Goal: Task Accomplishment & Management: Manage account settings

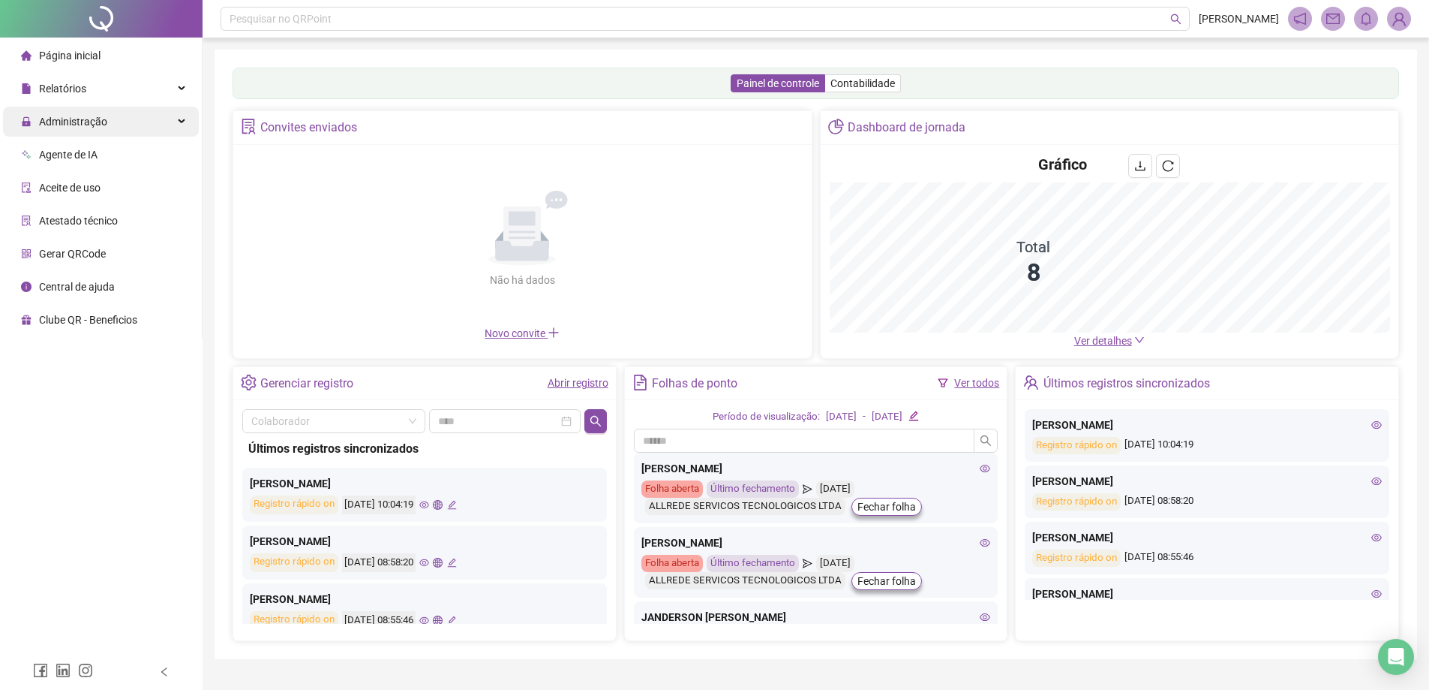
click at [154, 122] on div "Administração" at bounding box center [101, 122] width 196 height 30
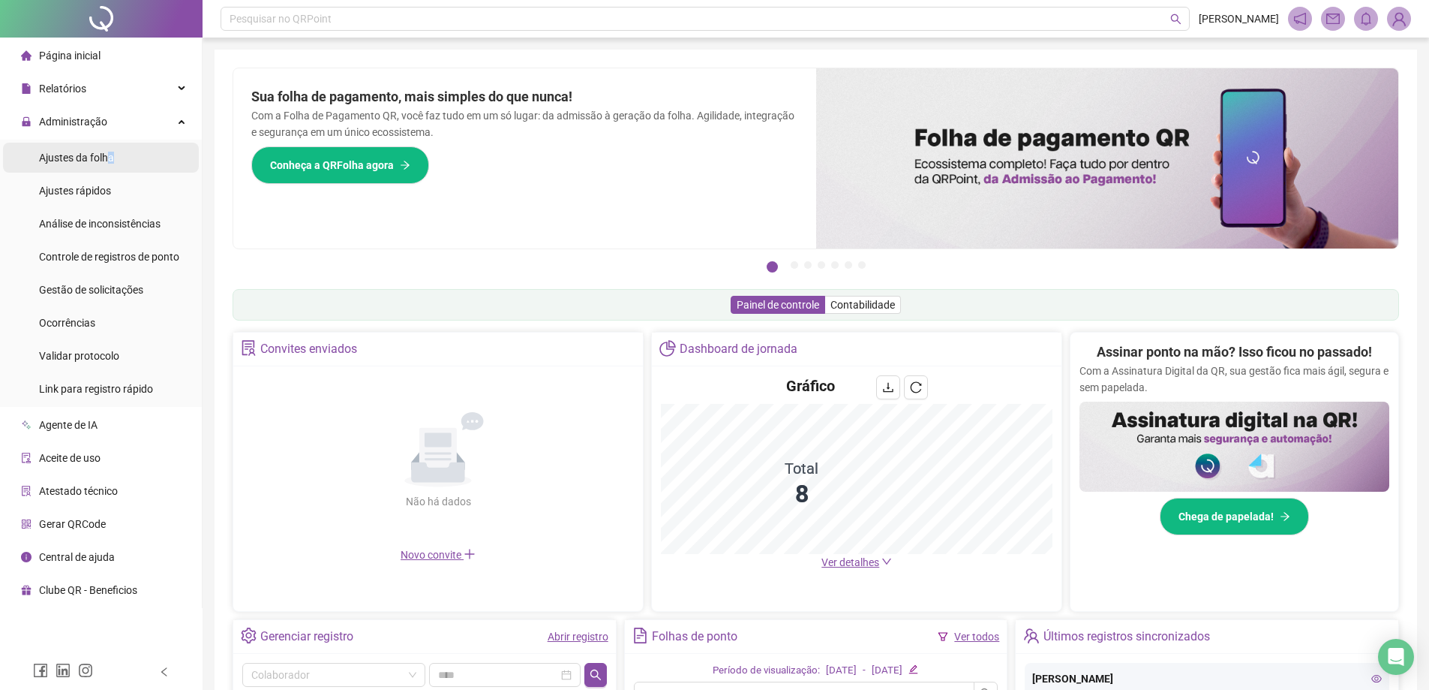
drag, startPoint x: 108, startPoint y: 164, endPoint x: 129, endPoint y: 160, distance: 21.5
click at [108, 163] on div "Ajustes da folha" at bounding box center [76, 158] width 75 height 30
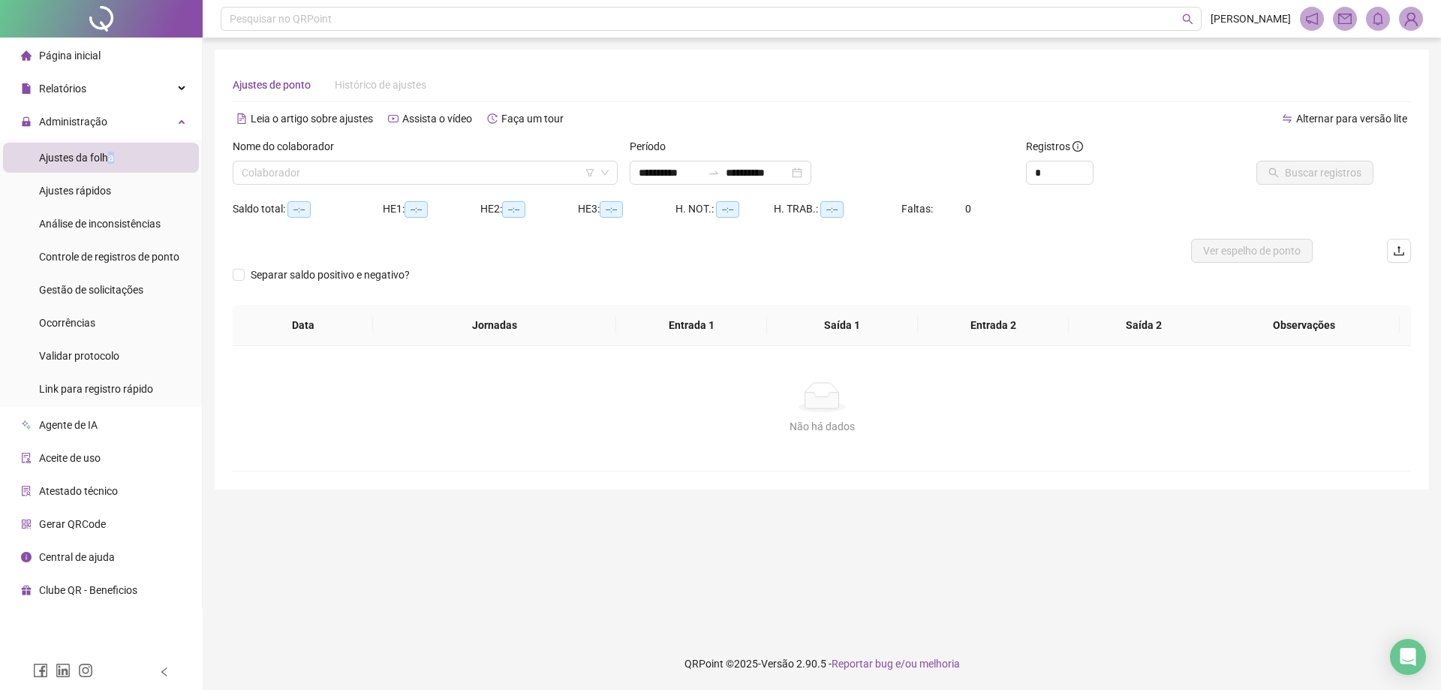
type input "**********"
click at [387, 167] on input "search" at bounding box center [418, 172] width 353 height 23
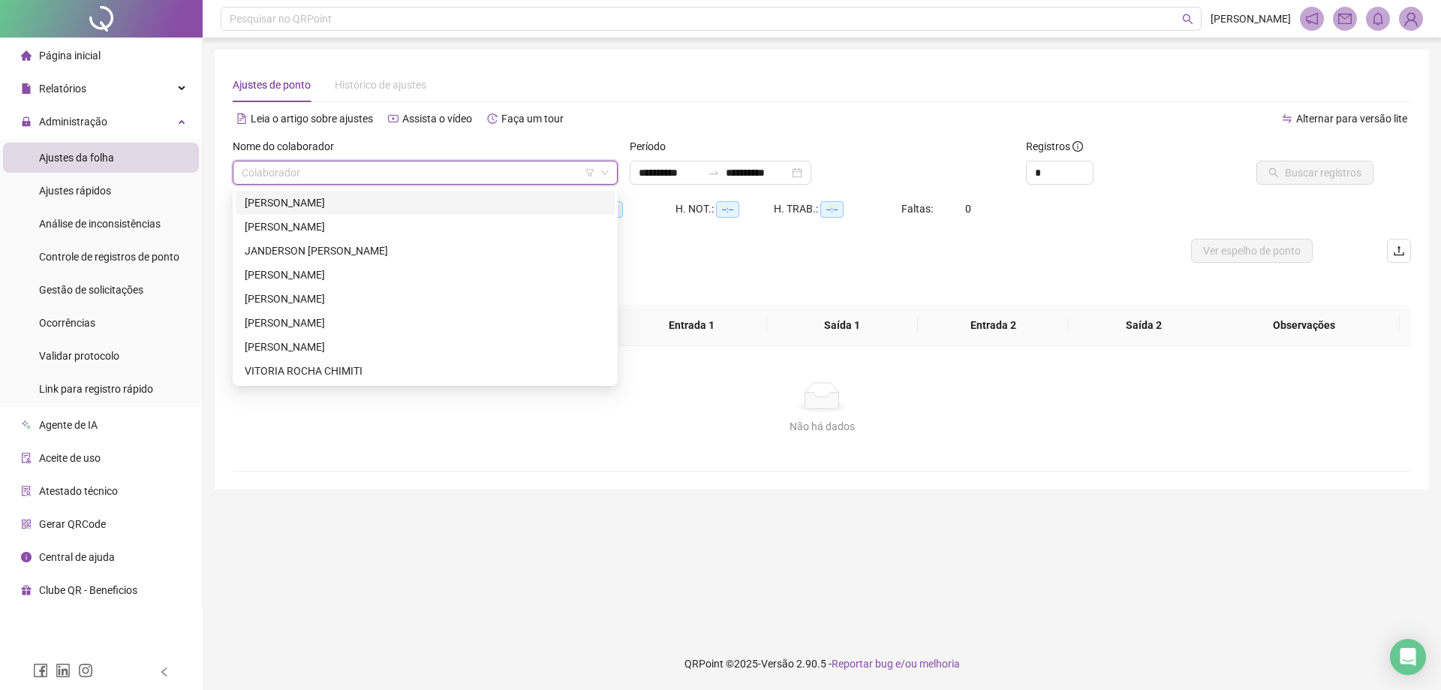
click at [348, 206] on div "[PERSON_NAME]" at bounding box center [425, 202] width 361 height 17
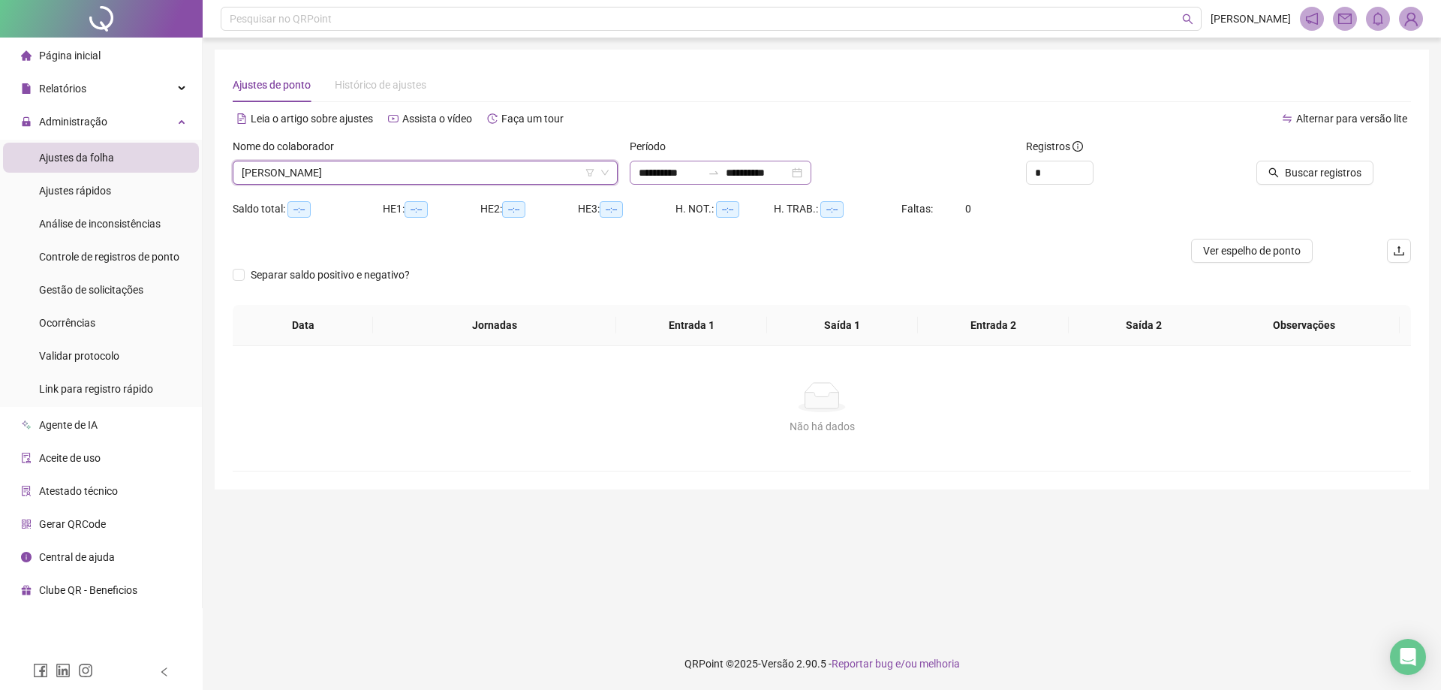
click at [636, 173] on div "**********" at bounding box center [721, 173] width 182 height 24
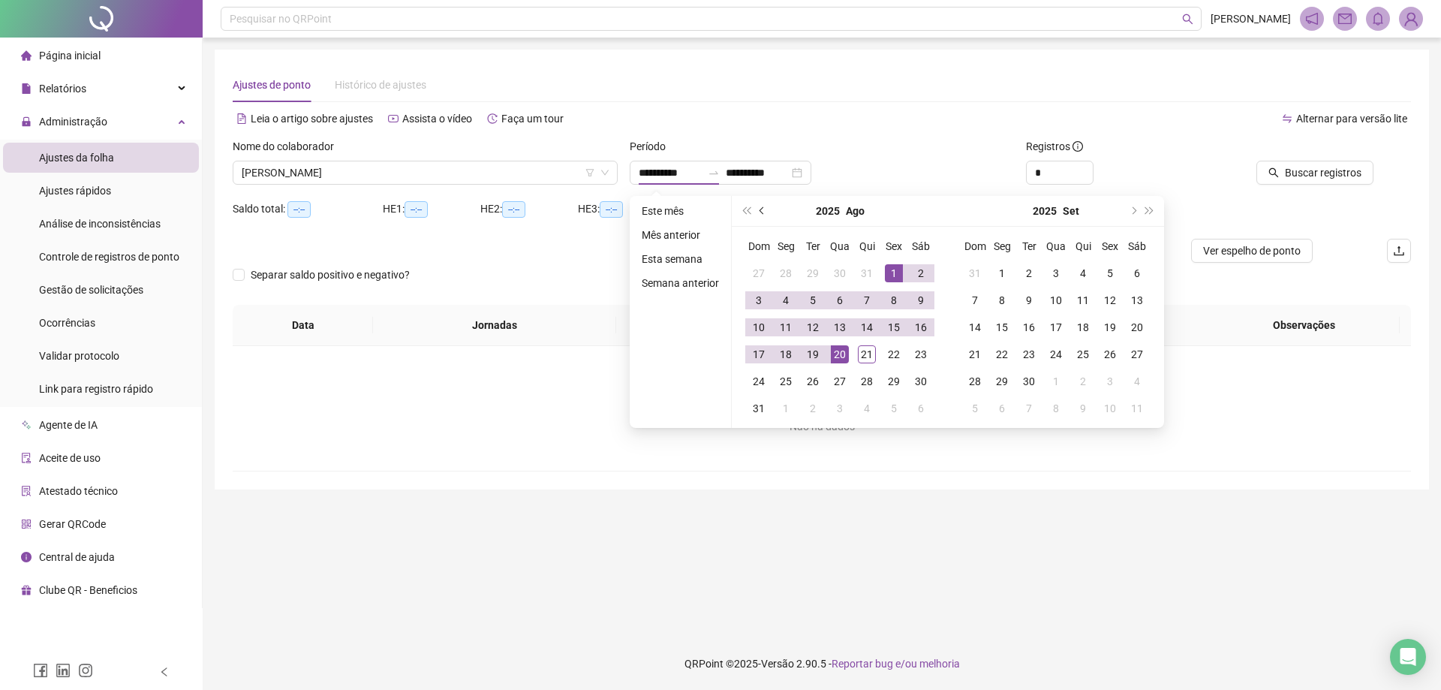
click at [761, 212] on span "prev-year" at bounding box center [763, 211] width 8 height 8
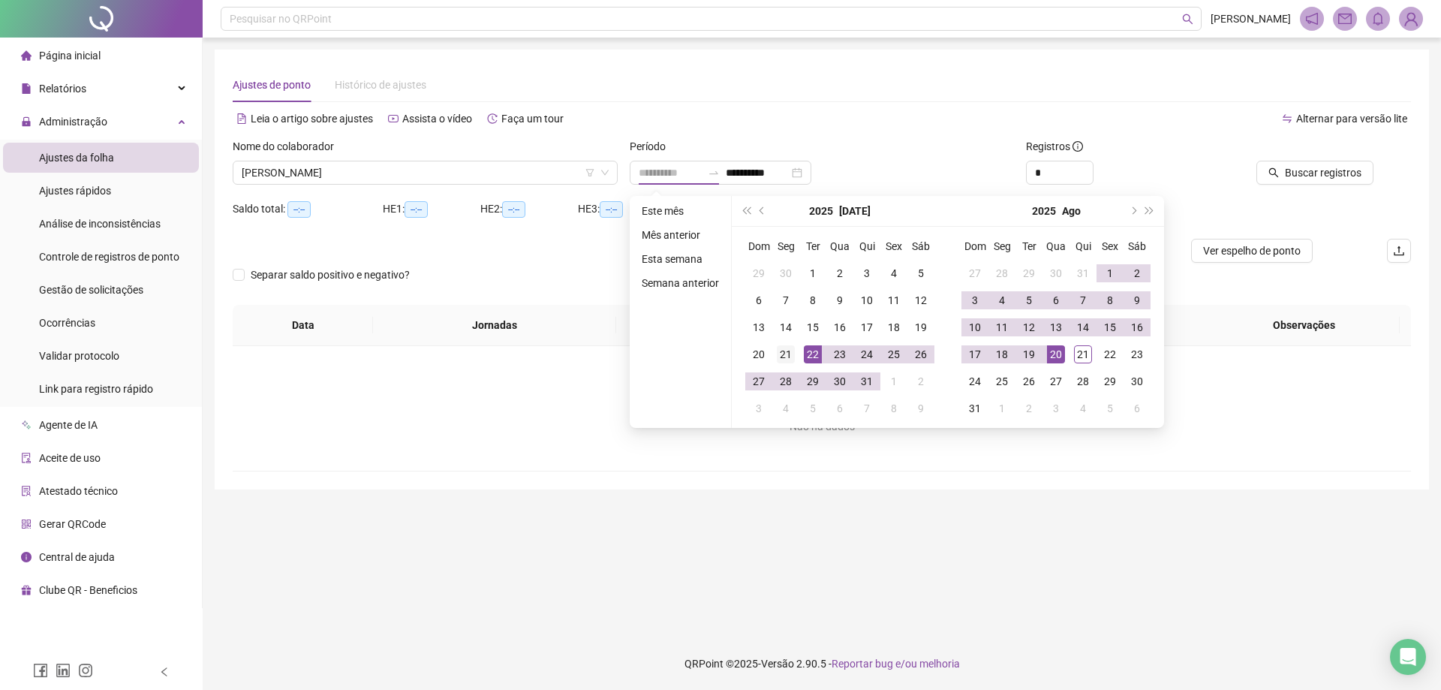
type input "**********"
click at [791, 351] on div "21" at bounding box center [786, 354] width 18 height 18
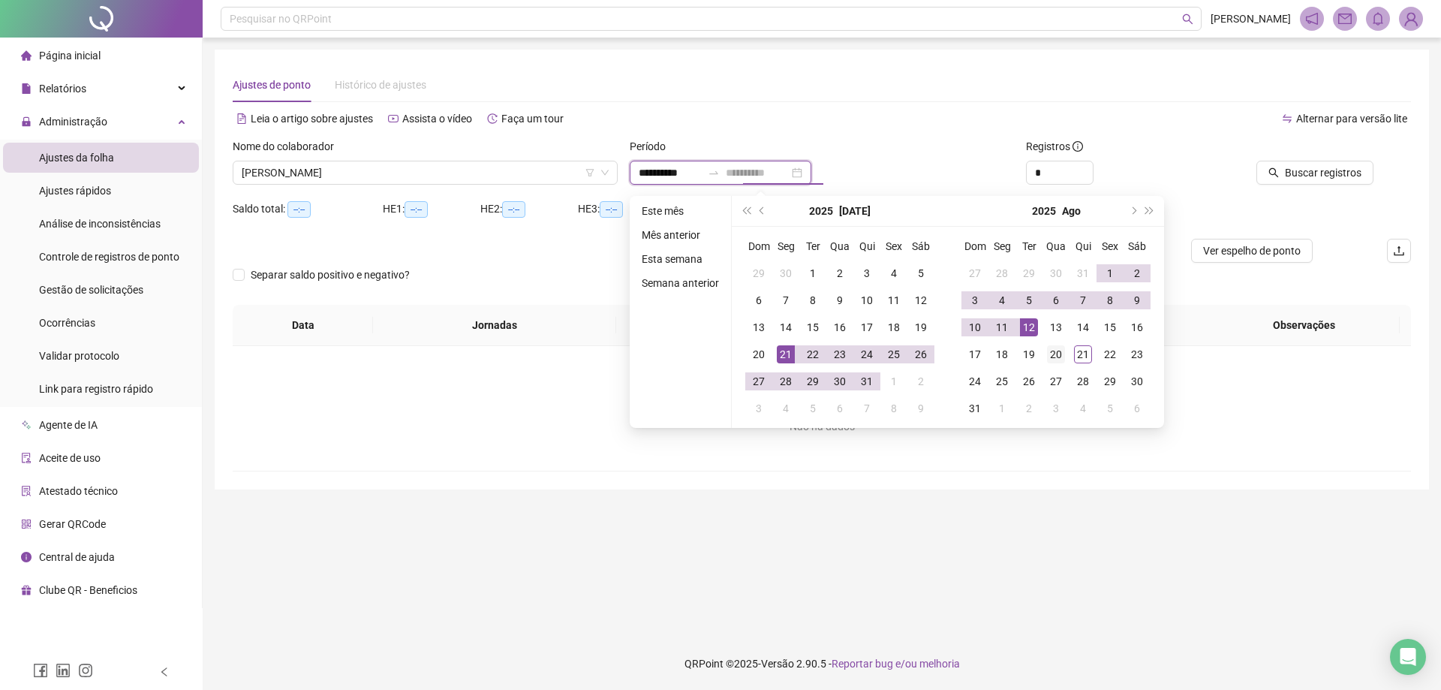
type input "**********"
click at [1051, 353] on div "20" at bounding box center [1056, 354] width 18 height 18
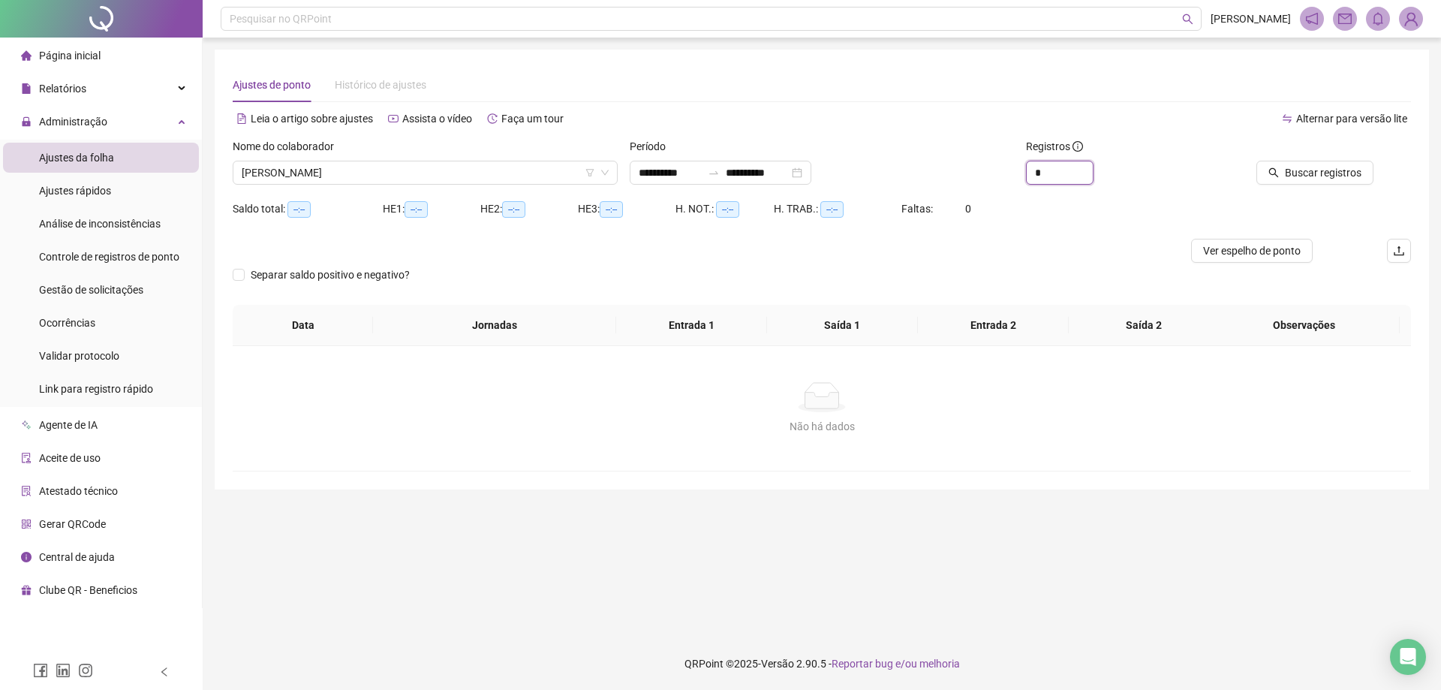
type input "*"
click at [1091, 168] on icon "up" at bounding box center [1093, 166] width 5 height 5
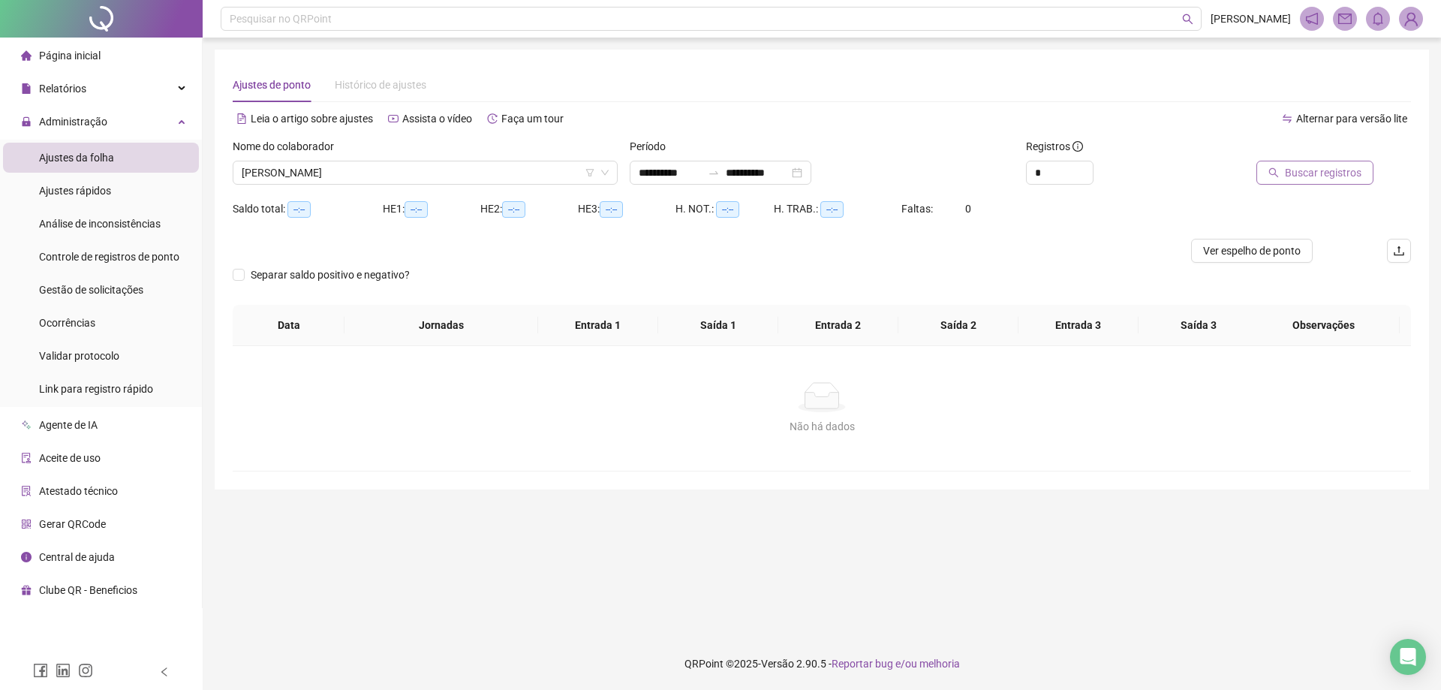
click at [1295, 176] on span "Buscar registros" at bounding box center [1323, 172] width 77 height 17
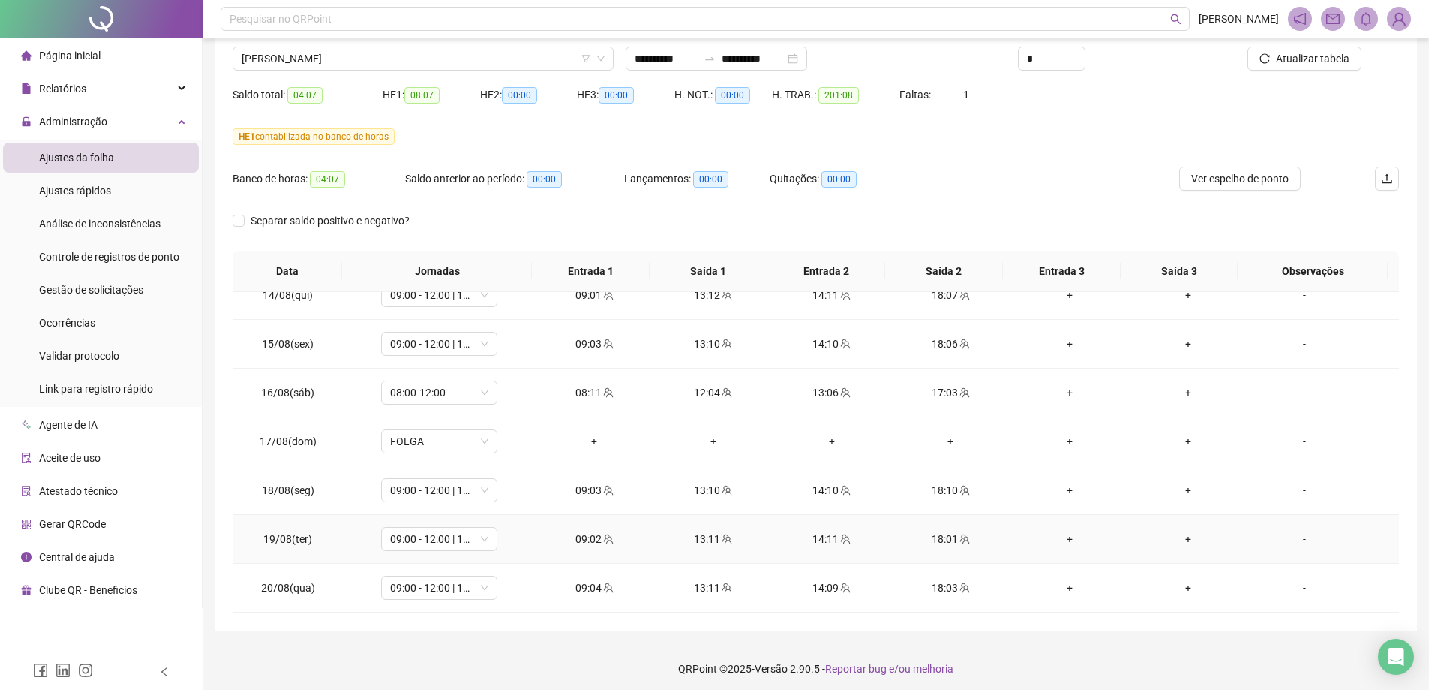
scroll to position [119, 0]
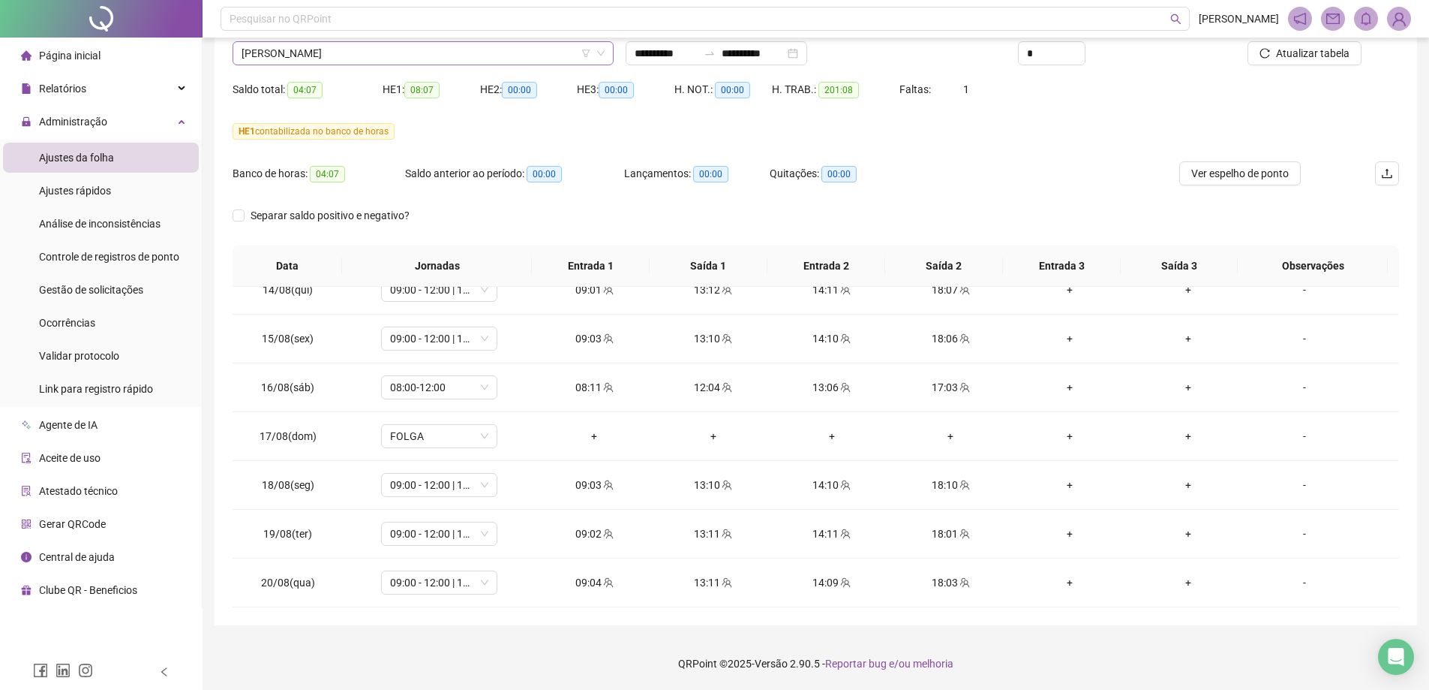
click at [344, 52] on span "[PERSON_NAME]" at bounding box center [423, 53] width 363 height 23
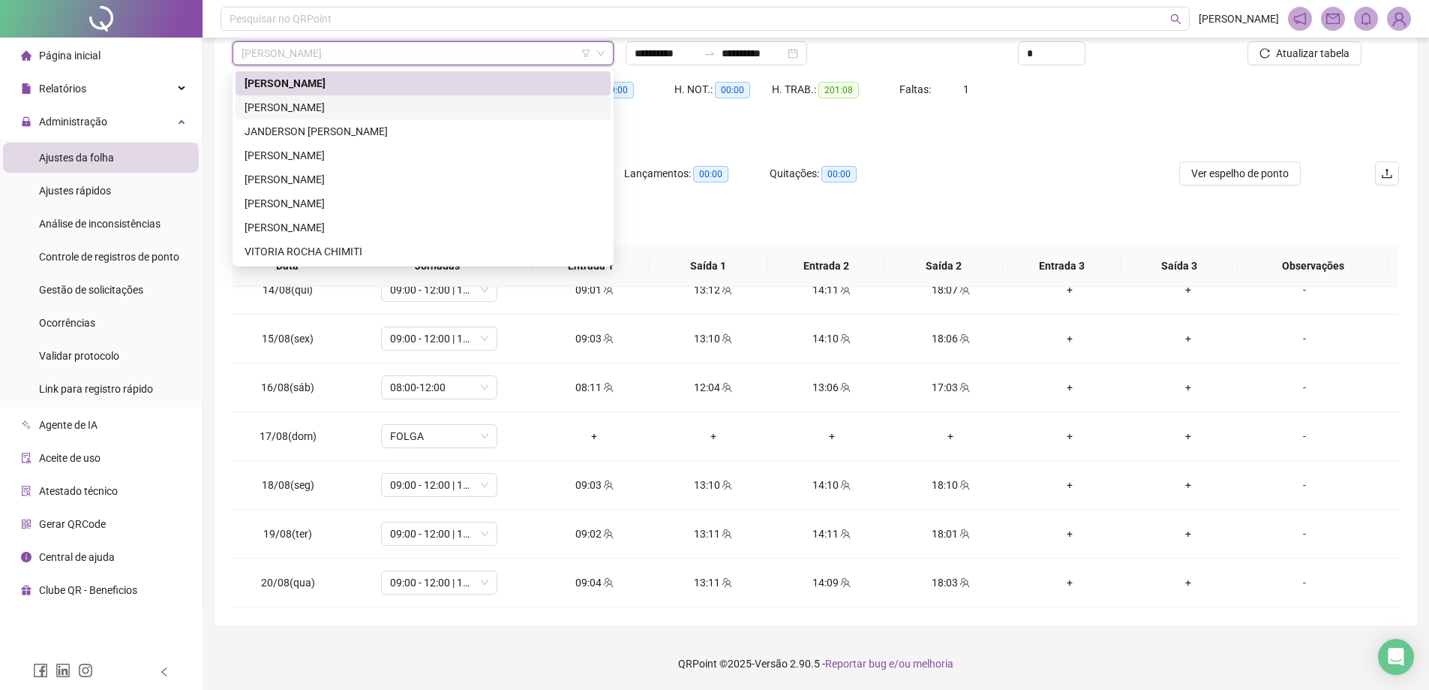
click at [339, 106] on div "[PERSON_NAME]" at bounding box center [423, 107] width 357 height 17
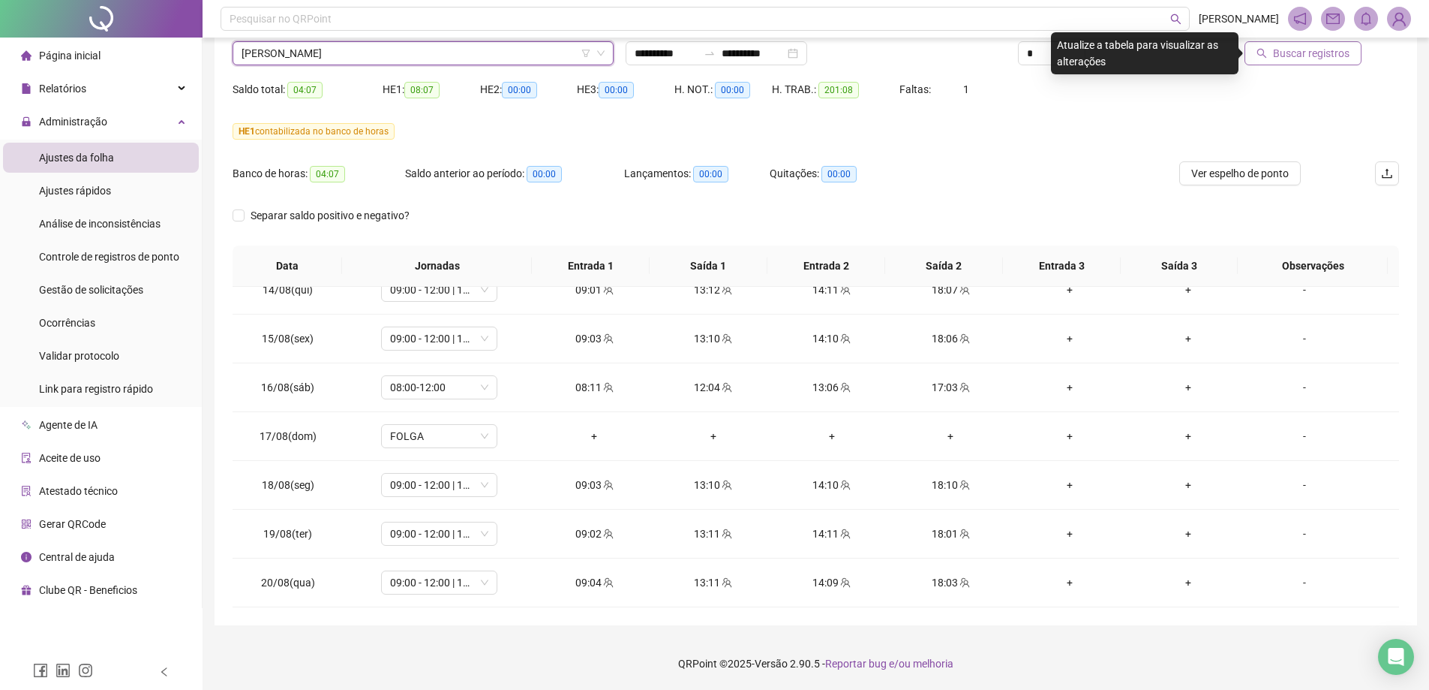
click at [1276, 64] on button "Buscar registros" at bounding box center [1303, 53] width 117 height 24
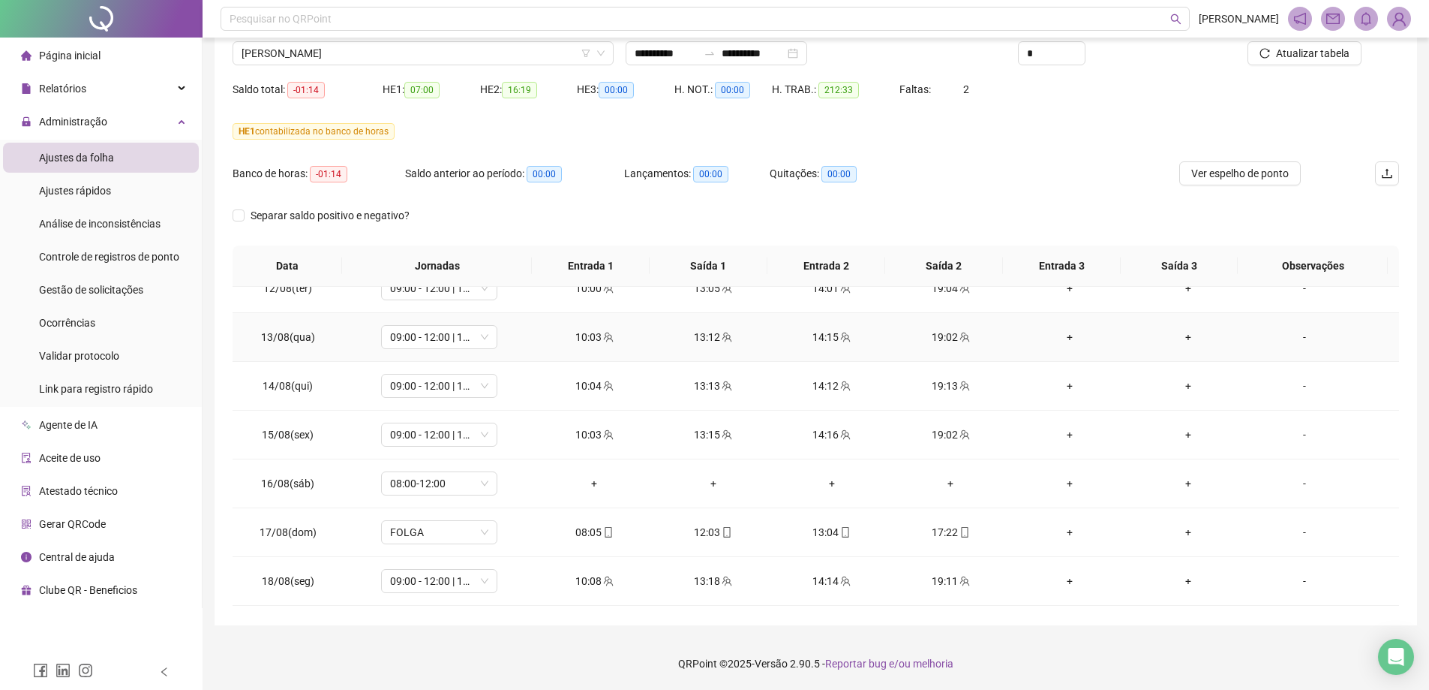
scroll to position [1192, 0]
click at [303, 54] on span "[PERSON_NAME]" at bounding box center [423, 53] width 363 height 23
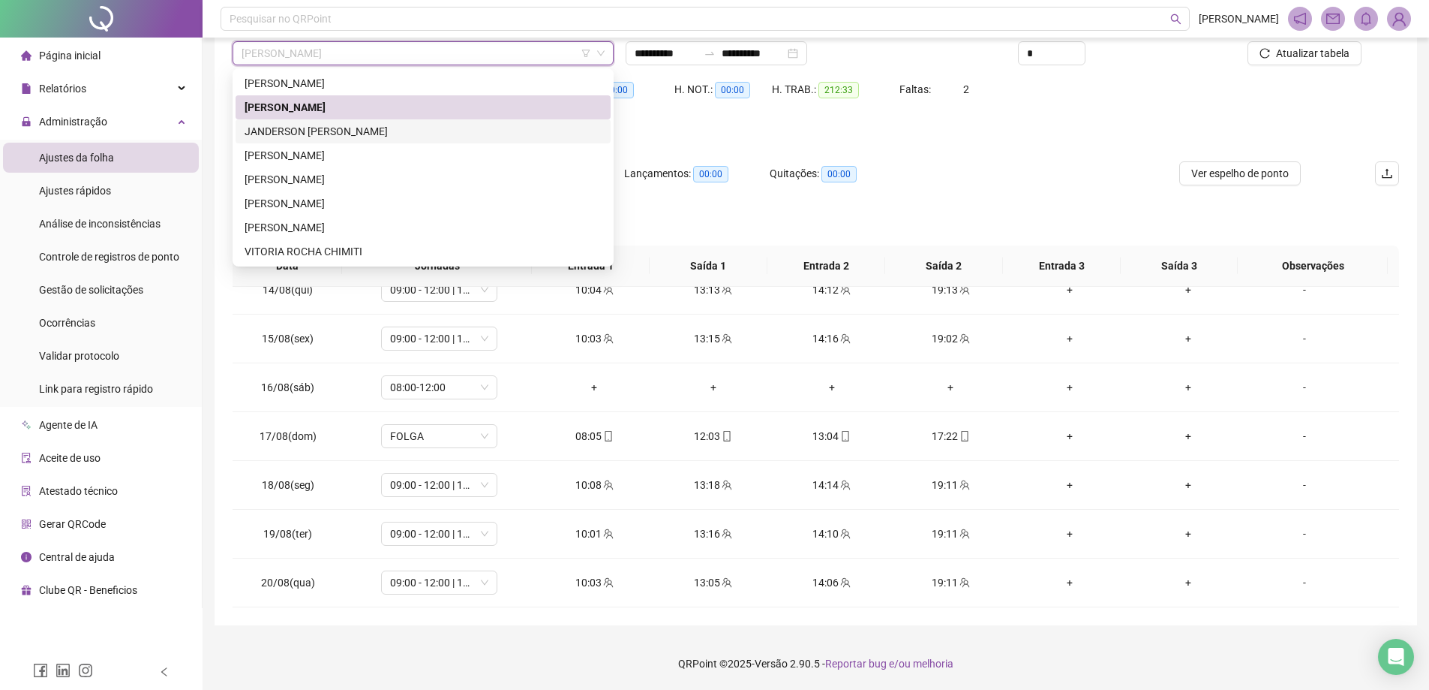
click at [299, 125] on div "JANDERSON [PERSON_NAME]" at bounding box center [423, 131] width 357 height 17
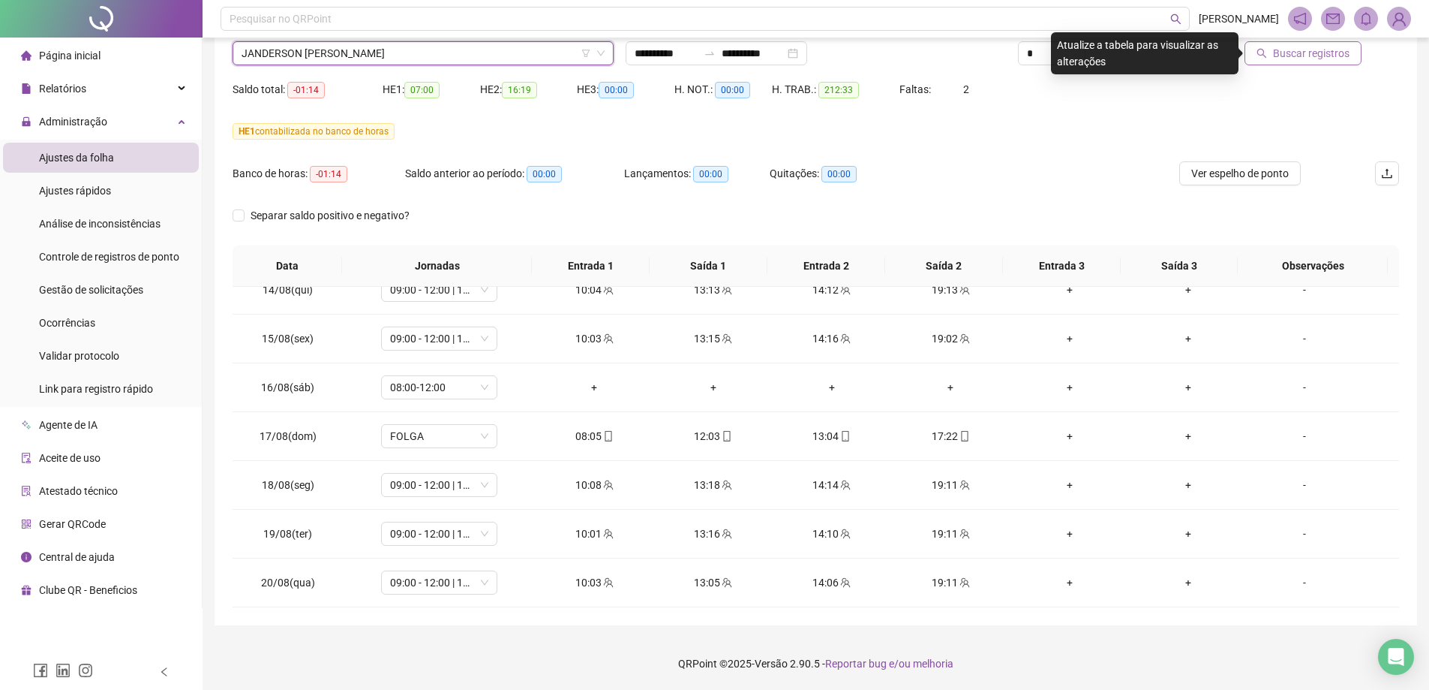
click at [1286, 60] on span "Buscar registros" at bounding box center [1311, 53] width 77 height 17
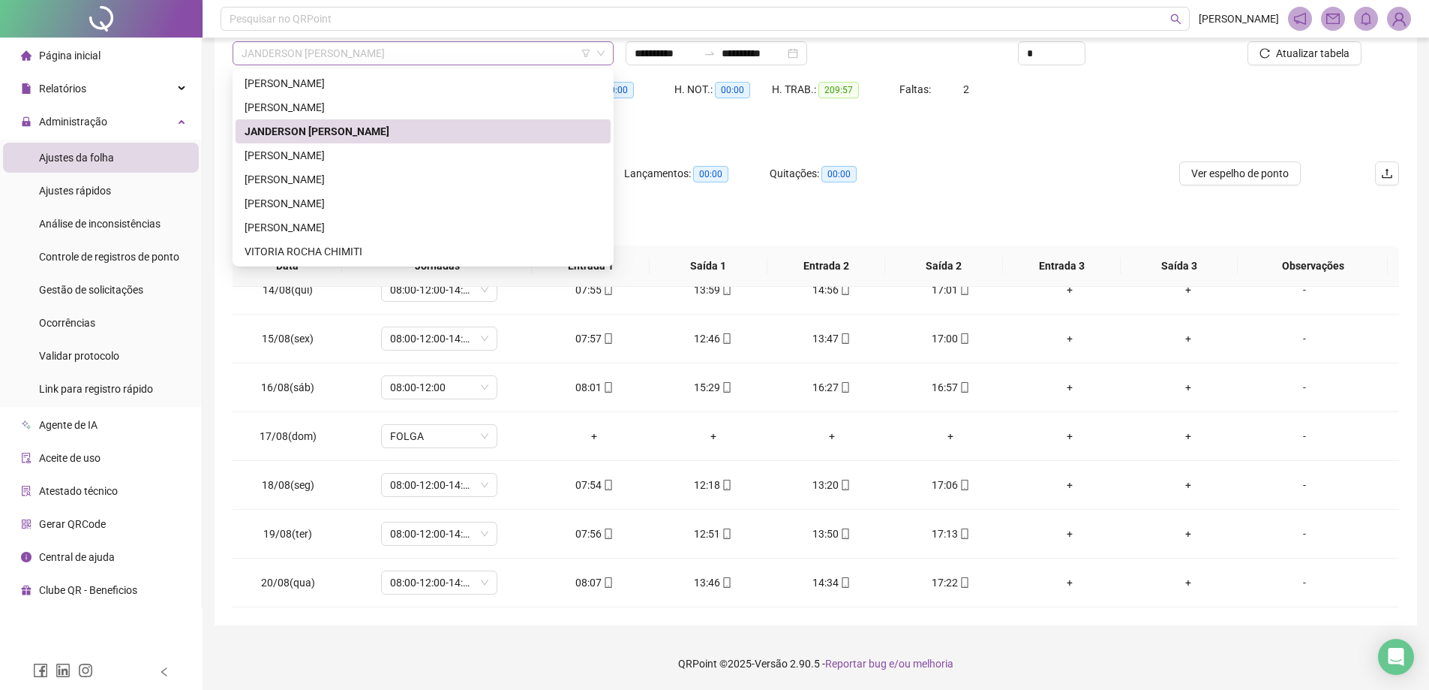
click at [386, 61] on span "JANDERSON [PERSON_NAME]" at bounding box center [423, 53] width 363 height 23
click at [383, 155] on div "[PERSON_NAME]" at bounding box center [423, 155] width 357 height 17
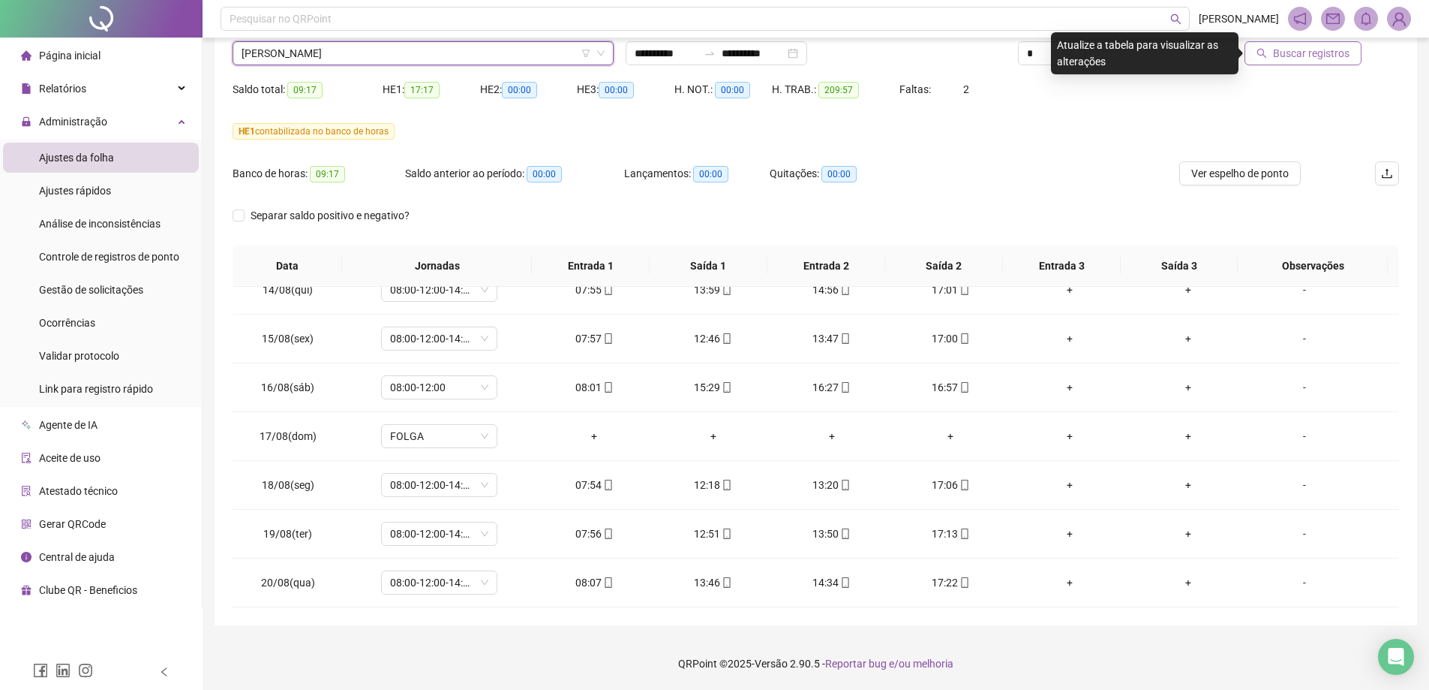
click at [1278, 61] on span "Buscar registros" at bounding box center [1311, 53] width 77 height 17
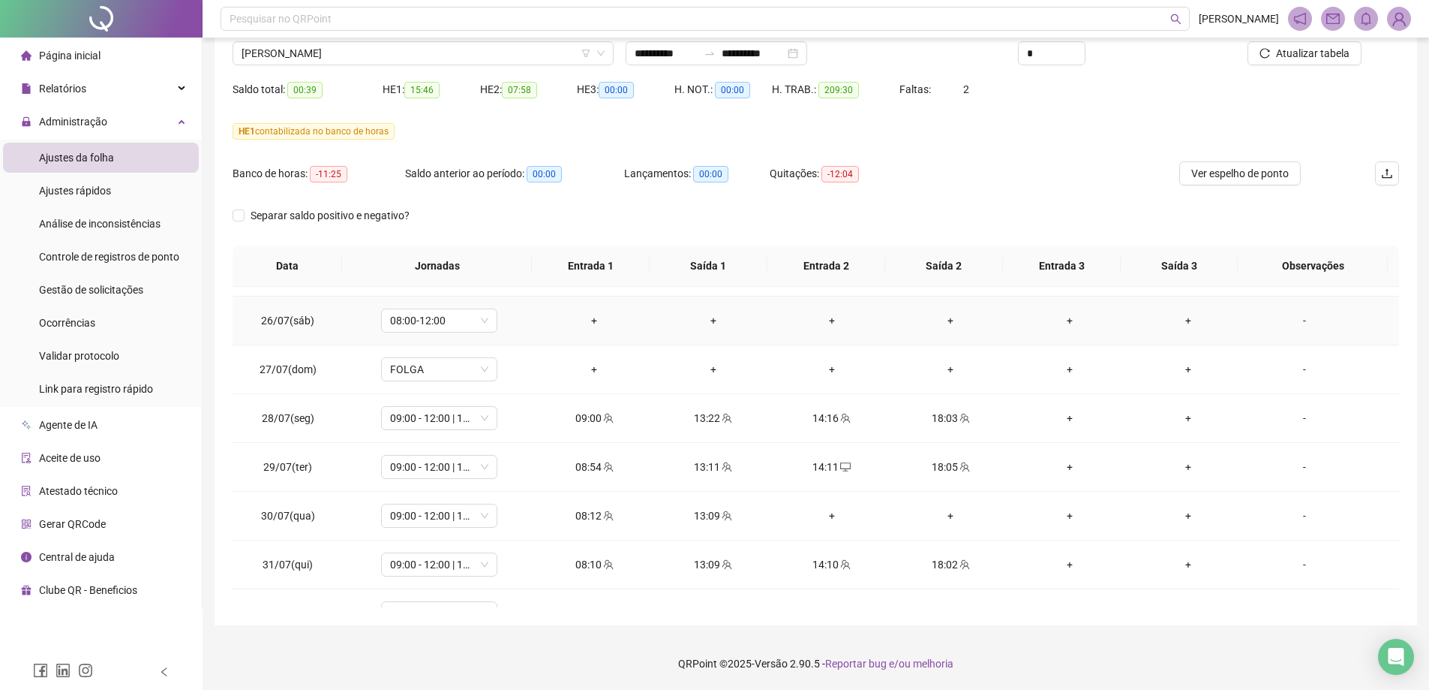
scroll to position [300, 0]
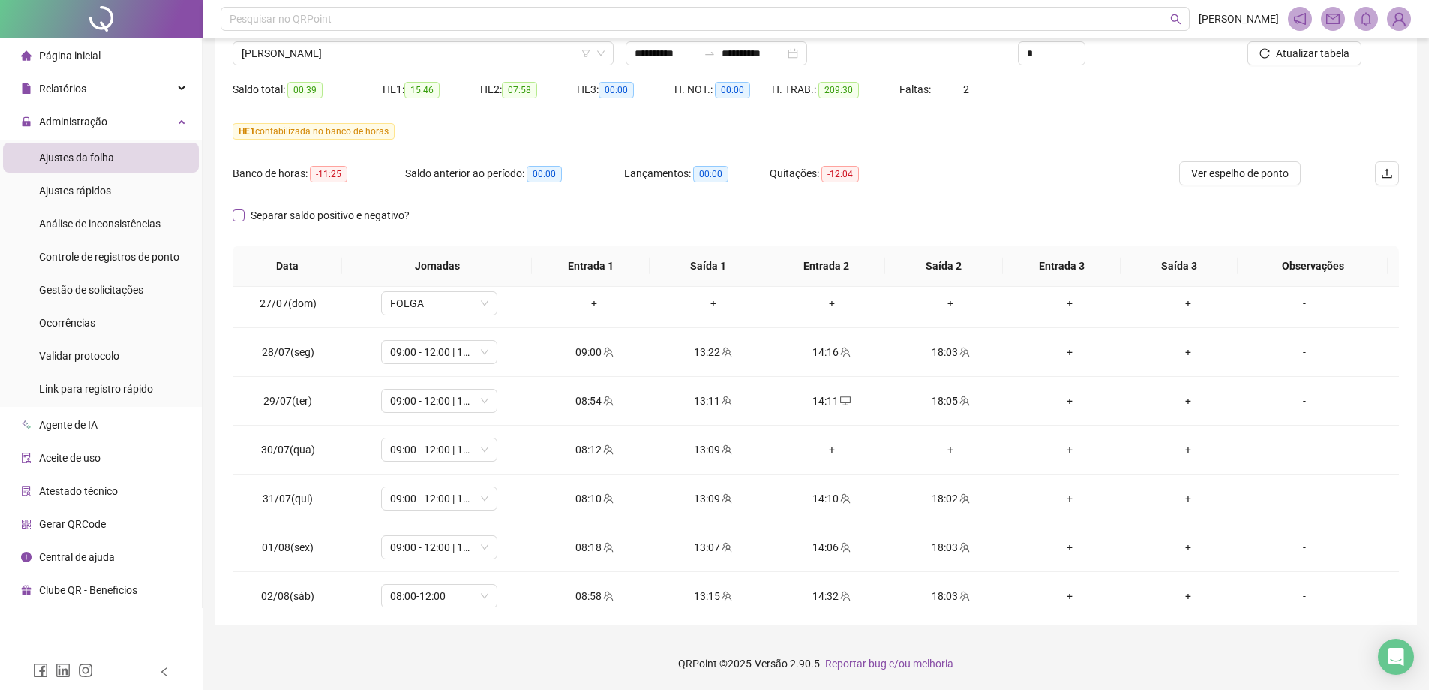
click at [293, 220] on span "Separar saldo positivo e negativo?" at bounding box center [330, 215] width 171 height 17
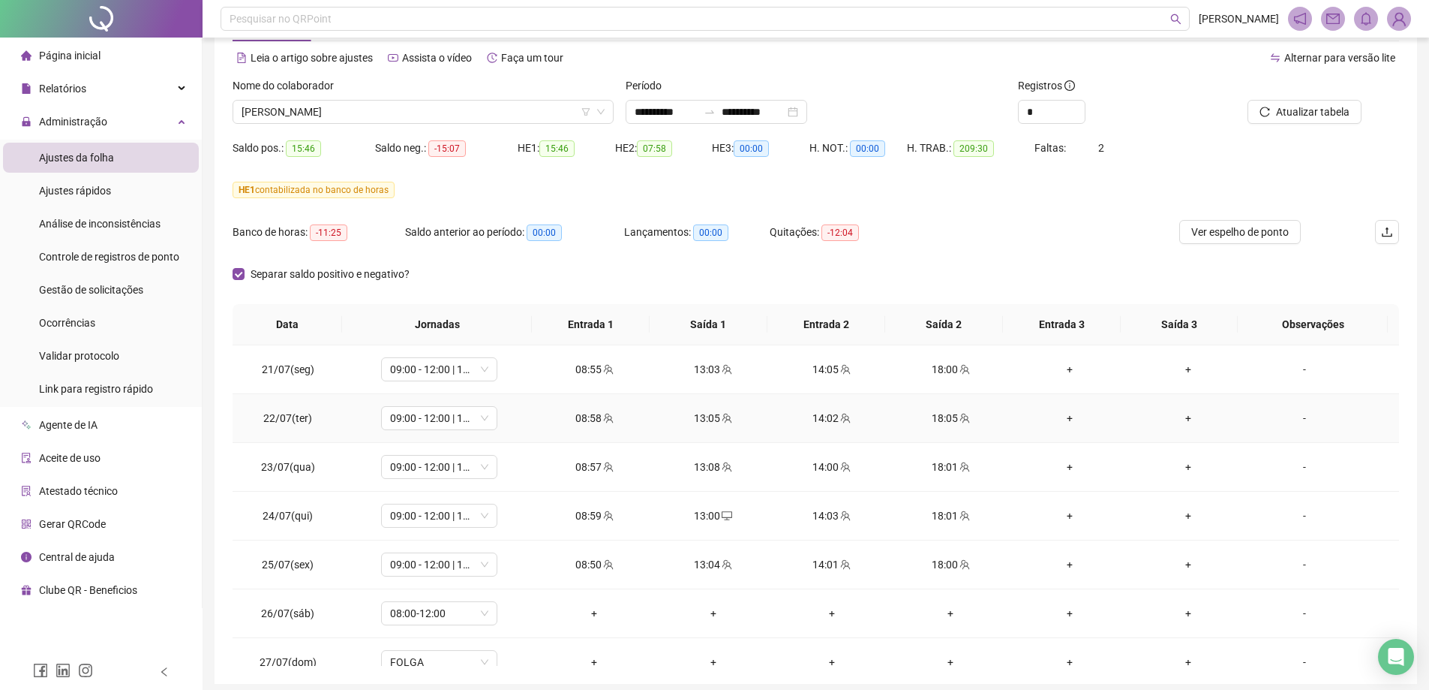
scroll to position [0, 0]
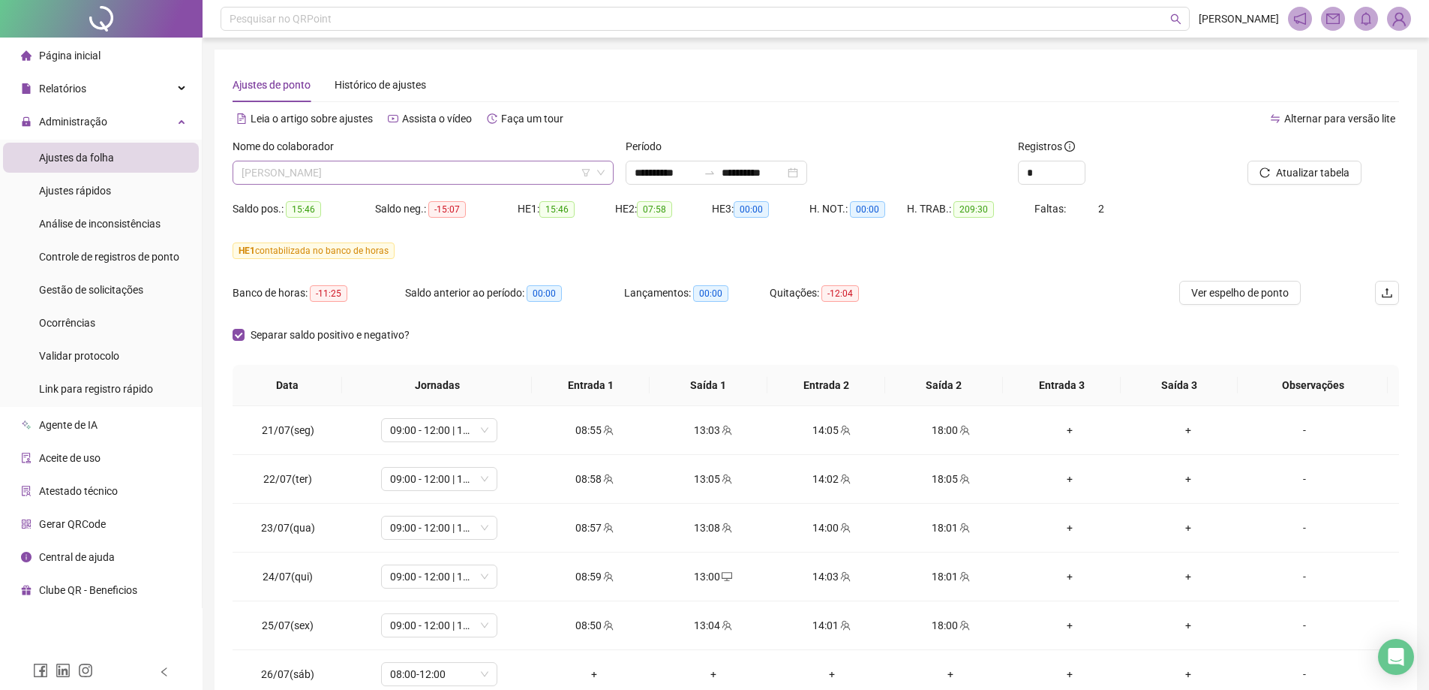
click at [324, 174] on span "[PERSON_NAME]" at bounding box center [423, 172] width 363 height 23
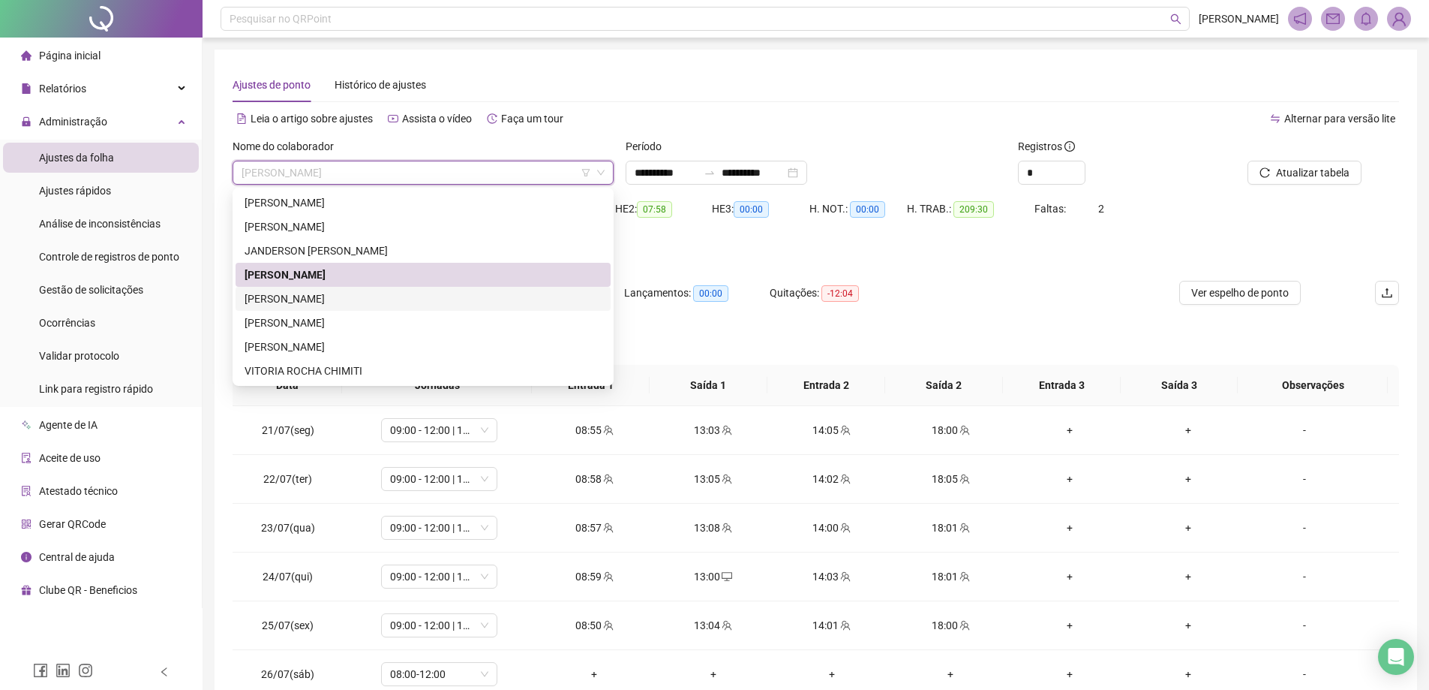
click at [350, 304] on div "[PERSON_NAME]" at bounding box center [423, 298] width 357 height 17
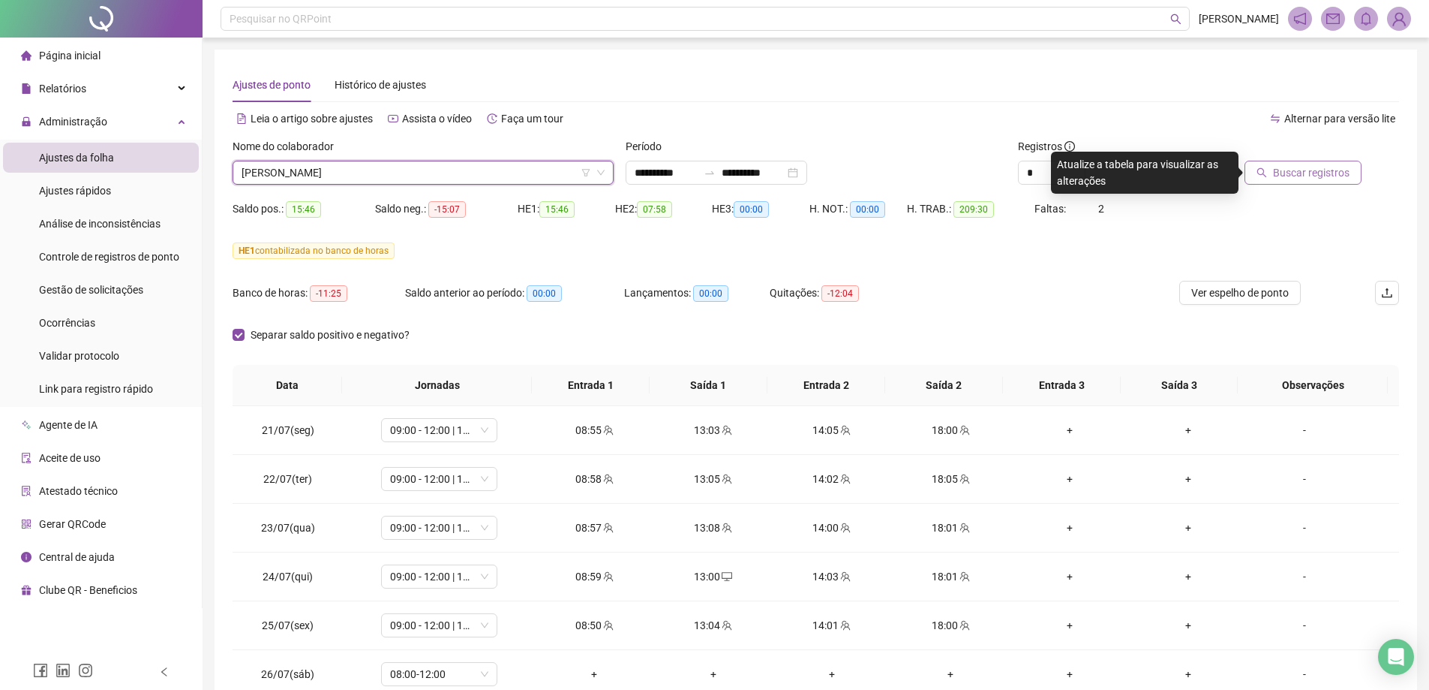
click at [1280, 164] on button "Buscar registros" at bounding box center [1303, 173] width 117 height 24
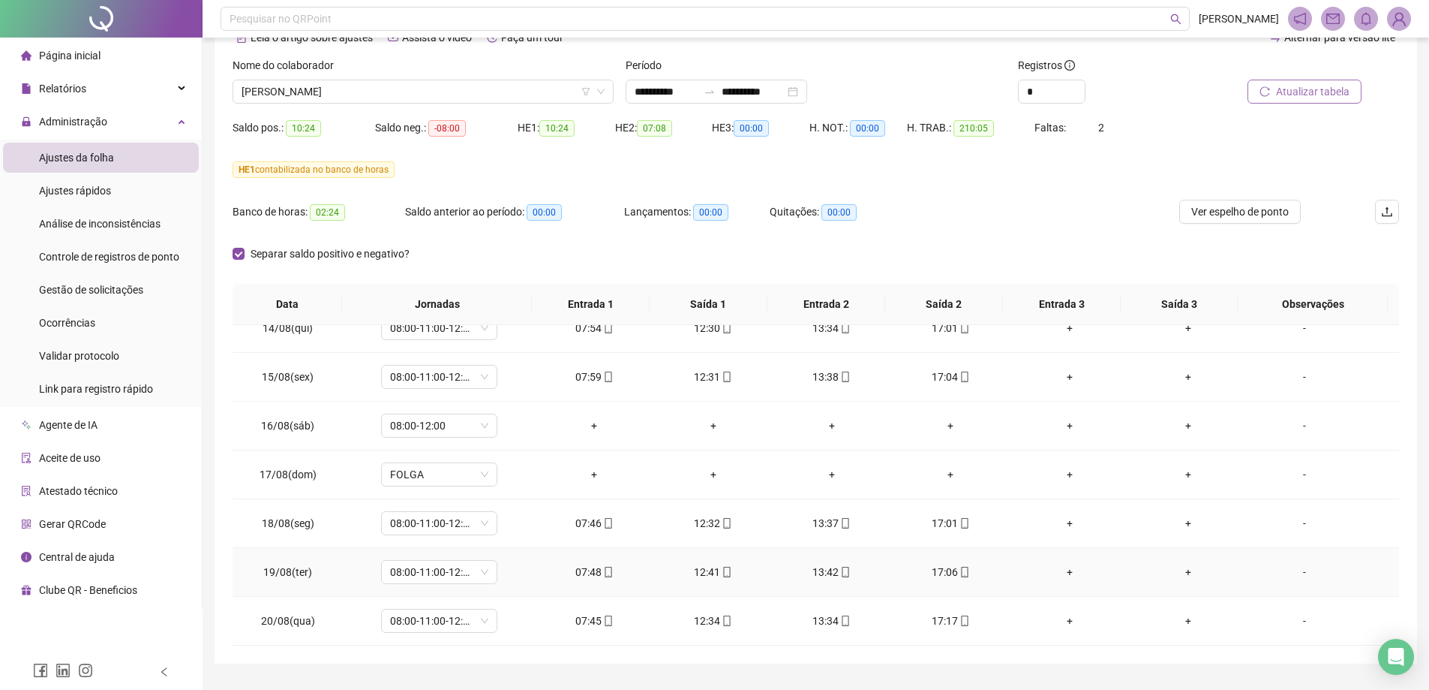
scroll to position [119, 0]
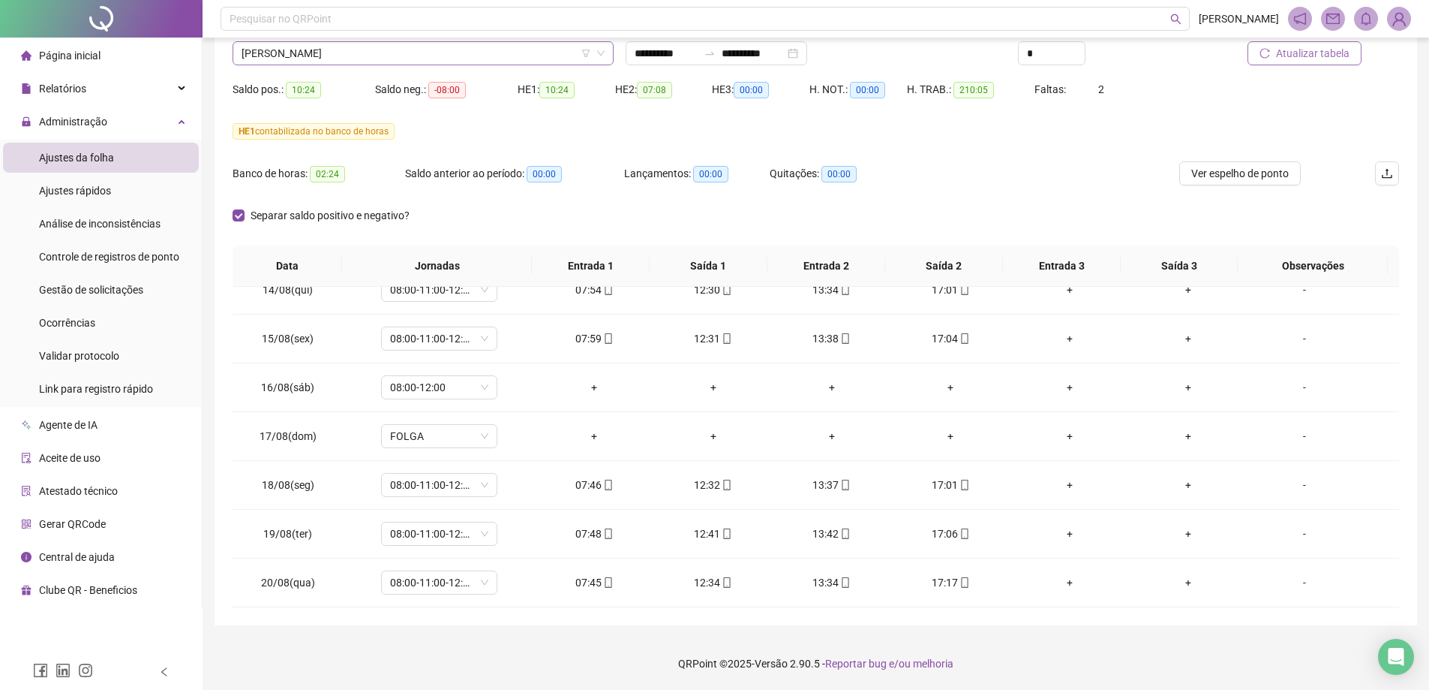
click at [314, 59] on span "[PERSON_NAME]" at bounding box center [423, 53] width 363 height 23
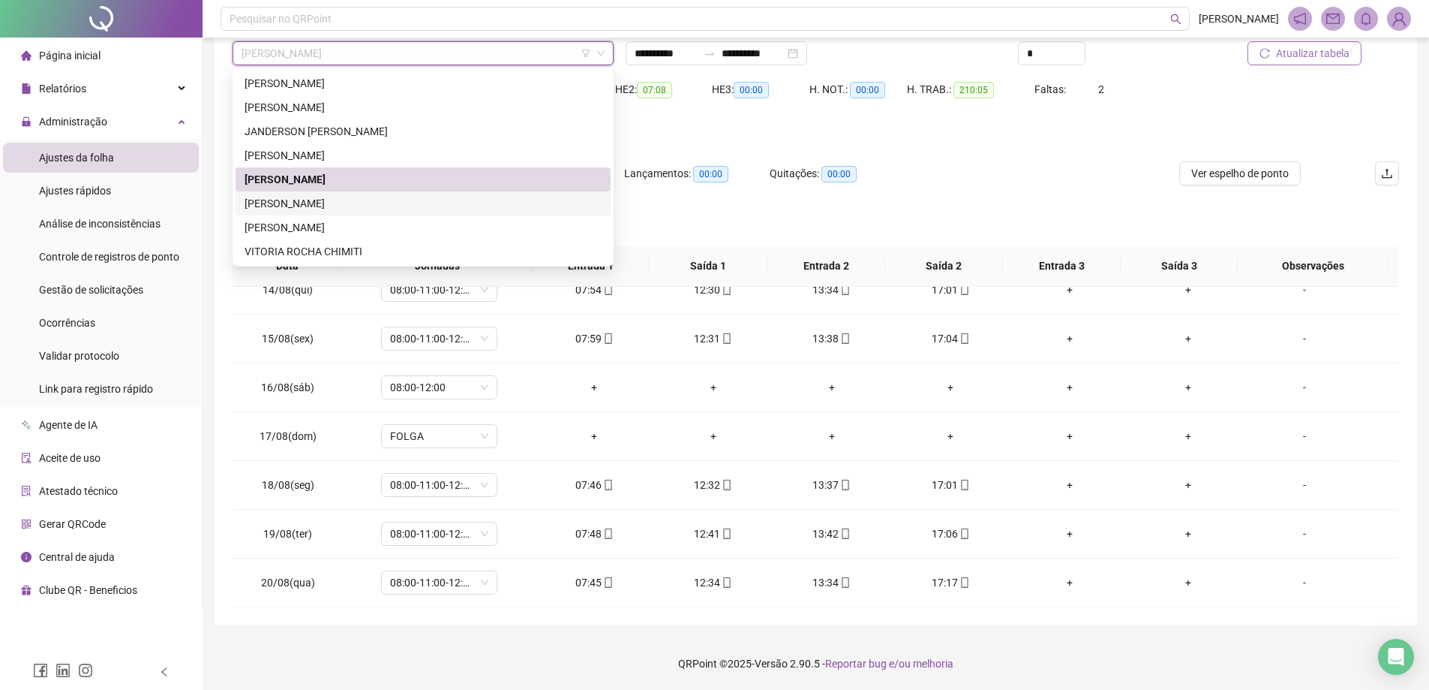
click at [323, 204] on div "[PERSON_NAME]" at bounding box center [423, 203] width 357 height 17
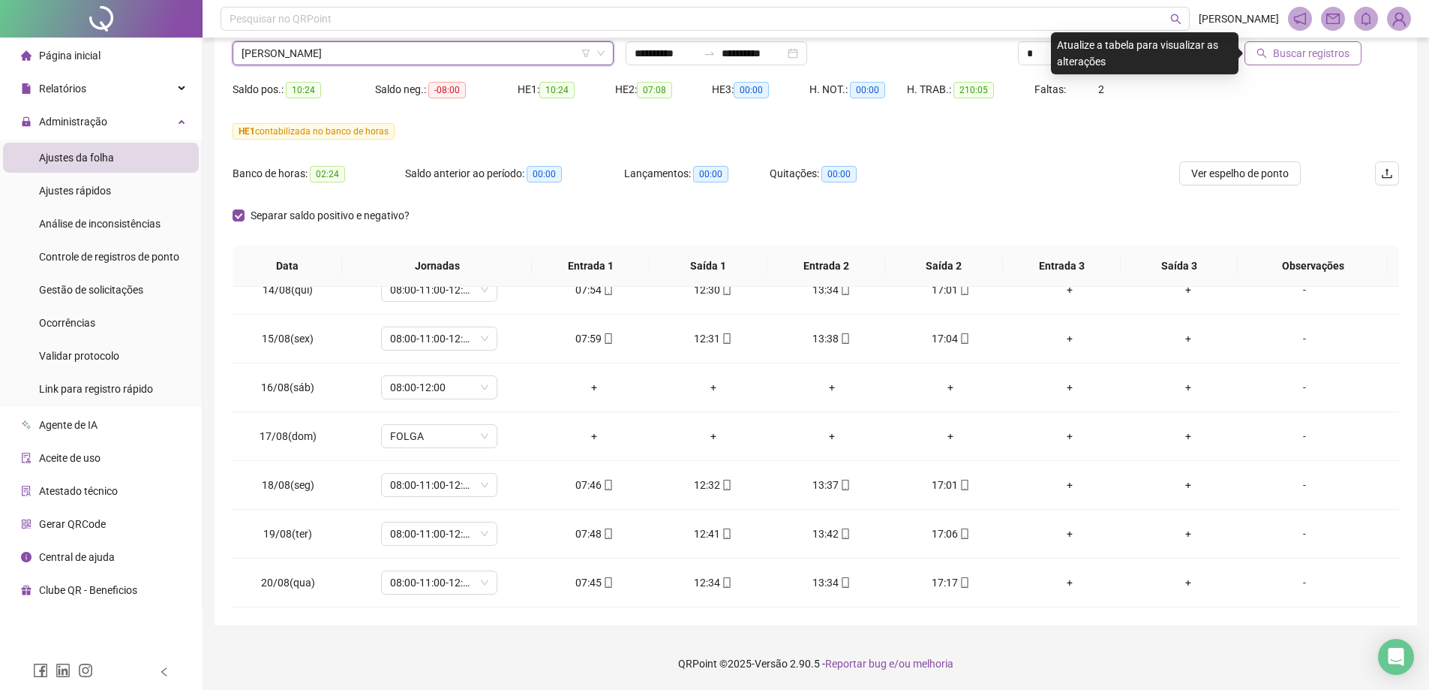
click at [1311, 59] on span "Buscar registros" at bounding box center [1311, 53] width 77 height 17
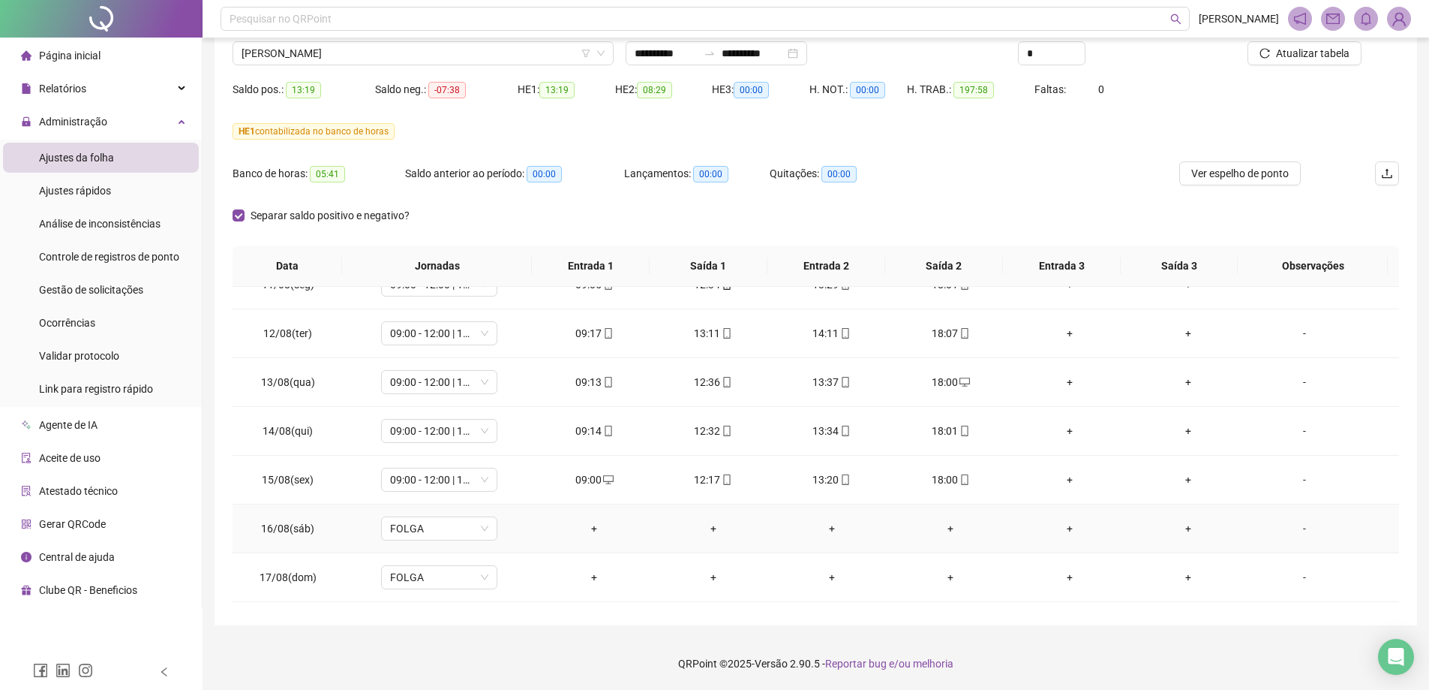
scroll to position [1192, 0]
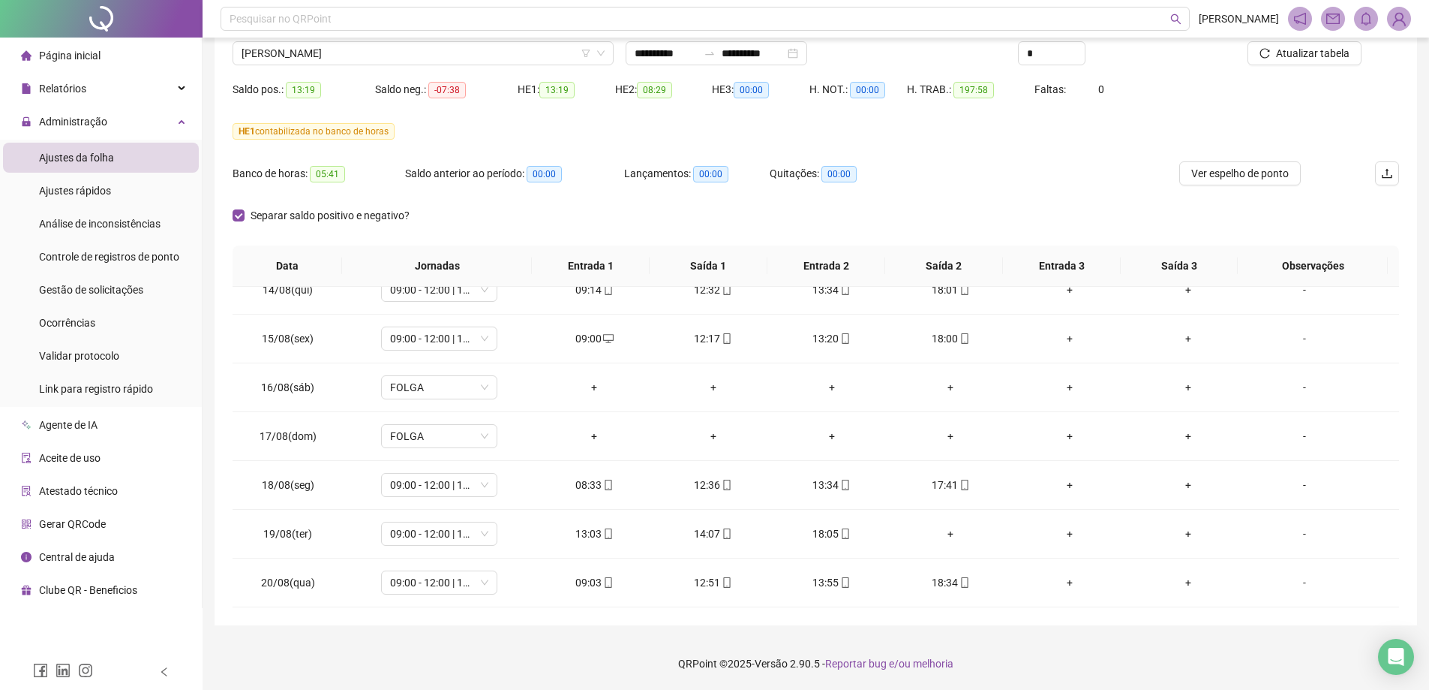
drag, startPoint x: 431, startPoint y: 47, endPoint x: 399, endPoint y: 83, distance: 47.9
click at [431, 47] on span "[PERSON_NAME]" at bounding box center [423, 53] width 363 height 23
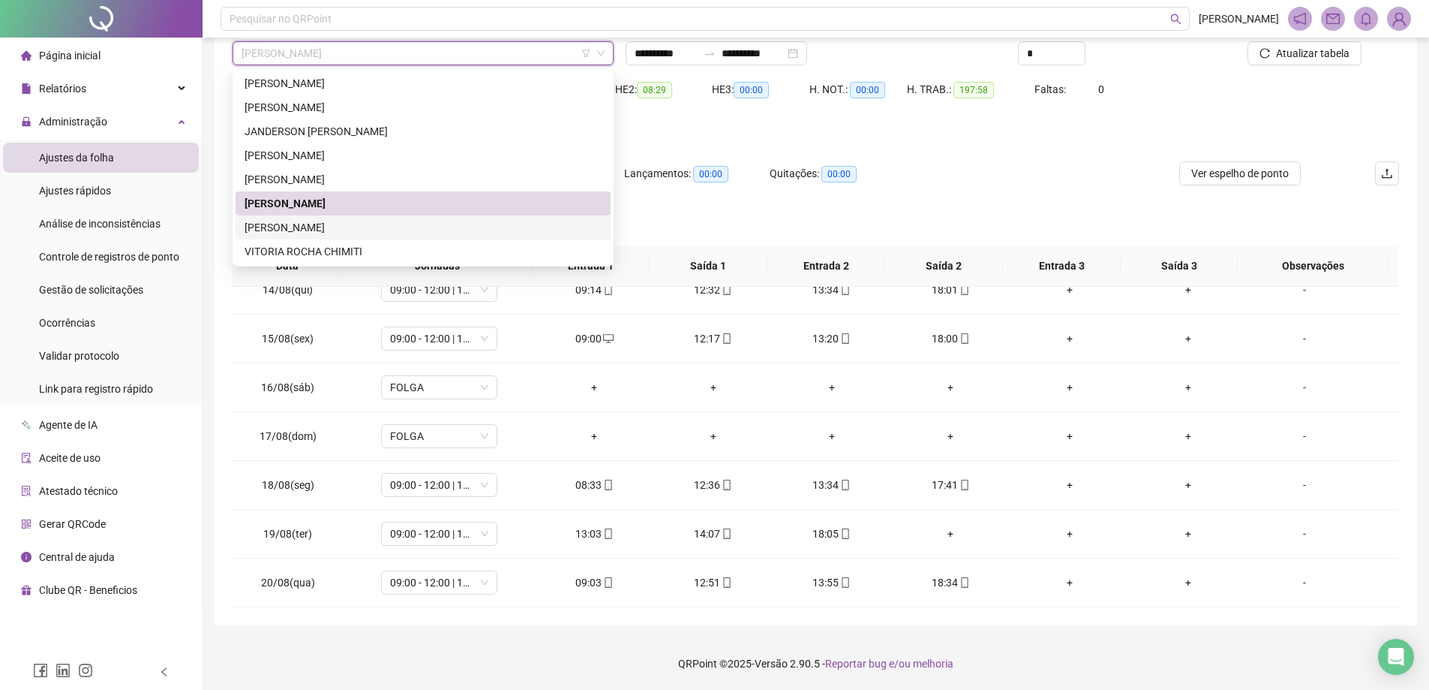
click at [328, 221] on div "[PERSON_NAME]" at bounding box center [423, 227] width 357 height 17
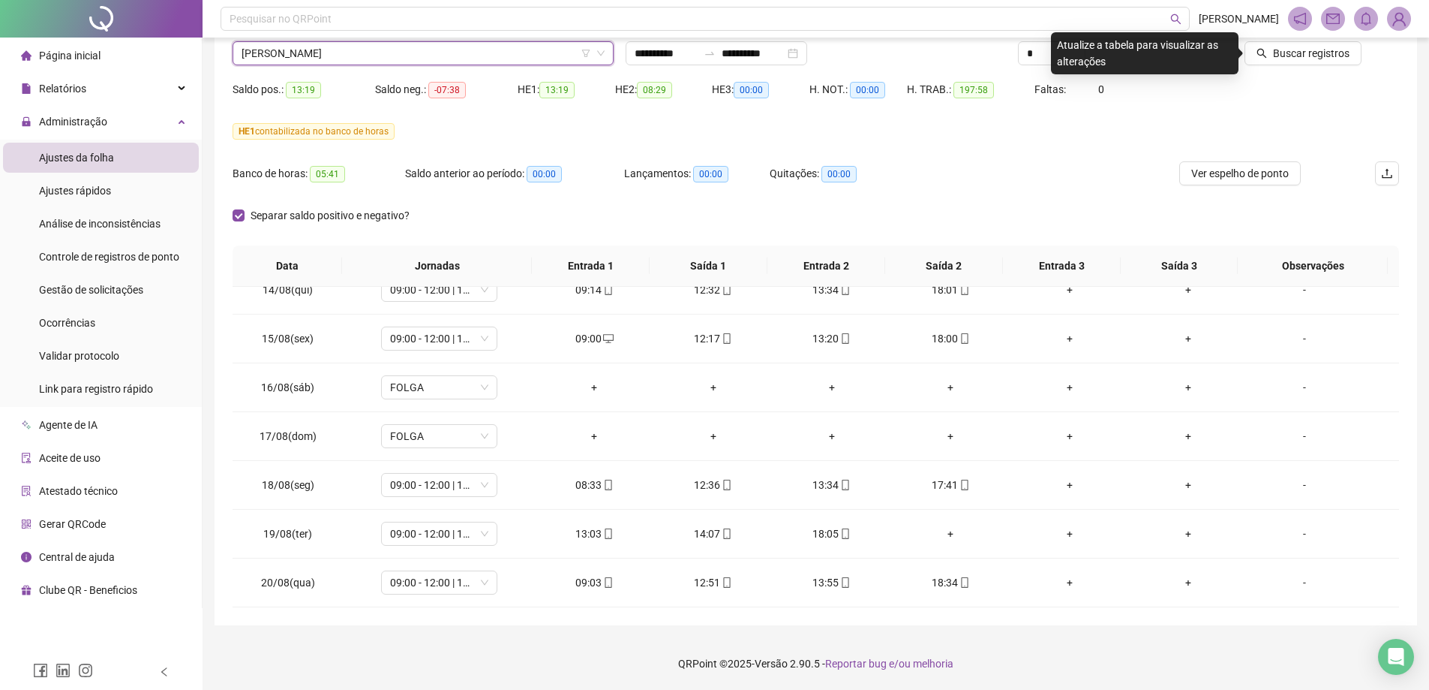
click at [1286, 69] on div "Buscar registros" at bounding box center [1307, 48] width 197 height 59
click at [1290, 57] on span "Buscar registros" at bounding box center [1311, 53] width 77 height 17
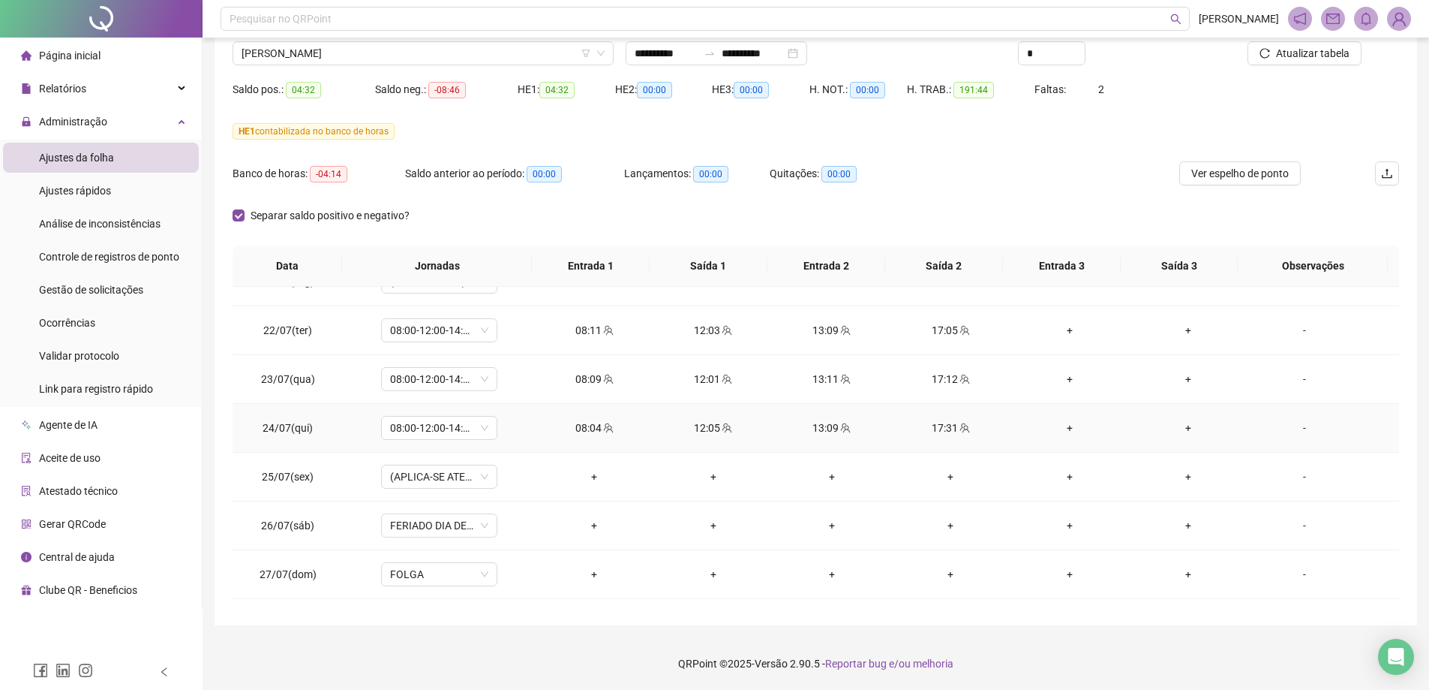
scroll to position [0, 0]
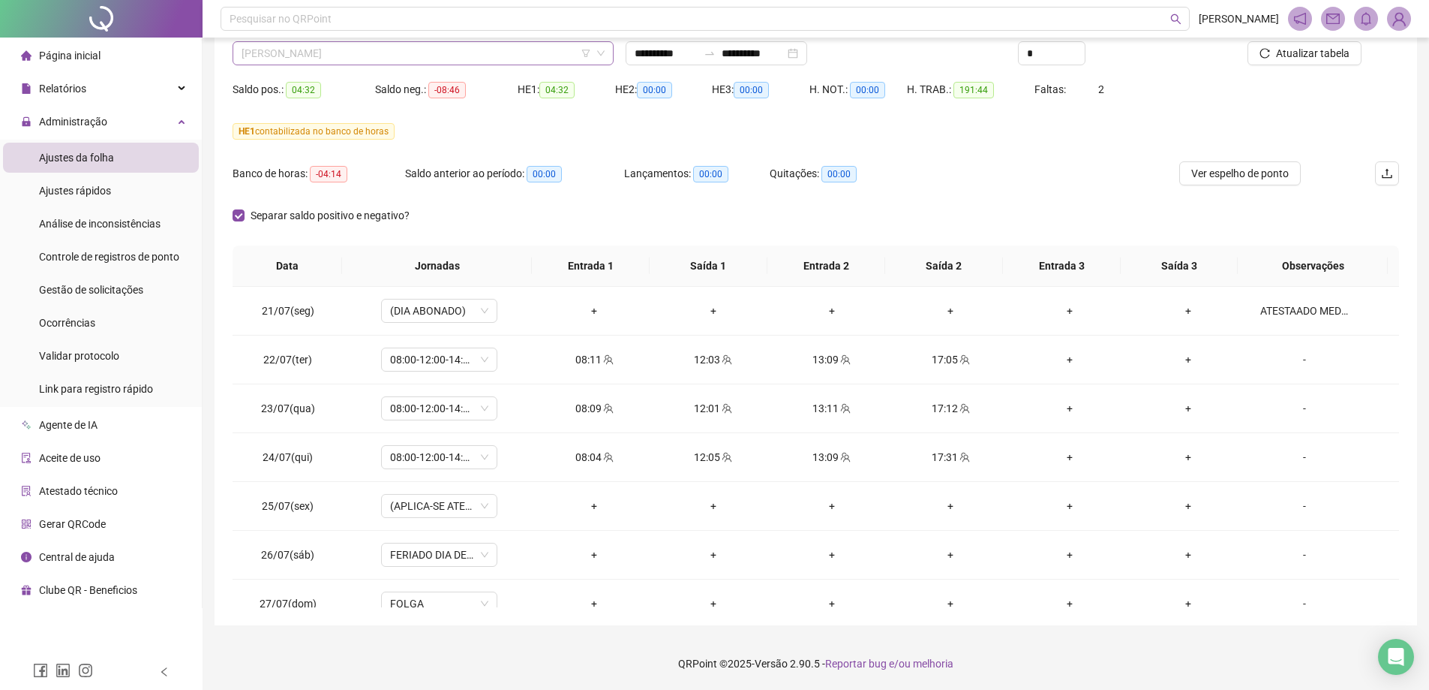
click at [319, 62] on span "[PERSON_NAME]" at bounding box center [423, 53] width 363 height 23
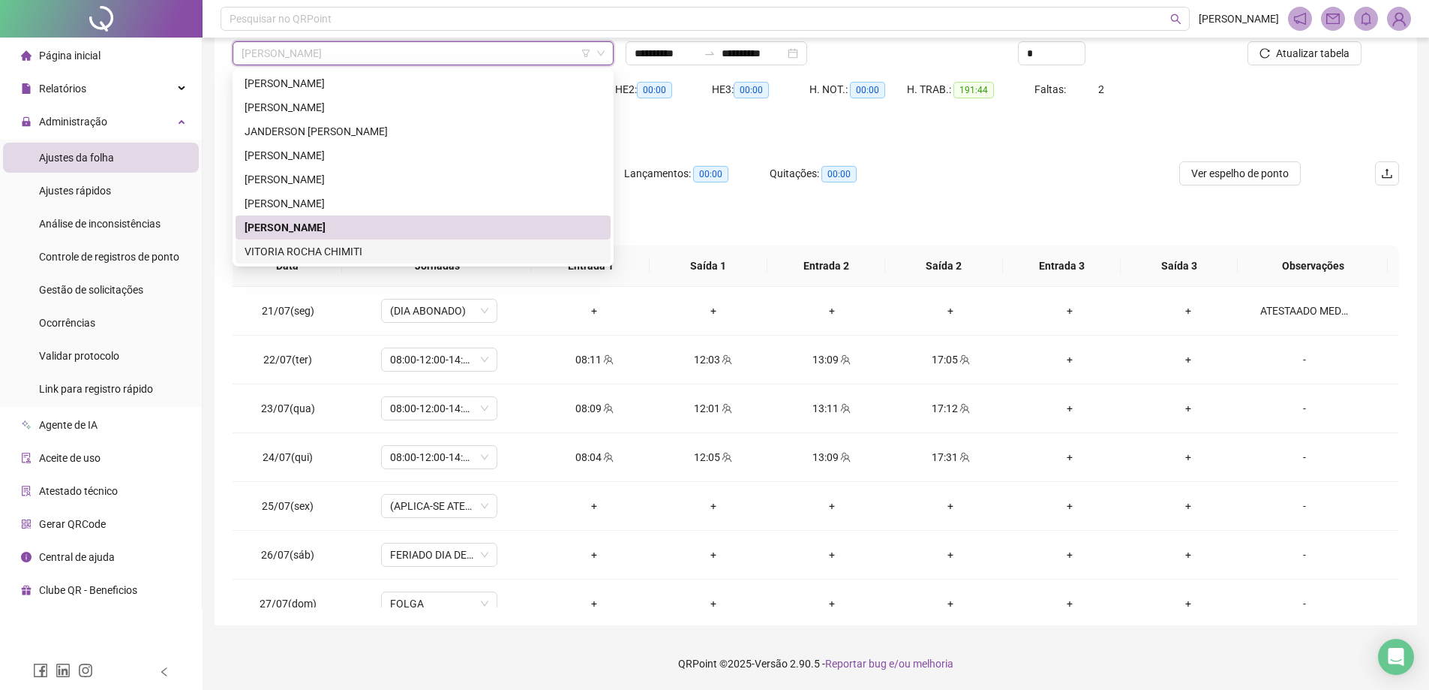
click at [327, 247] on div "VITORIA ROCHA CHIMITI" at bounding box center [423, 251] width 357 height 17
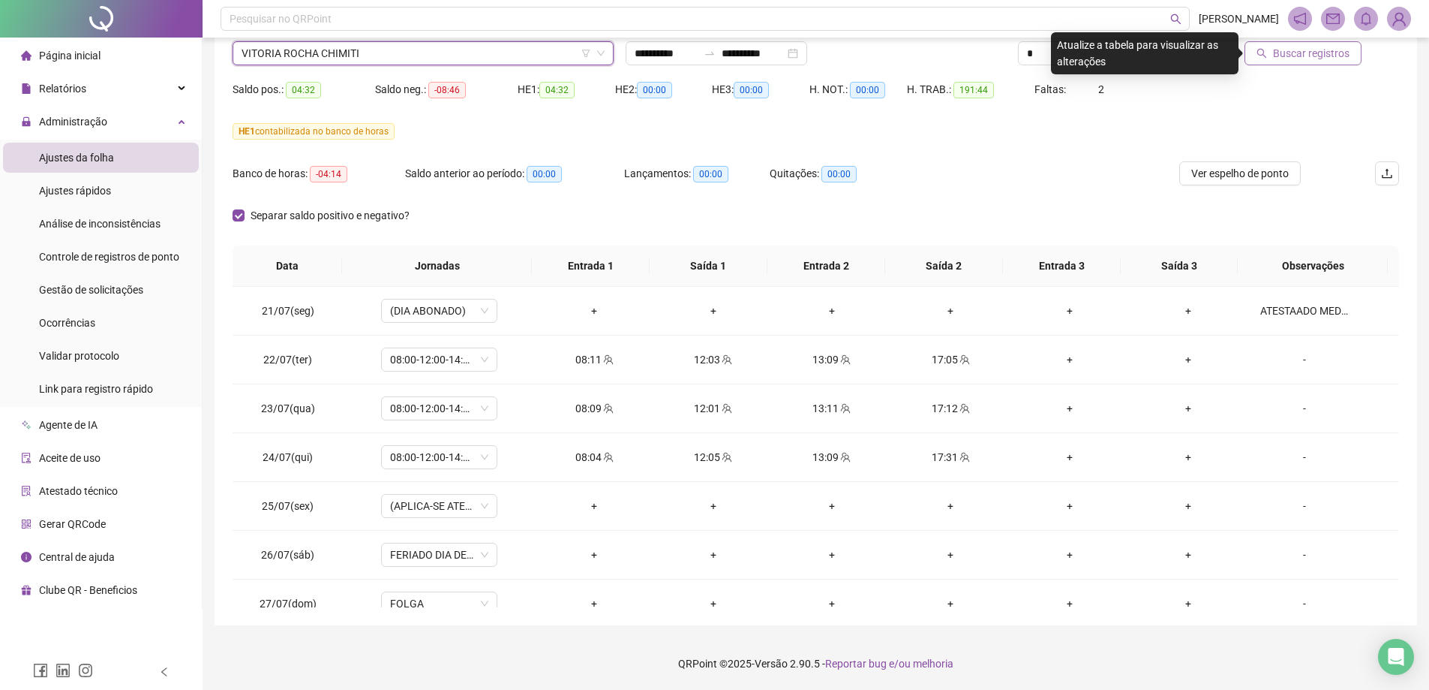
click at [1266, 51] on icon "search" at bounding box center [1262, 53] width 11 height 11
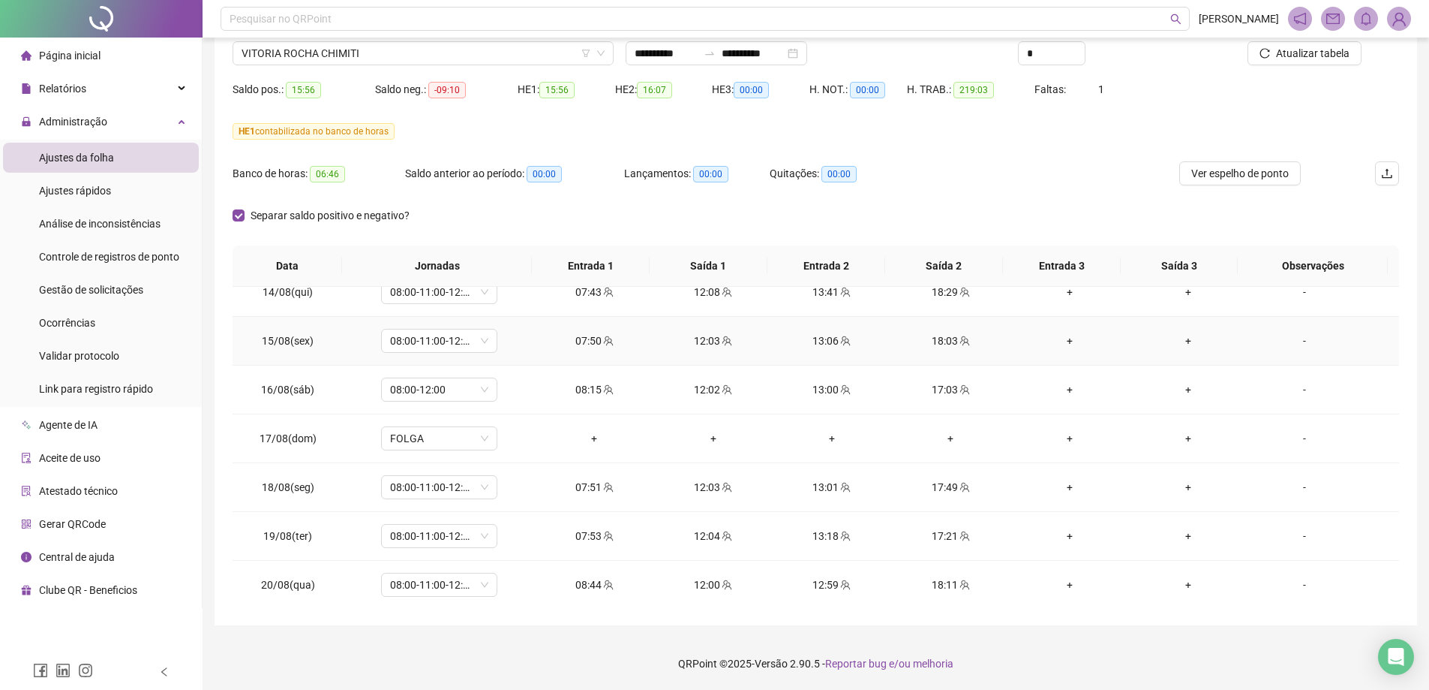
scroll to position [1192, 0]
click at [101, 295] on span "Gestão de solicitações" at bounding box center [91, 290] width 104 height 12
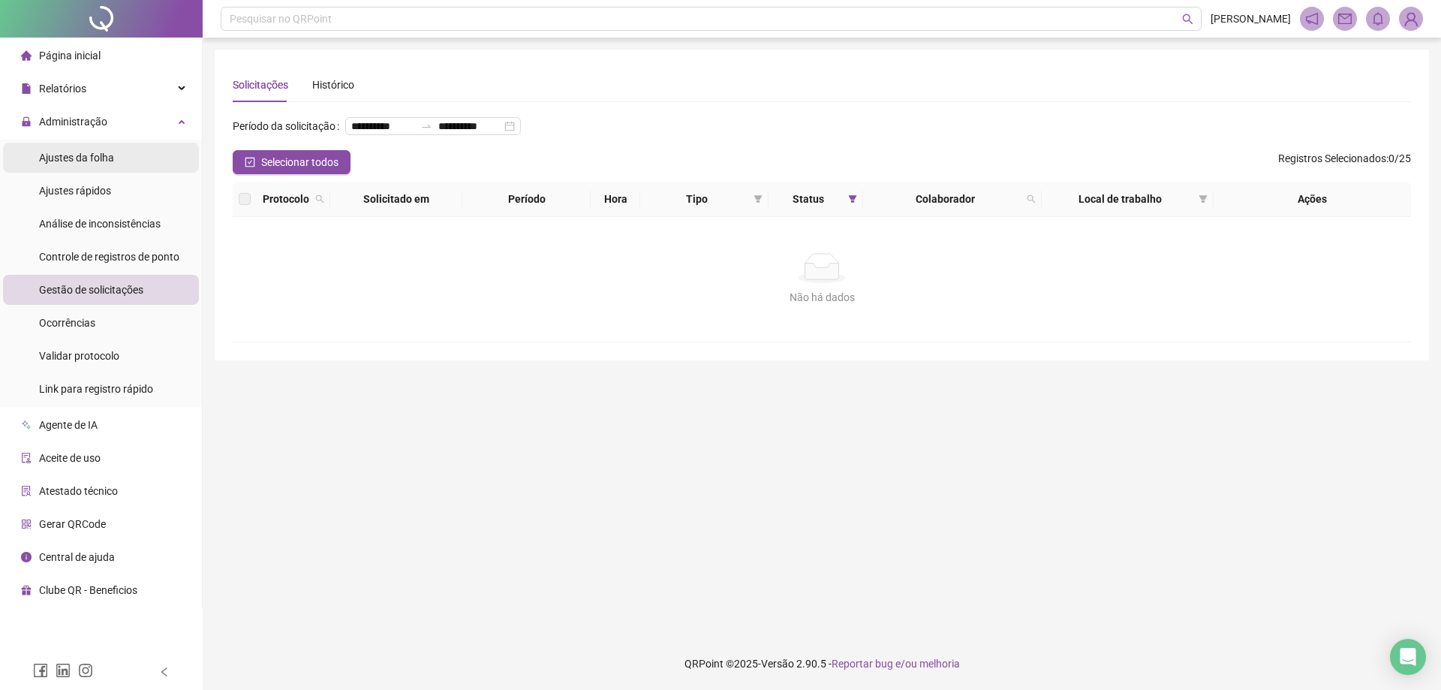
click at [152, 160] on li "Ajustes da folha" at bounding box center [101, 158] width 196 height 30
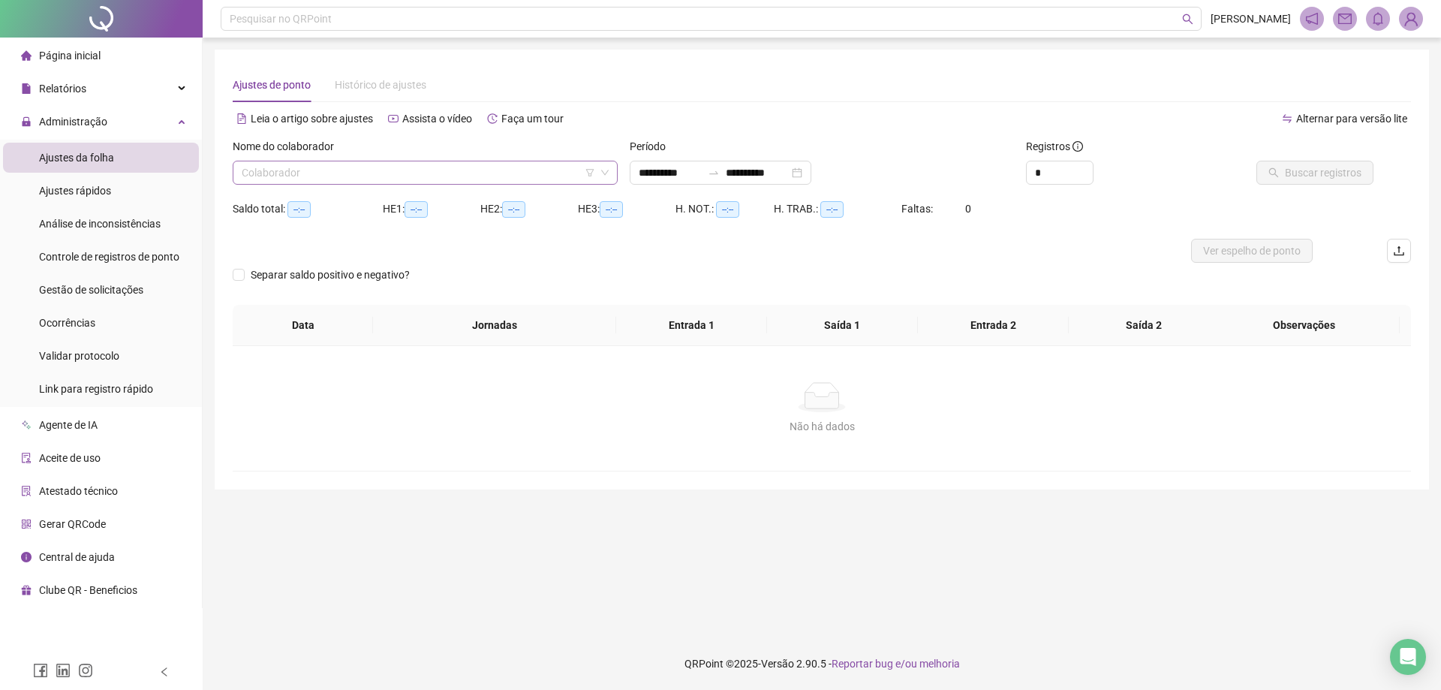
click at [285, 171] on input "search" at bounding box center [418, 172] width 353 height 23
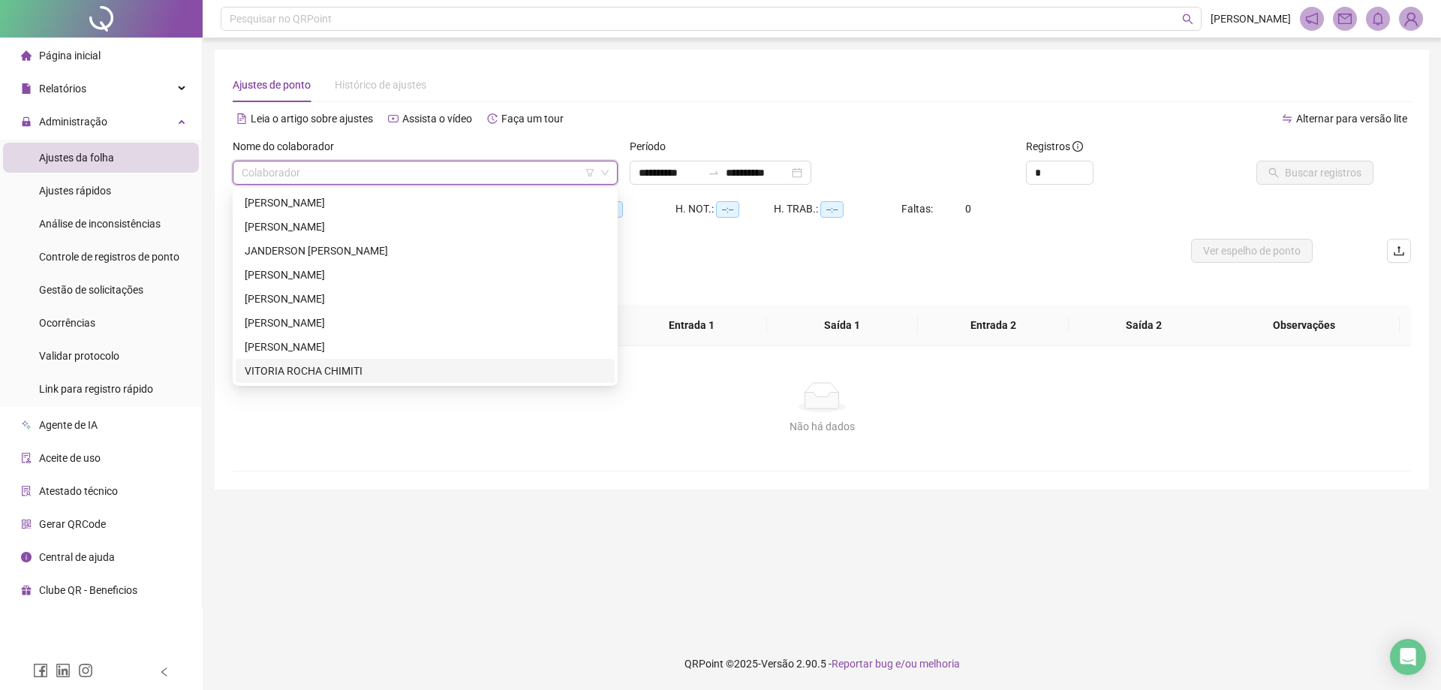
click at [314, 376] on div "VITORIA ROCHA CHIMITI" at bounding box center [425, 370] width 361 height 17
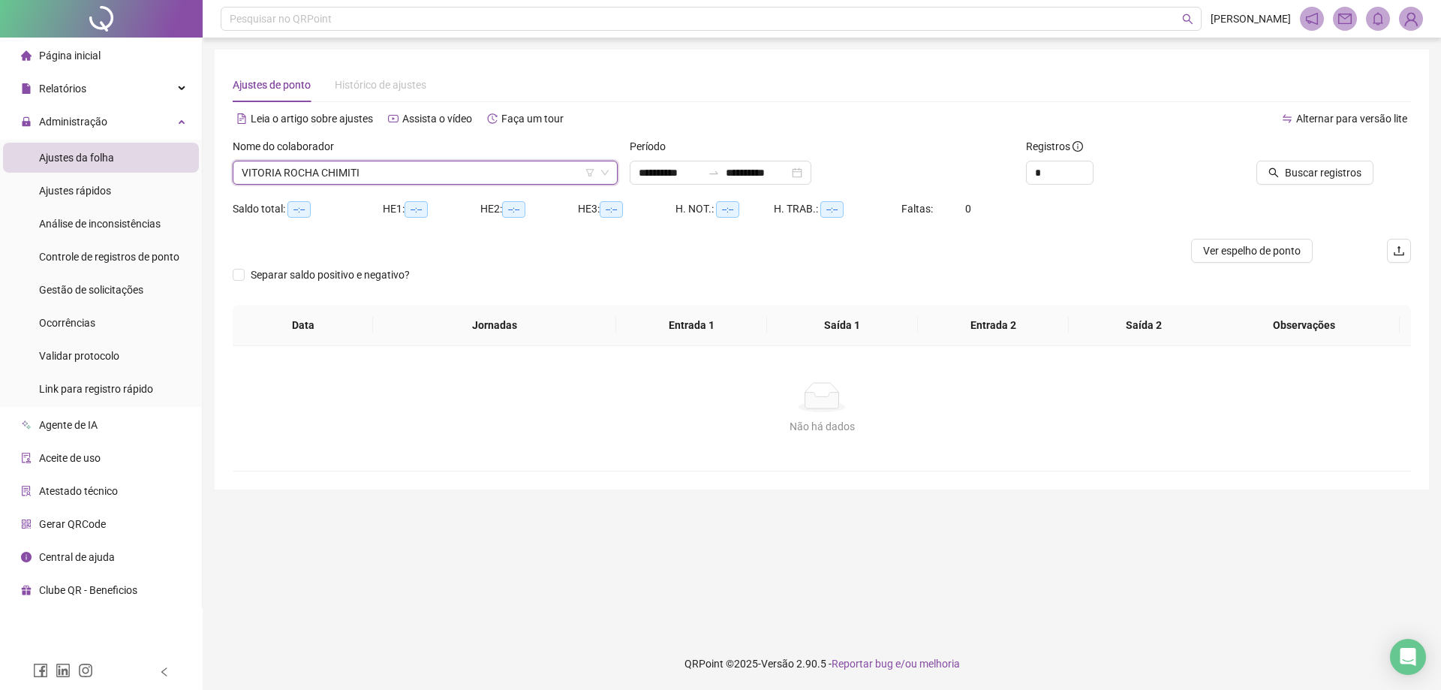
click at [244, 168] on span "VITORIA ROCHA CHIMITI" at bounding box center [425, 172] width 367 height 23
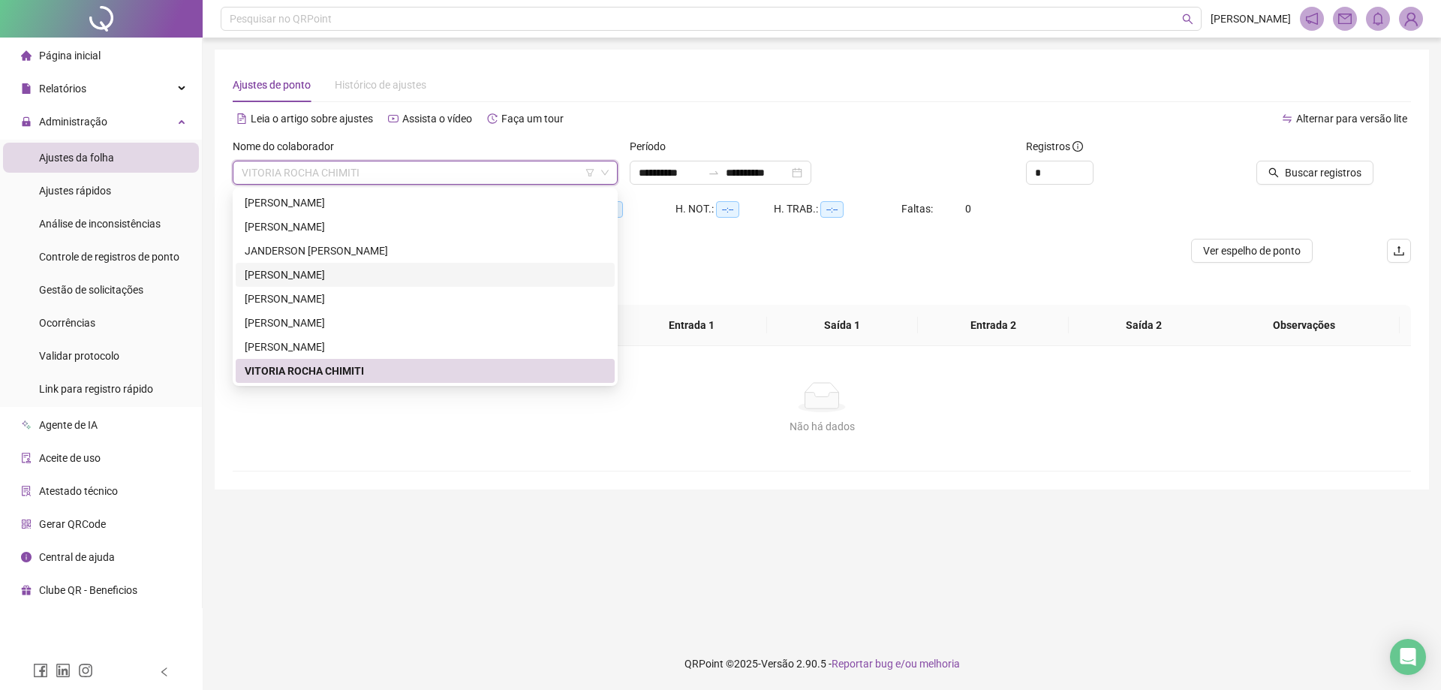
click at [345, 271] on div "[PERSON_NAME]" at bounding box center [425, 274] width 361 height 17
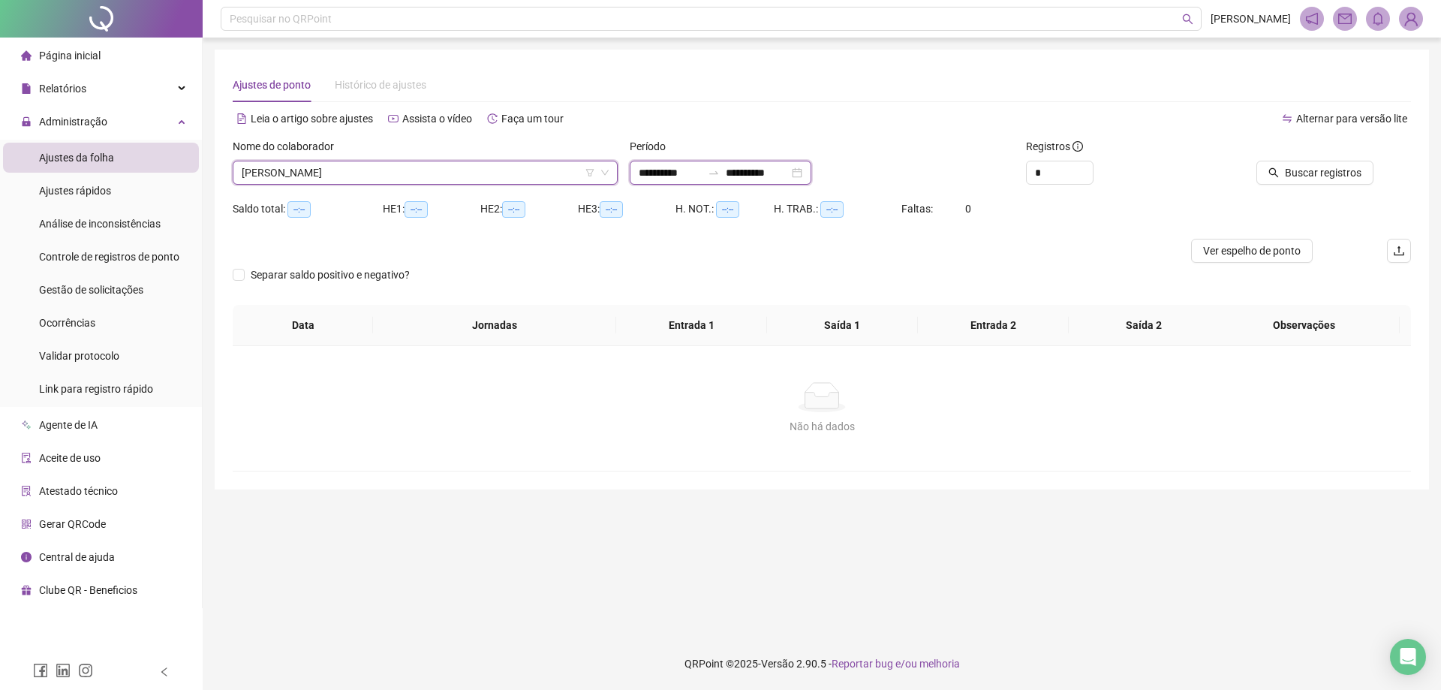
click at [648, 167] on input "**********" at bounding box center [670, 172] width 63 height 17
type input "**********"
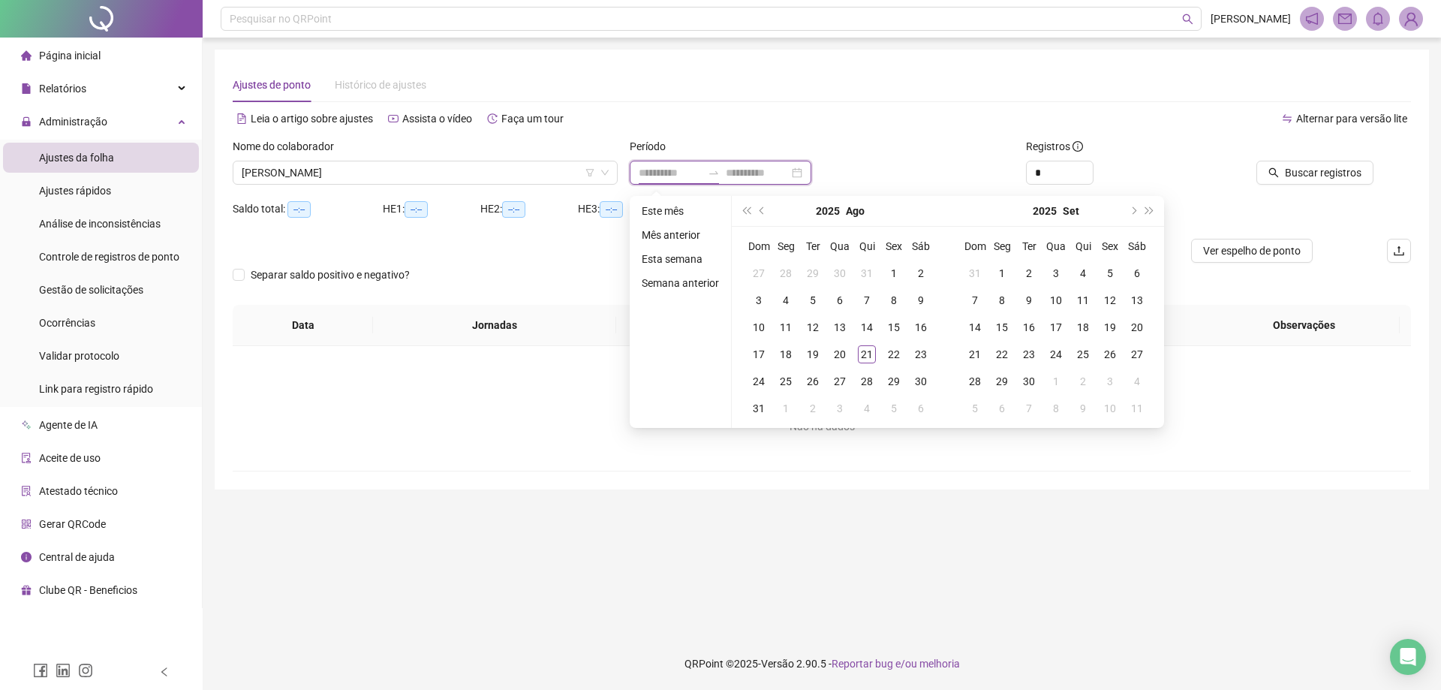
type input "**********"
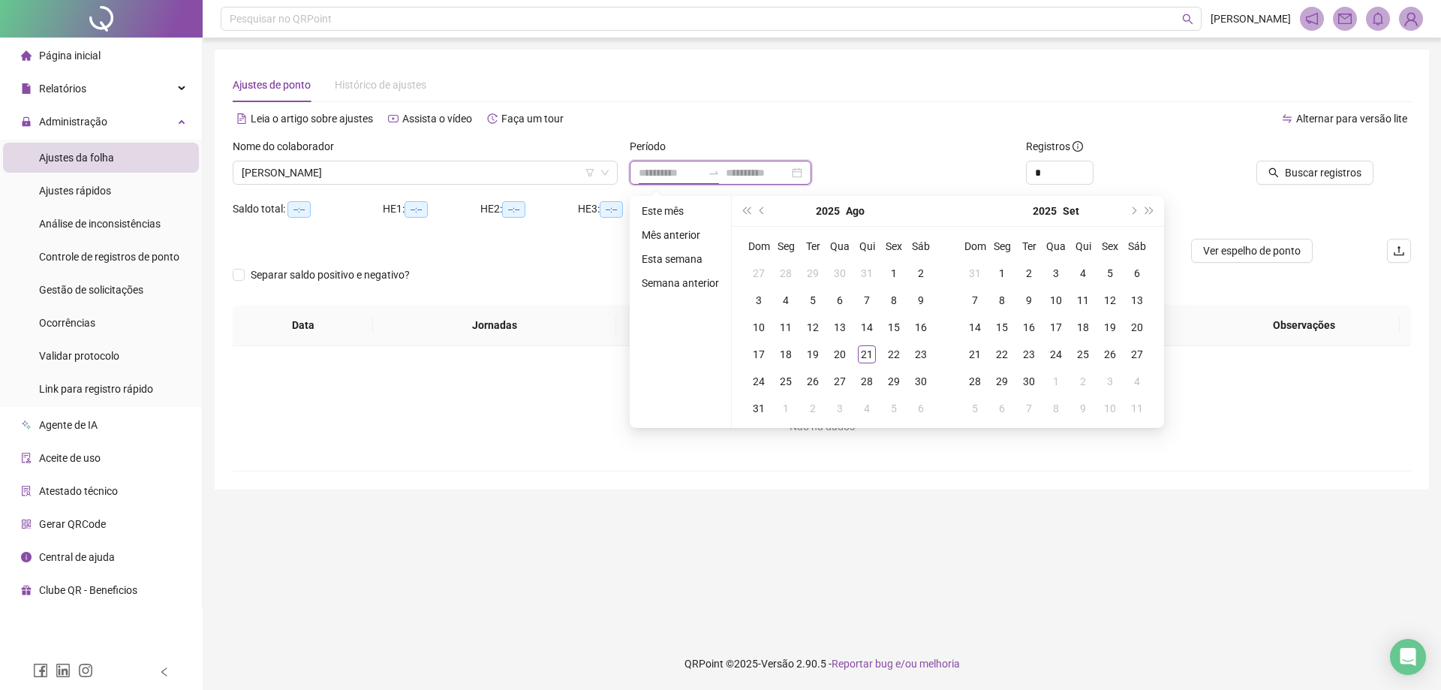
type input "**********"
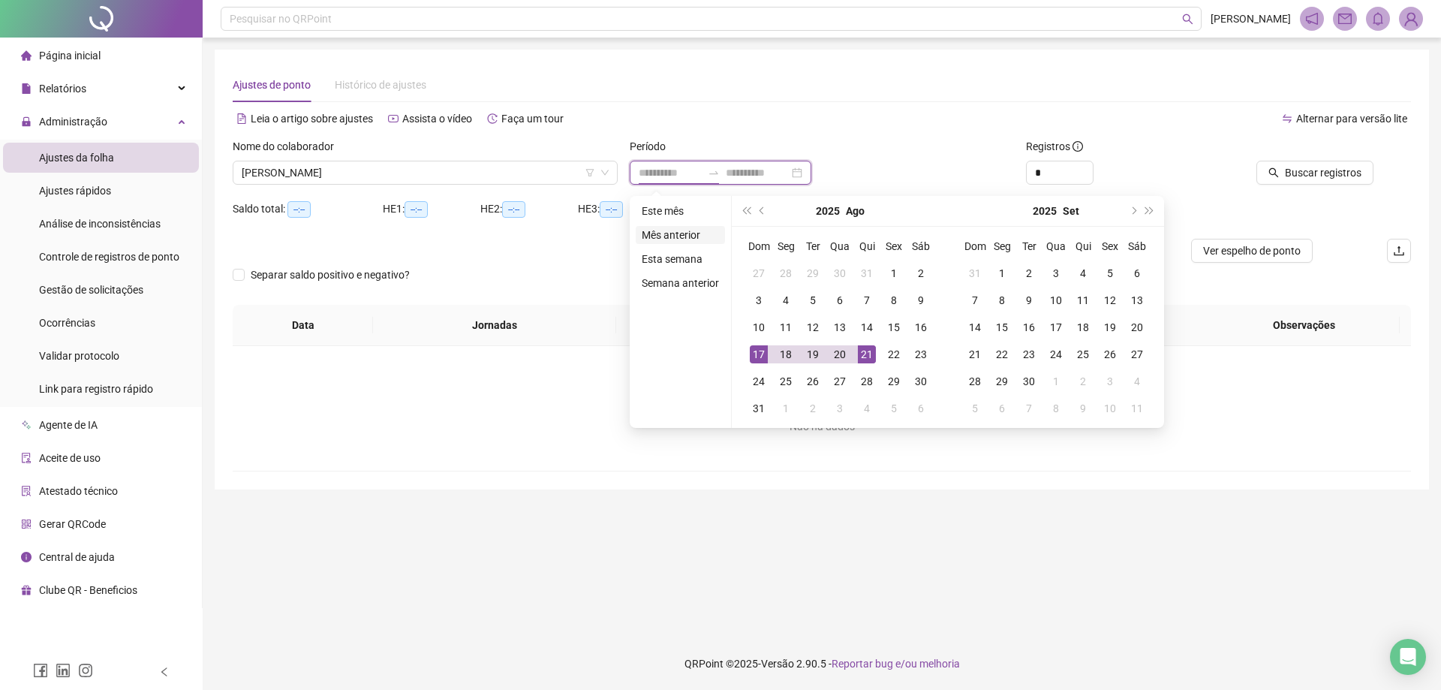
type input "**********"
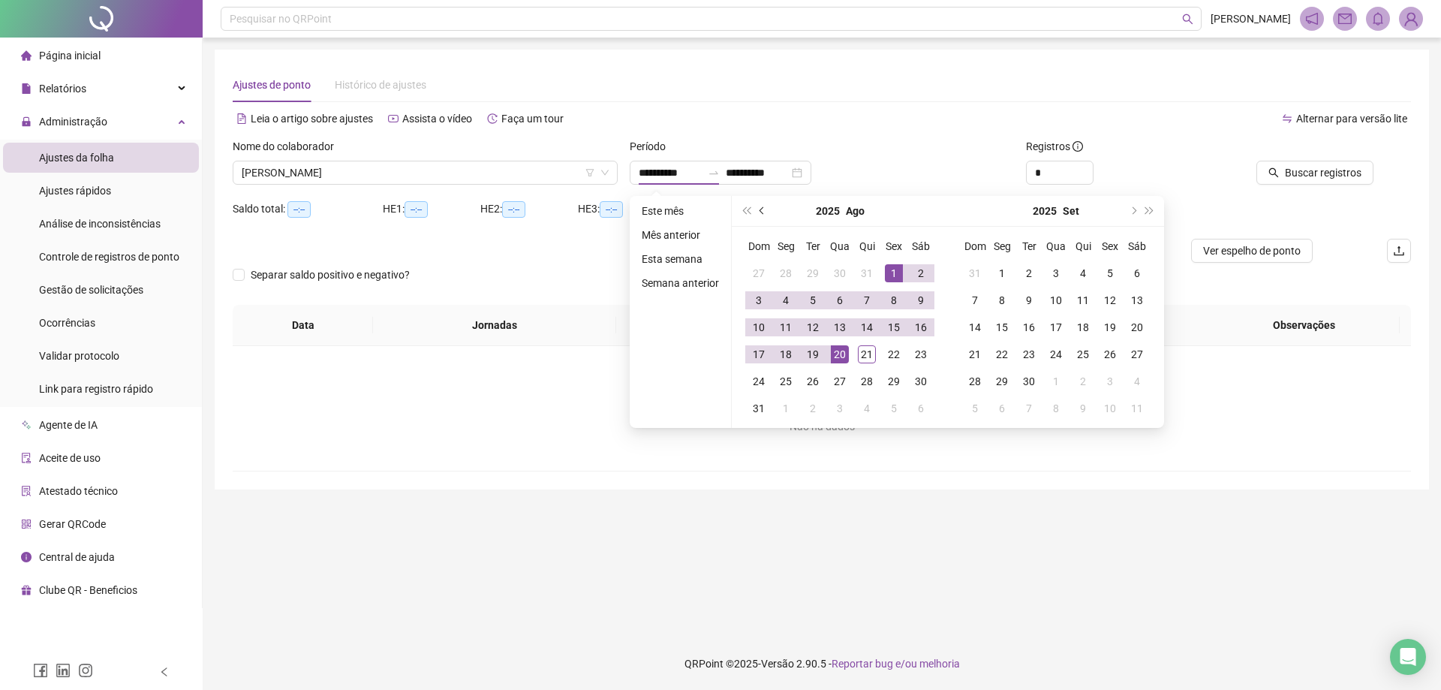
click at [756, 215] on button "prev-year" at bounding box center [762, 211] width 17 height 30
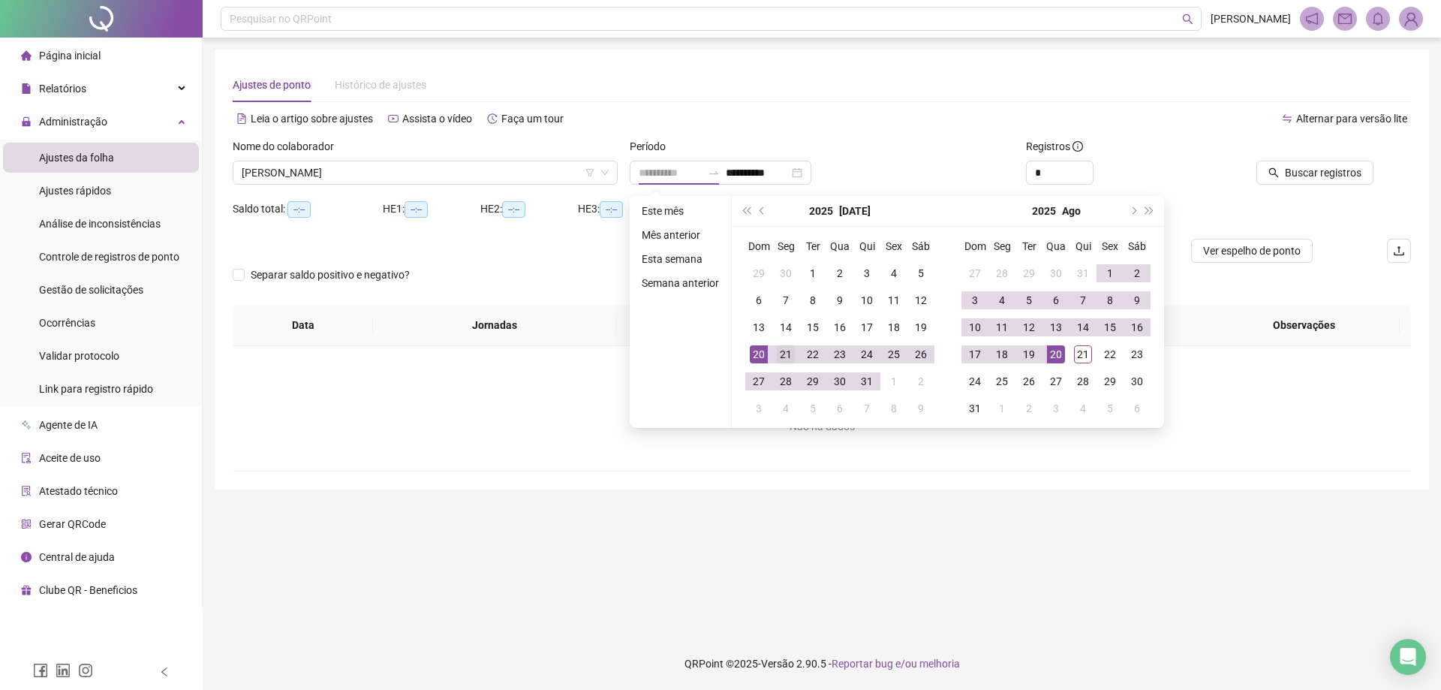
type input "**********"
click at [777, 348] on div "21" at bounding box center [786, 354] width 18 height 18
type input "**********"
click at [1058, 356] on div "20" at bounding box center [1056, 354] width 18 height 18
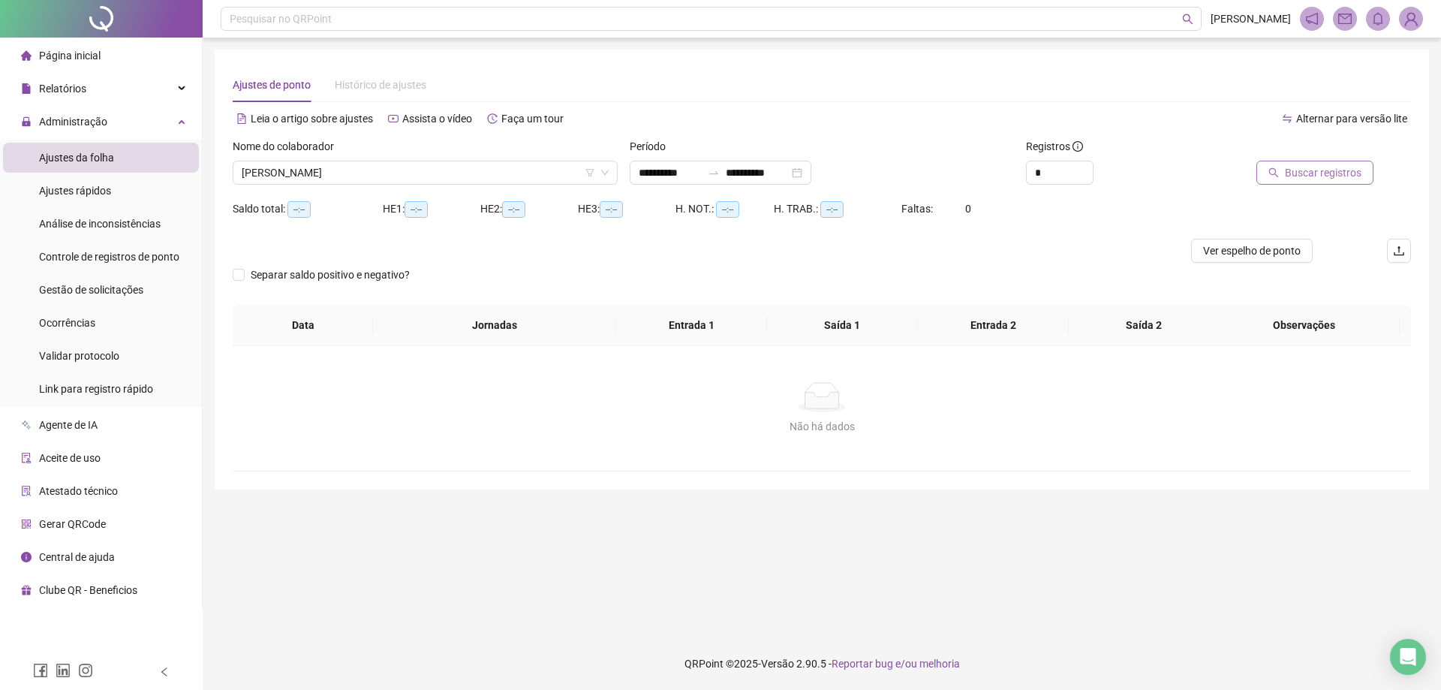
click at [1292, 178] on span "Buscar registros" at bounding box center [1323, 172] width 77 height 17
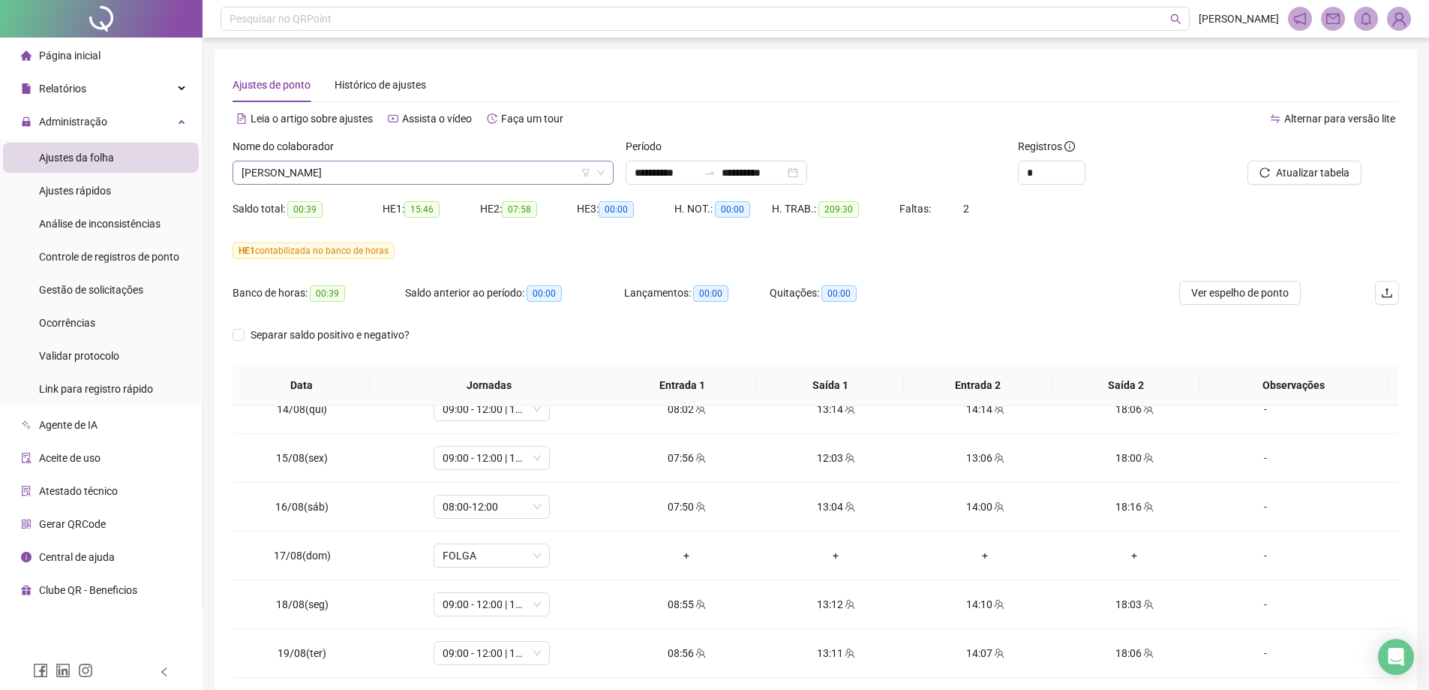
click at [307, 174] on span "[PERSON_NAME]" at bounding box center [423, 172] width 363 height 23
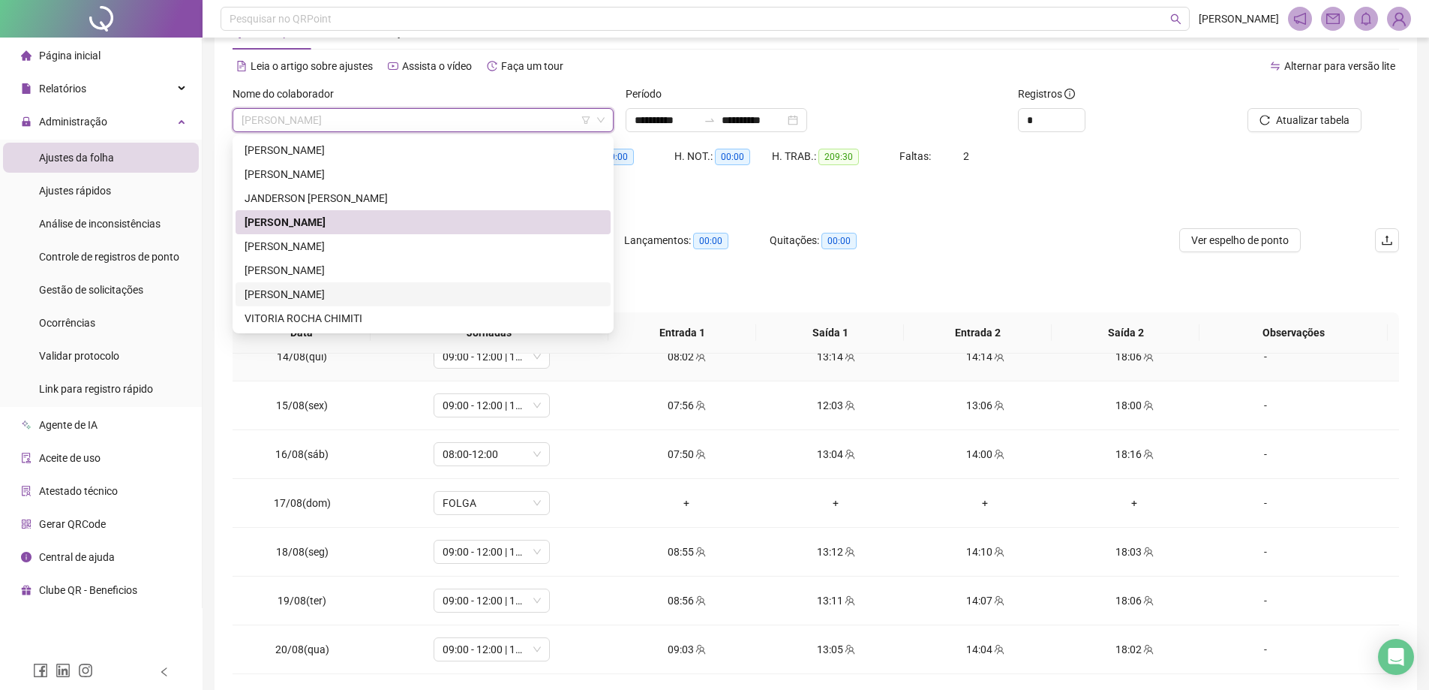
scroll to position [75, 0]
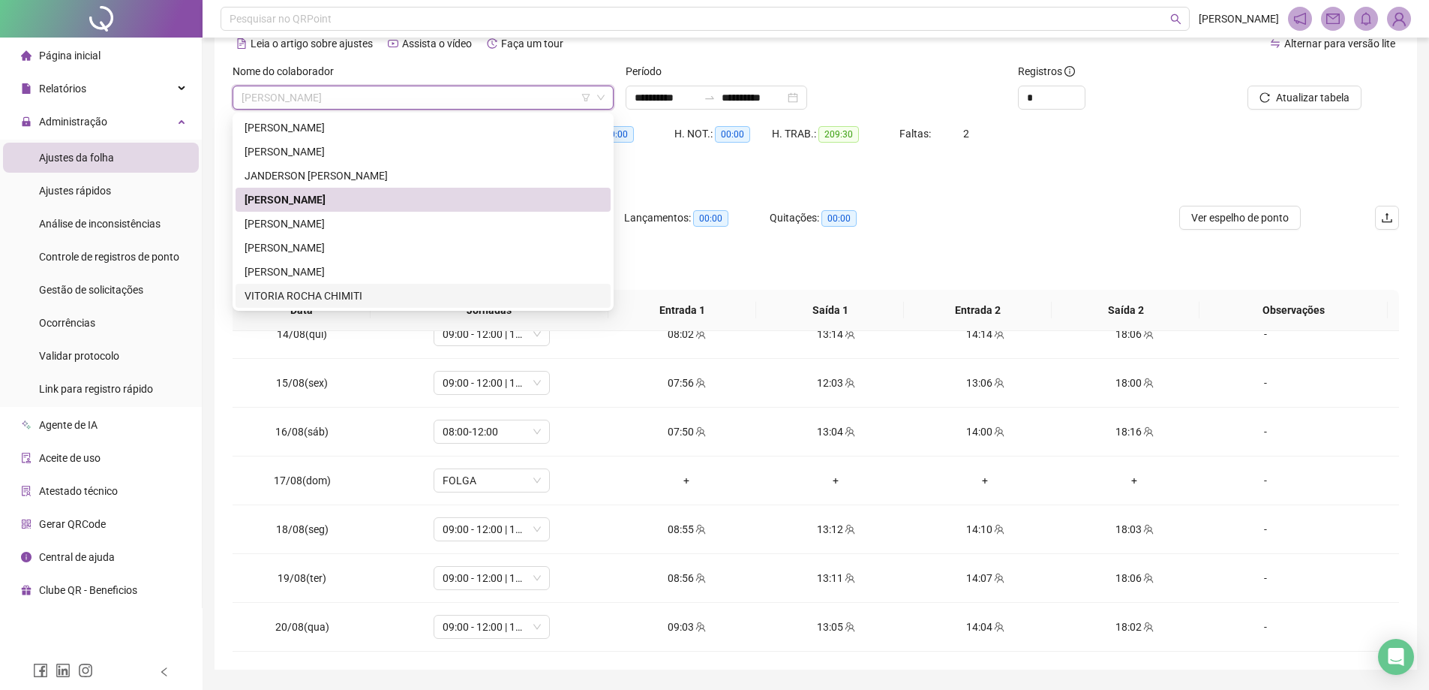
click at [348, 293] on div "VITORIA ROCHA CHIMITI" at bounding box center [423, 295] width 357 height 17
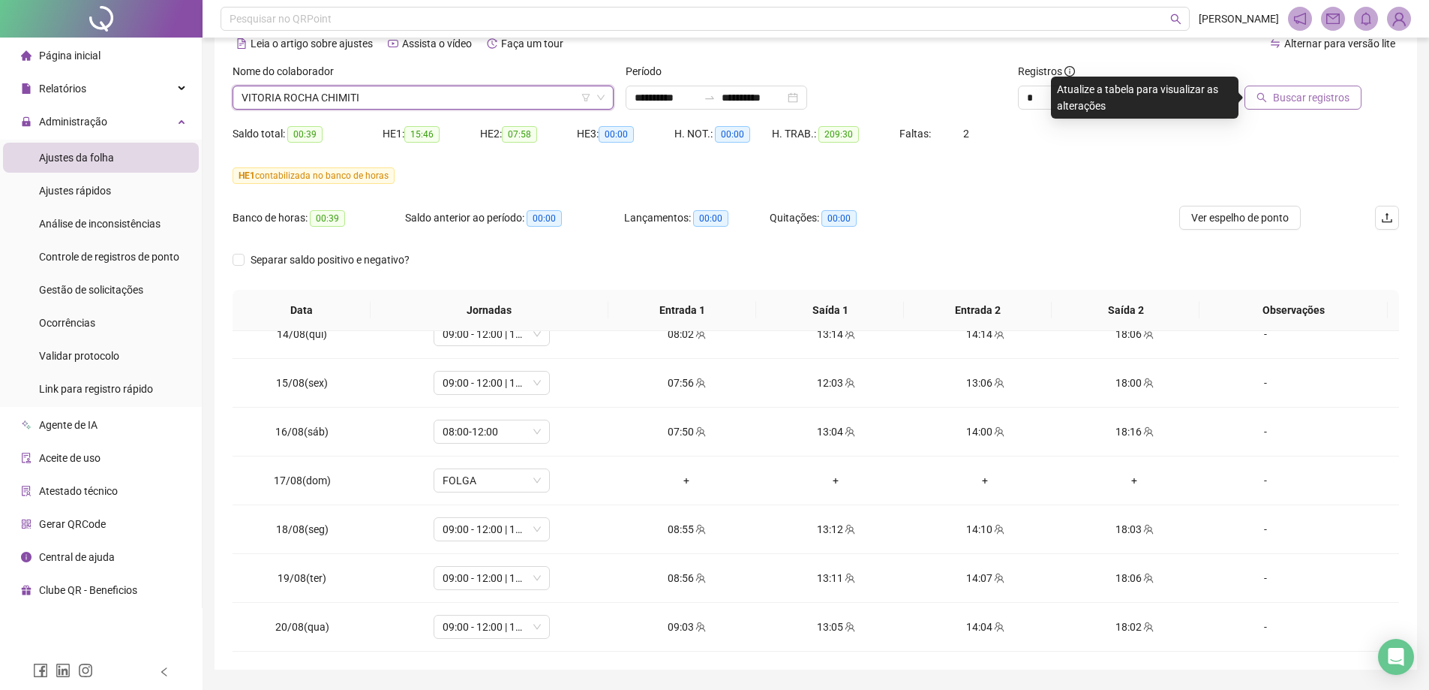
click at [1309, 100] on span "Buscar registros" at bounding box center [1311, 97] width 77 height 17
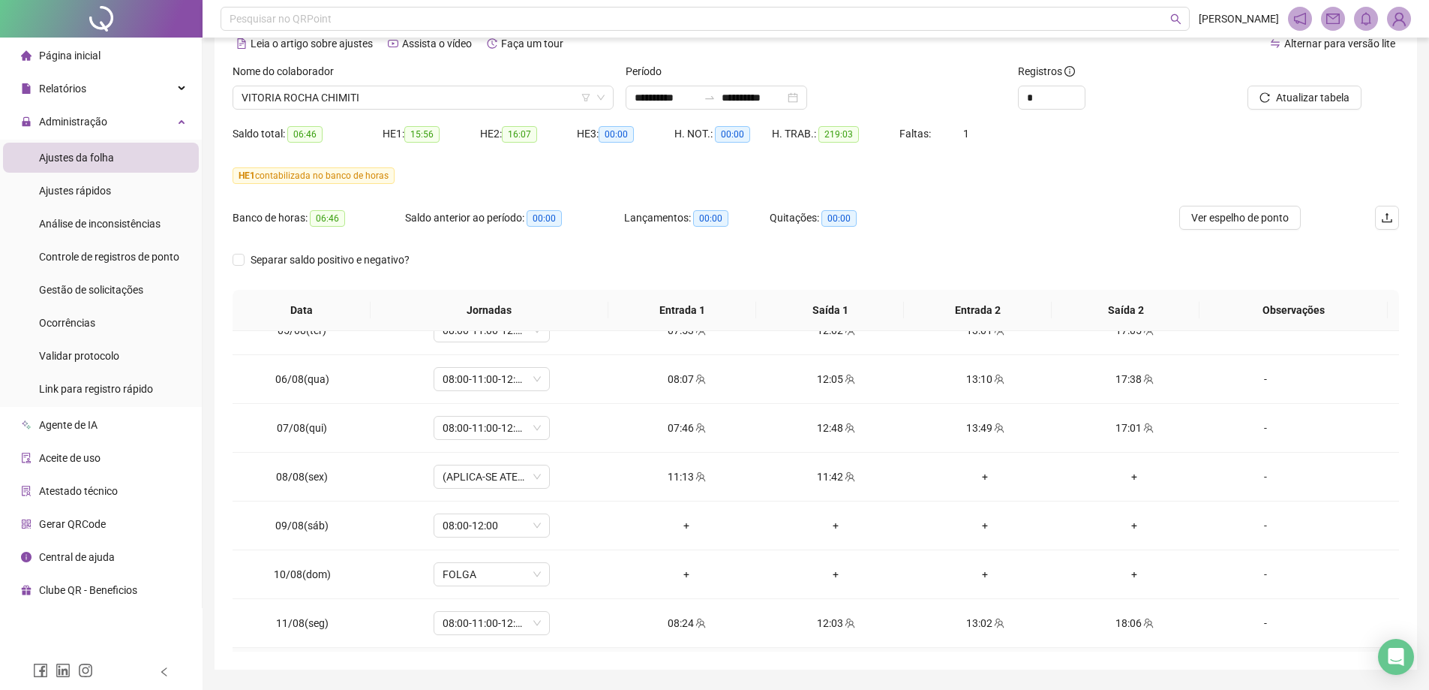
scroll to position [750, 0]
click at [497, 485] on span "(APLICA-SE ATESTADO)" at bounding box center [492, 482] width 98 height 23
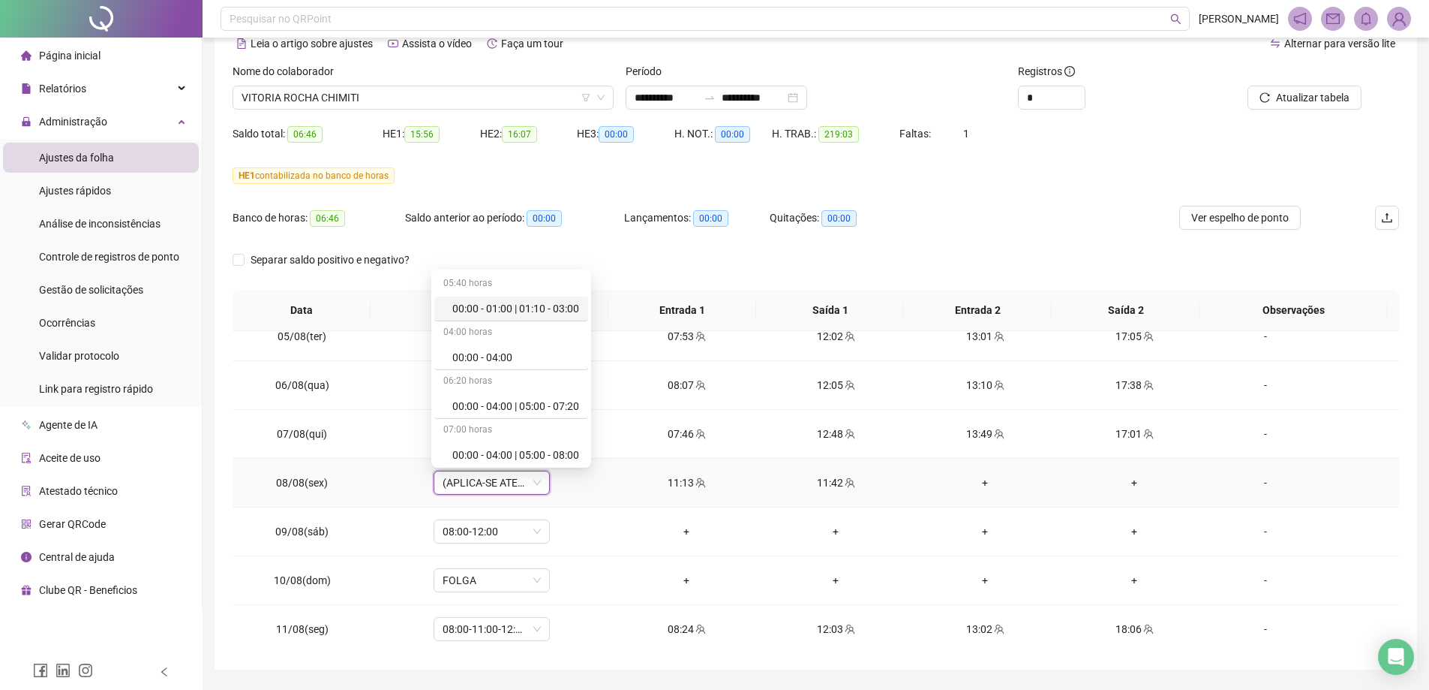
click at [497, 485] on span "(APLICA-SE ATESTADO)" at bounding box center [492, 482] width 98 height 23
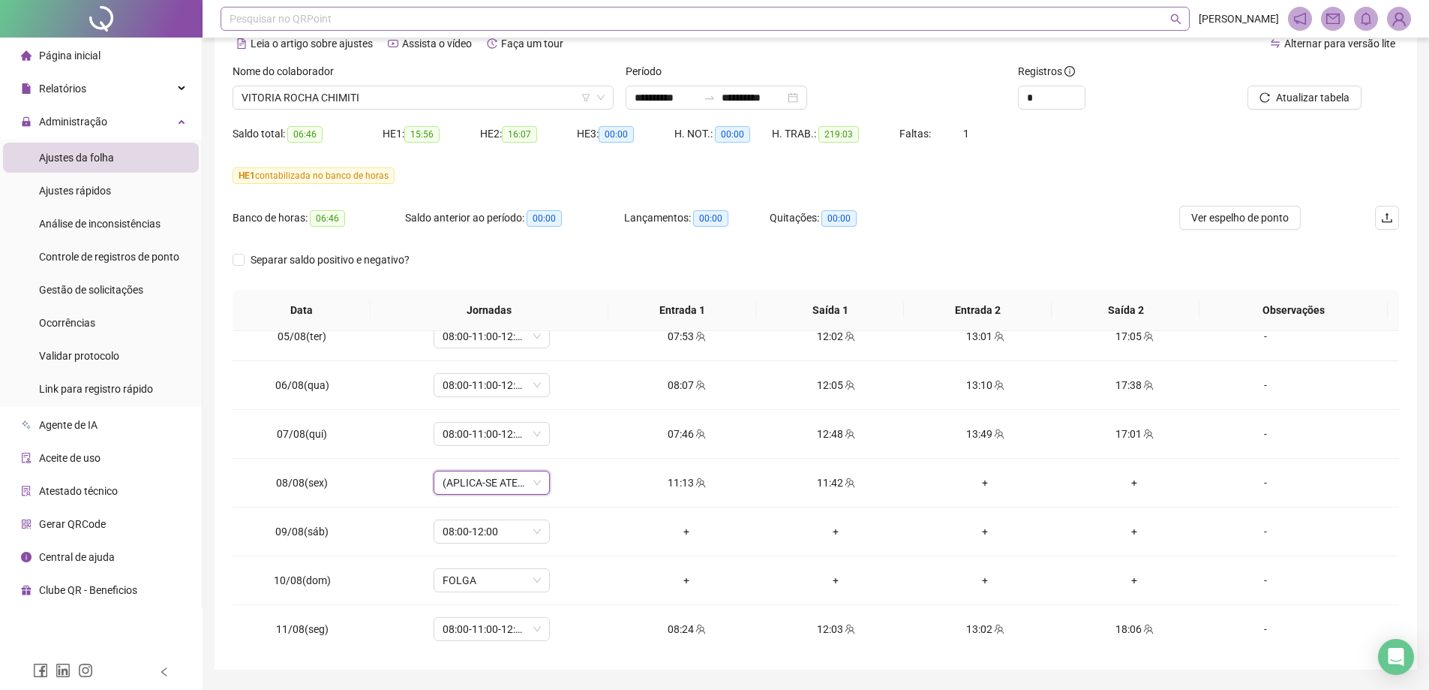
scroll to position [0, 0]
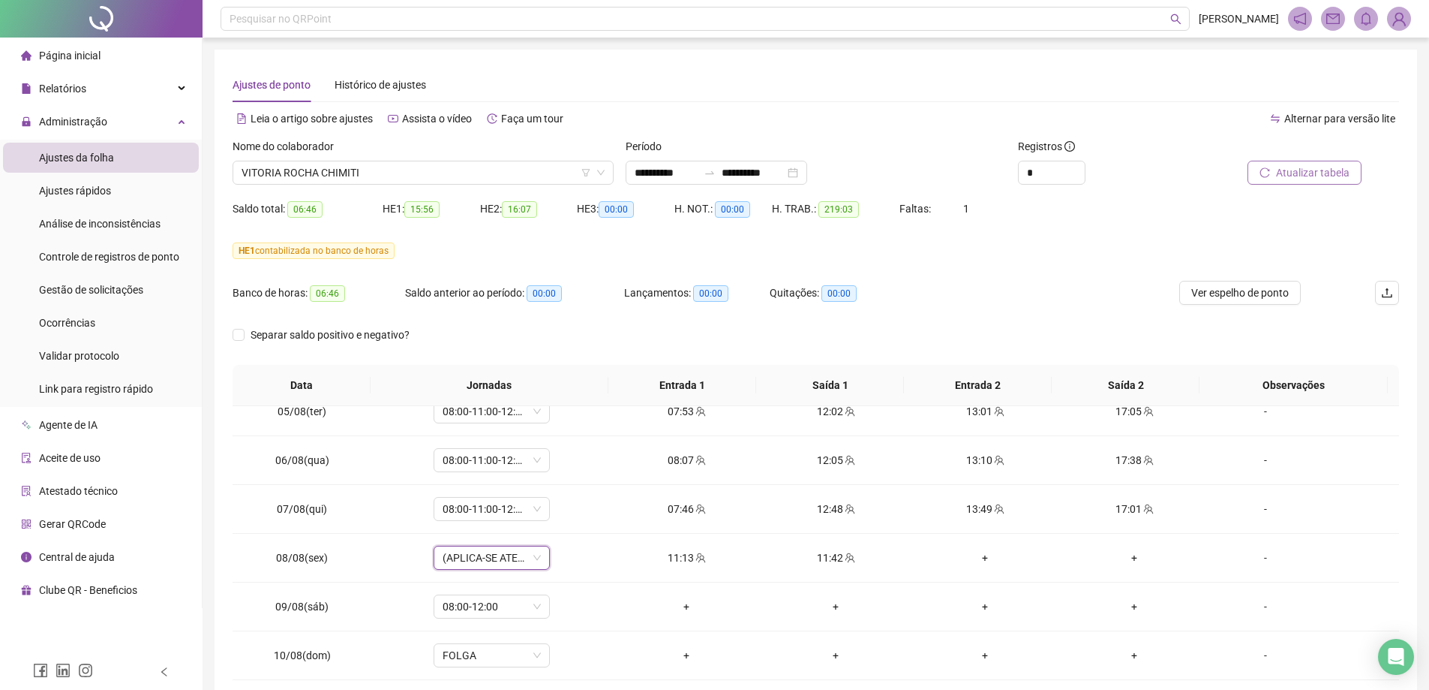
click at [1320, 179] on span "Atualizar tabela" at bounding box center [1313, 172] width 74 height 17
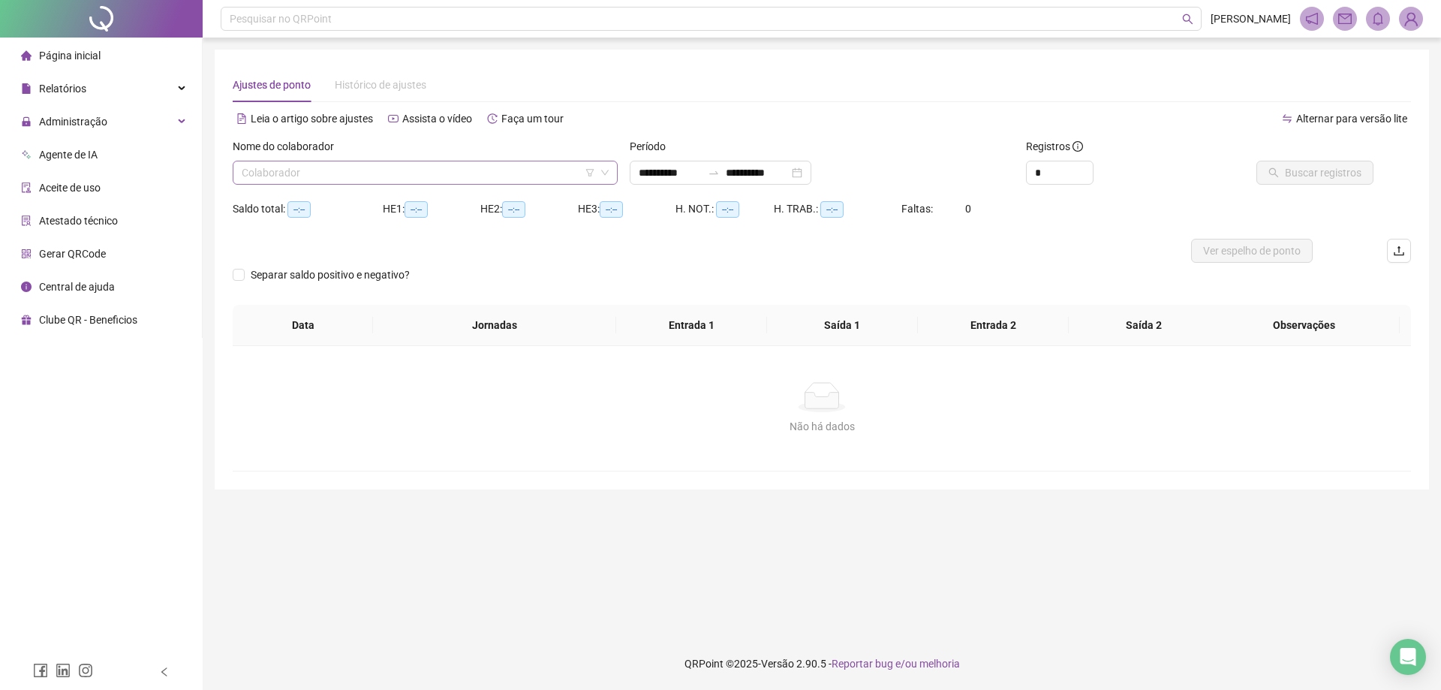
click at [371, 179] on input "search" at bounding box center [418, 172] width 353 height 23
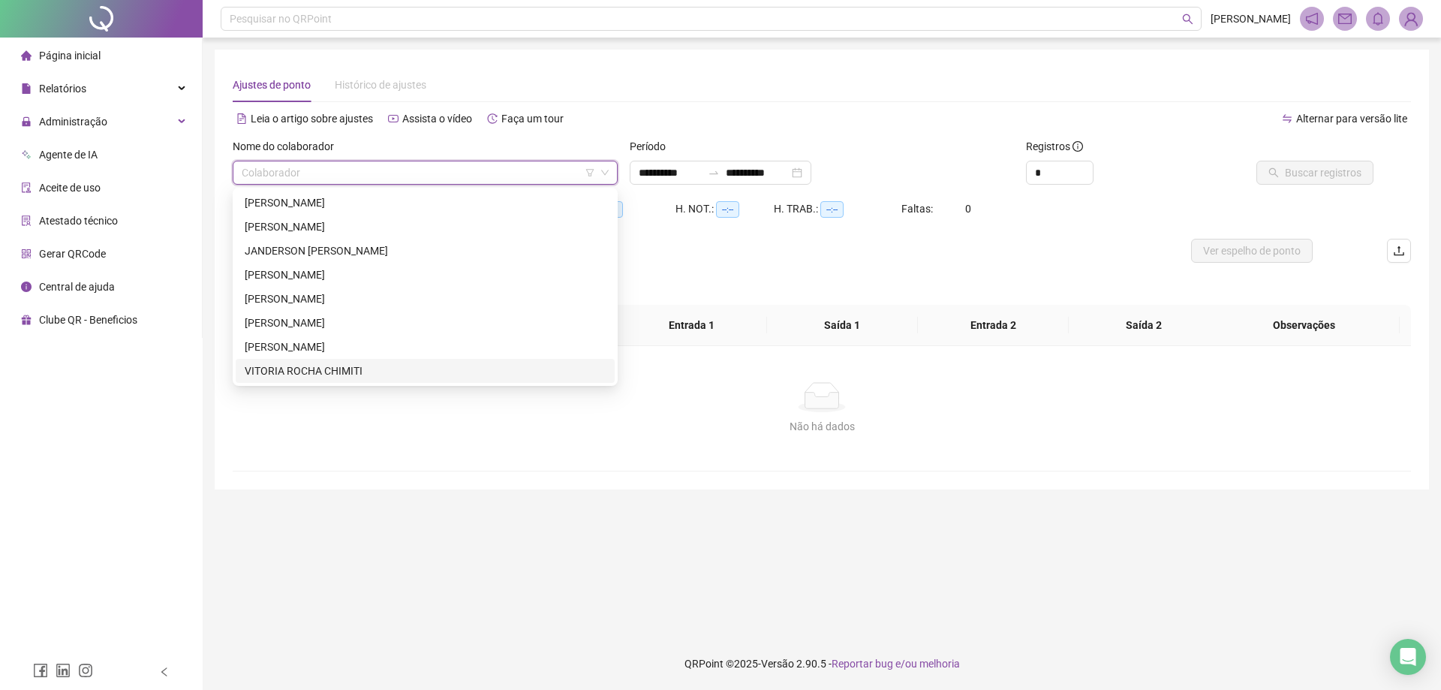
click at [312, 377] on div "VITORIA ROCHA CHIMITI" at bounding box center [425, 370] width 361 height 17
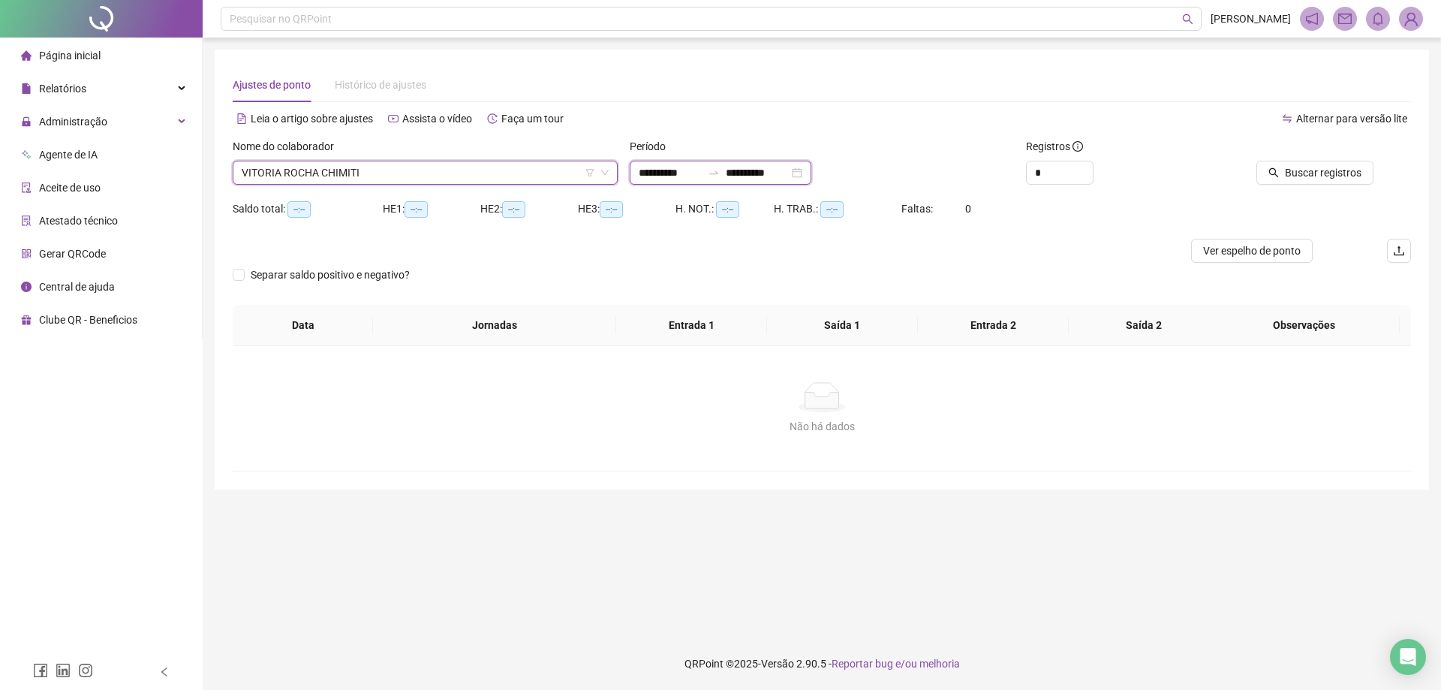
click at [639, 173] on input "**********" at bounding box center [670, 172] width 63 height 17
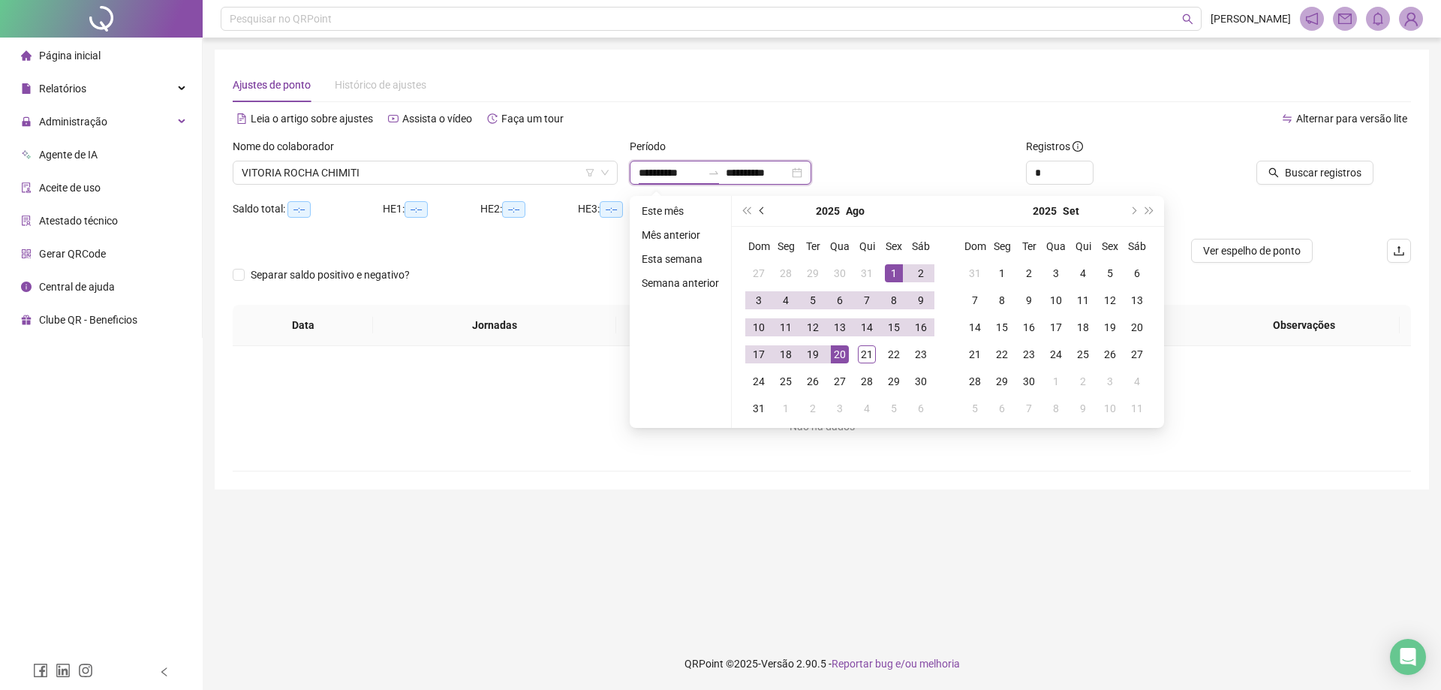
type input "**********"
click at [765, 208] on button "prev-year" at bounding box center [762, 211] width 17 height 30
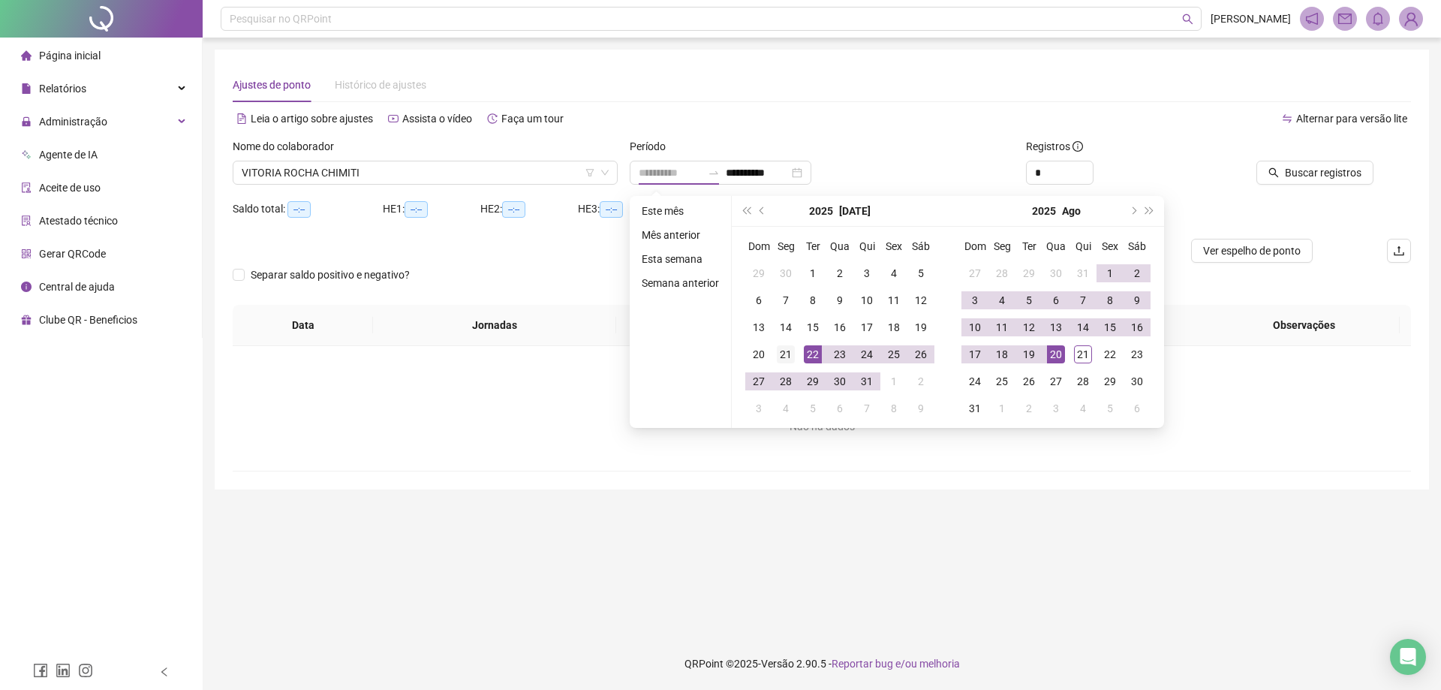
type input "**********"
click at [789, 352] on div "21" at bounding box center [786, 354] width 18 height 18
type input "**********"
click at [1055, 356] on div "20" at bounding box center [1056, 354] width 18 height 18
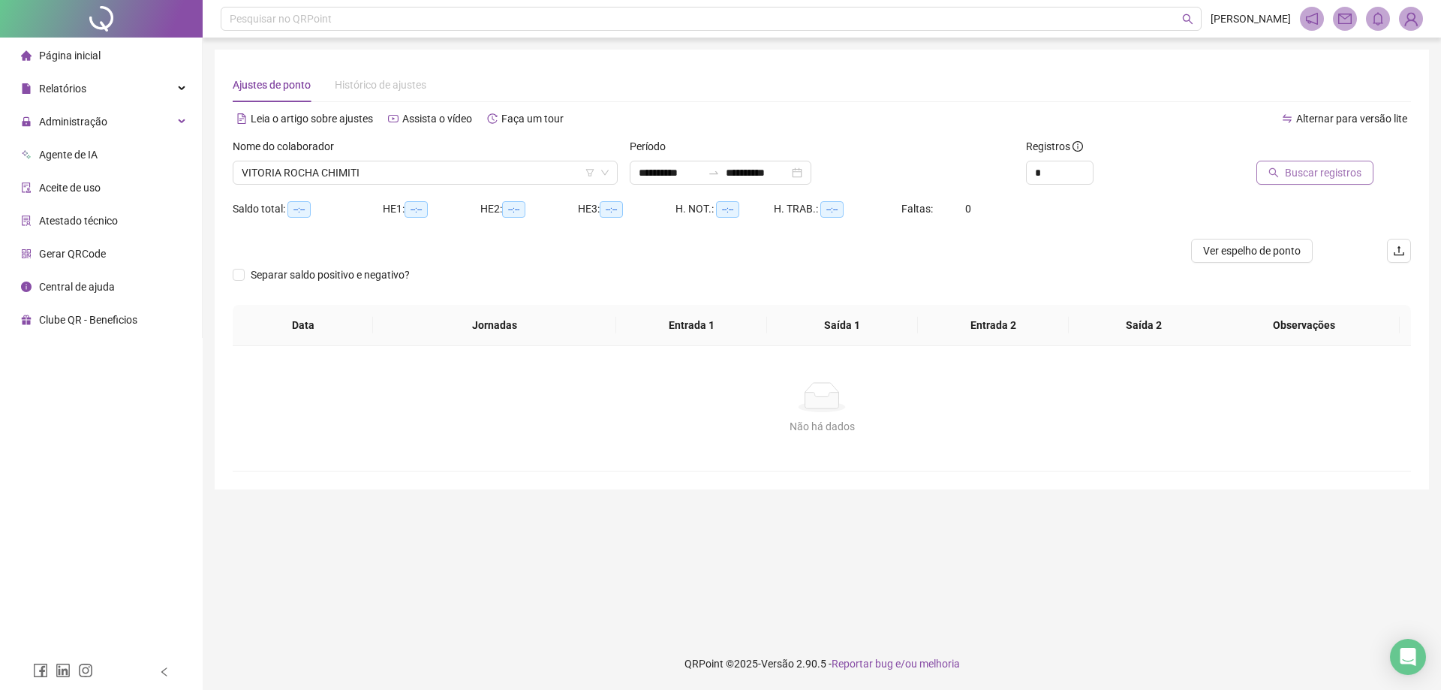
click at [1304, 169] on span "Buscar registros" at bounding box center [1323, 172] width 77 height 17
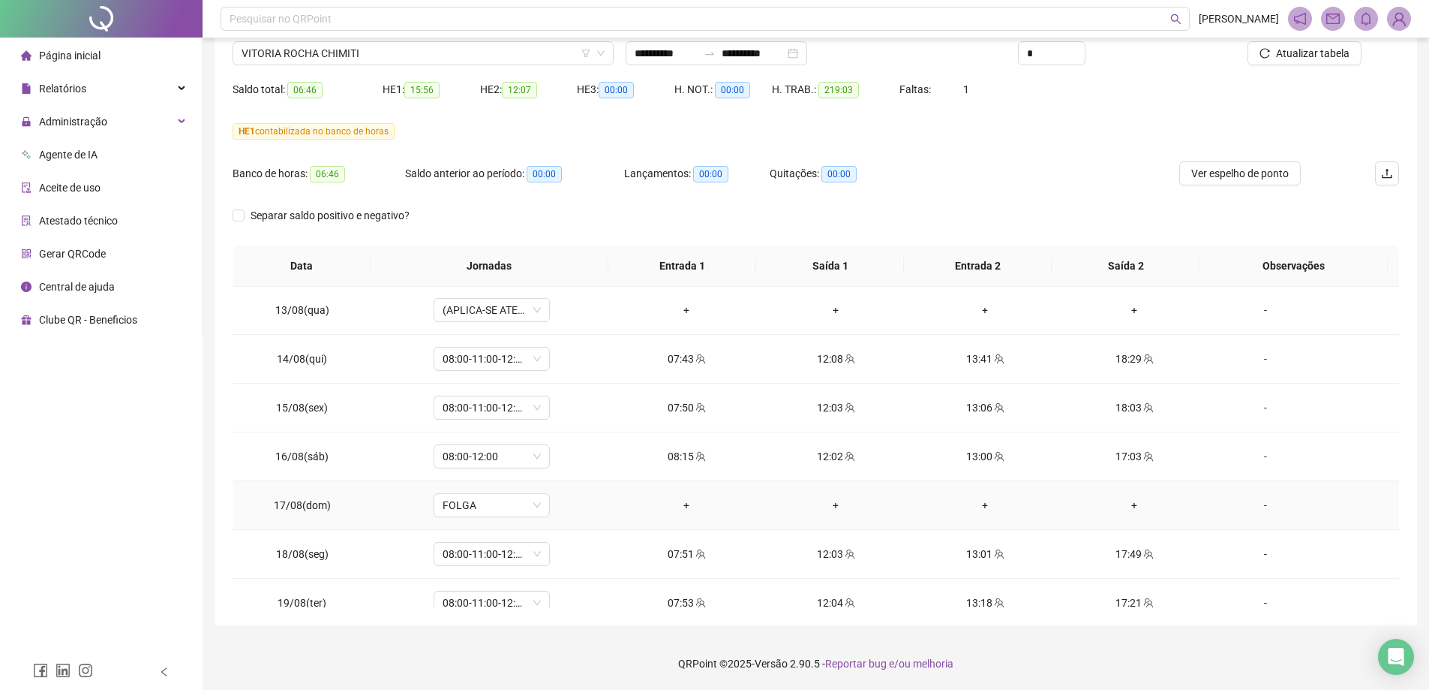
scroll to position [1192, 0]
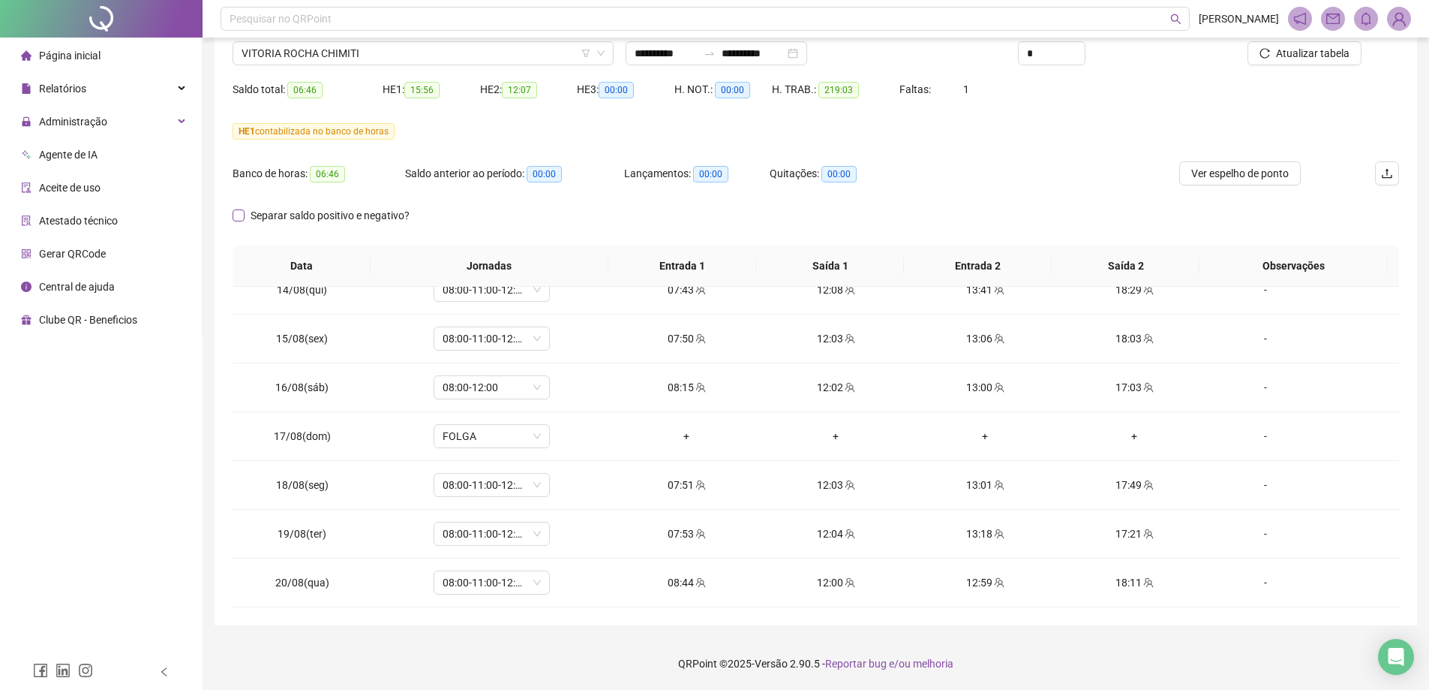
click at [308, 222] on span "Separar saldo positivo e negativo?" at bounding box center [330, 215] width 171 height 17
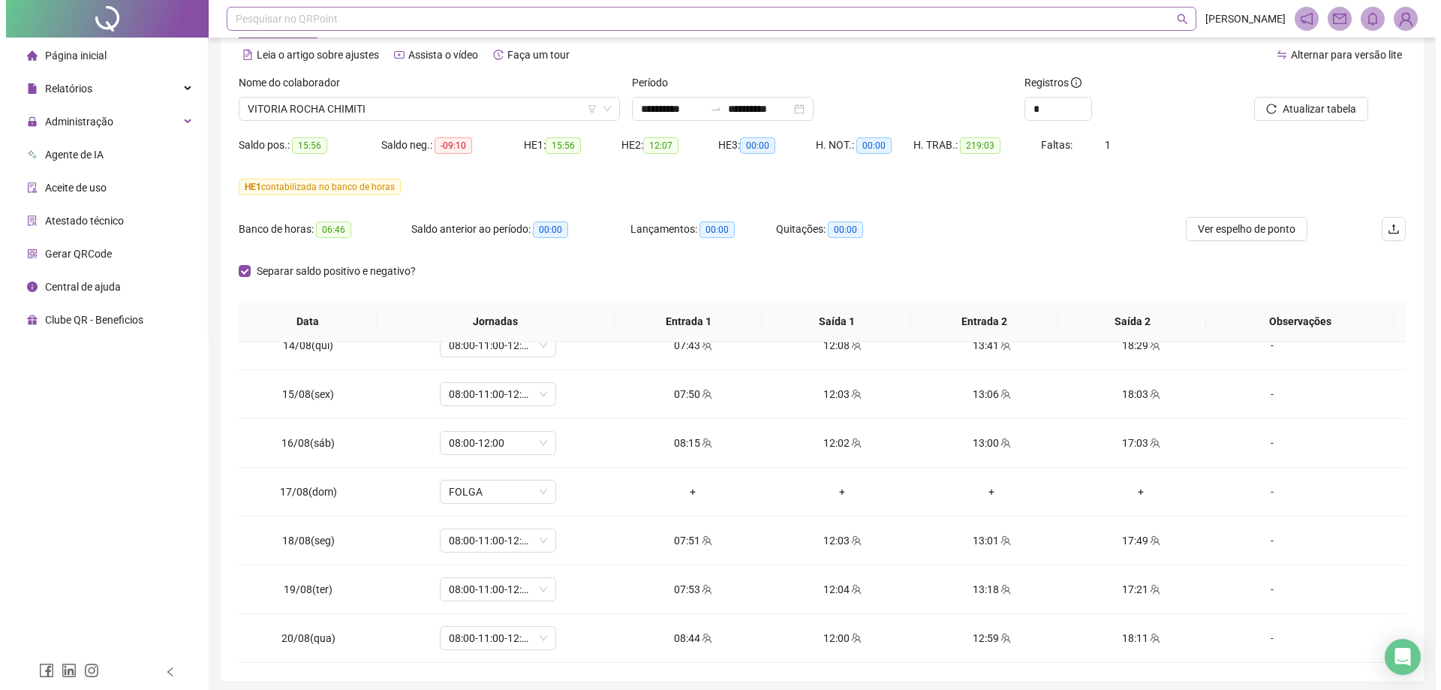
scroll to position [0, 0]
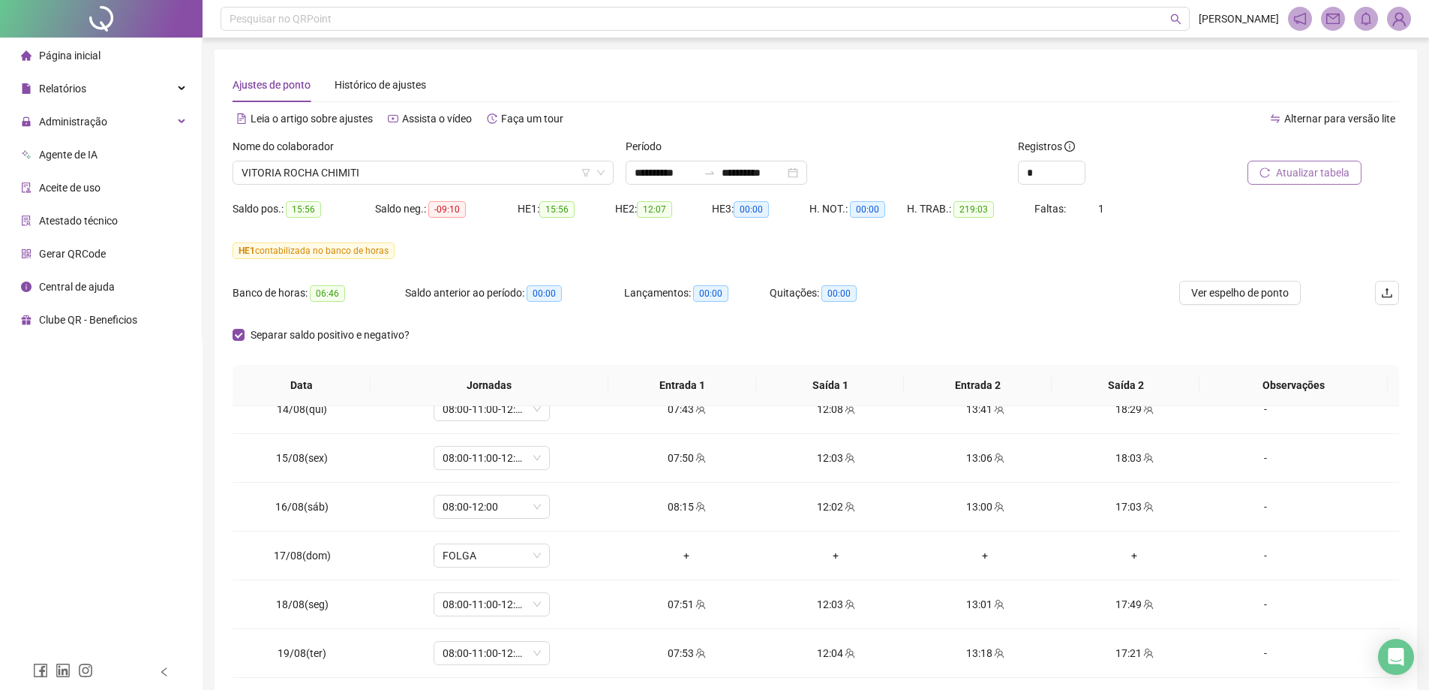
click at [1303, 163] on button "Atualizar tabela" at bounding box center [1305, 173] width 114 height 24
click at [131, 52] on li "Página inicial" at bounding box center [101, 56] width 196 height 30
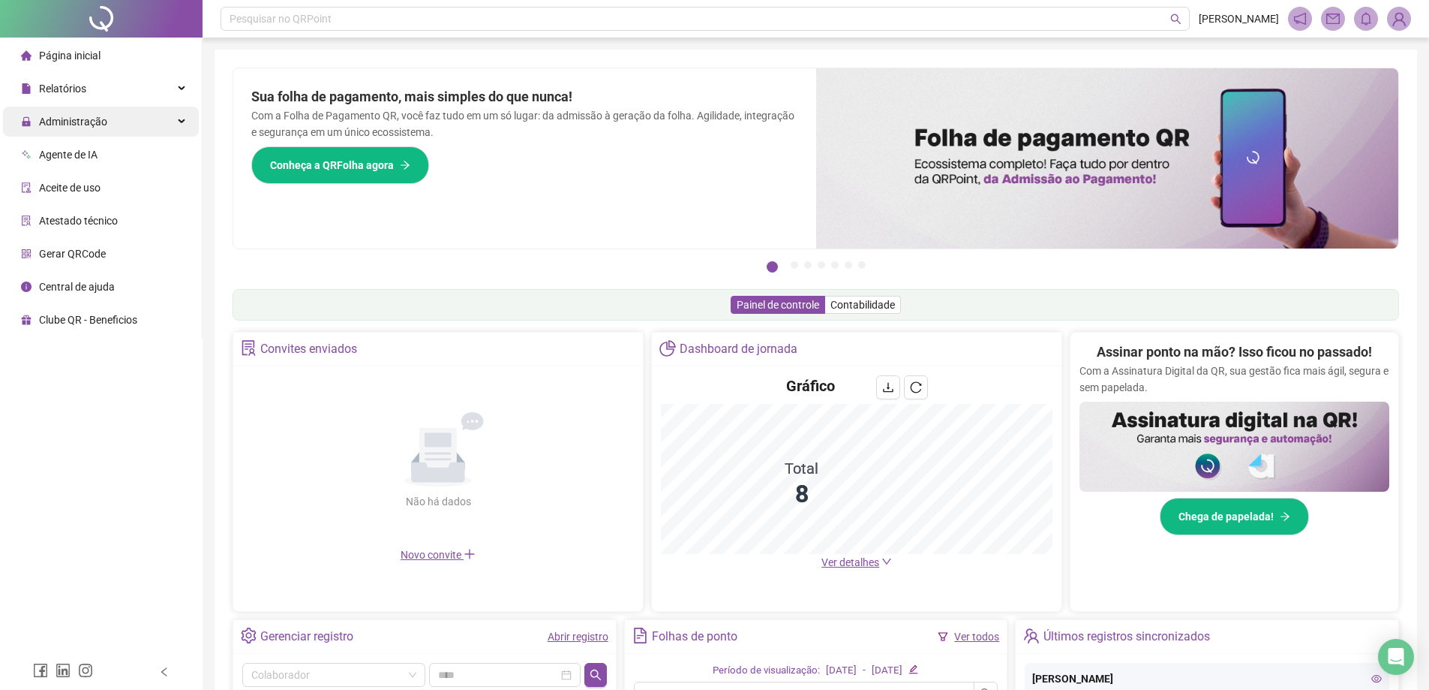
click at [107, 127] on div "Administração" at bounding box center [101, 122] width 196 height 30
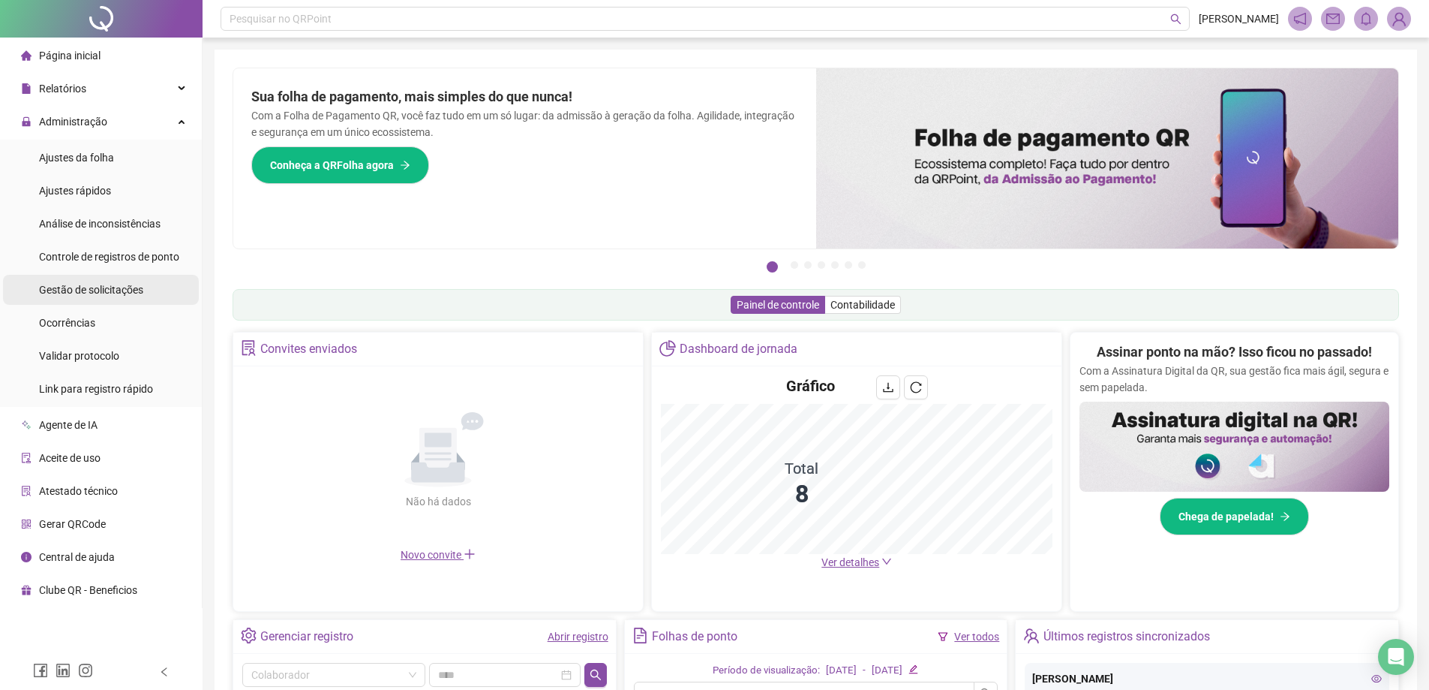
click at [101, 295] on span "Gestão de solicitações" at bounding box center [91, 290] width 104 height 12
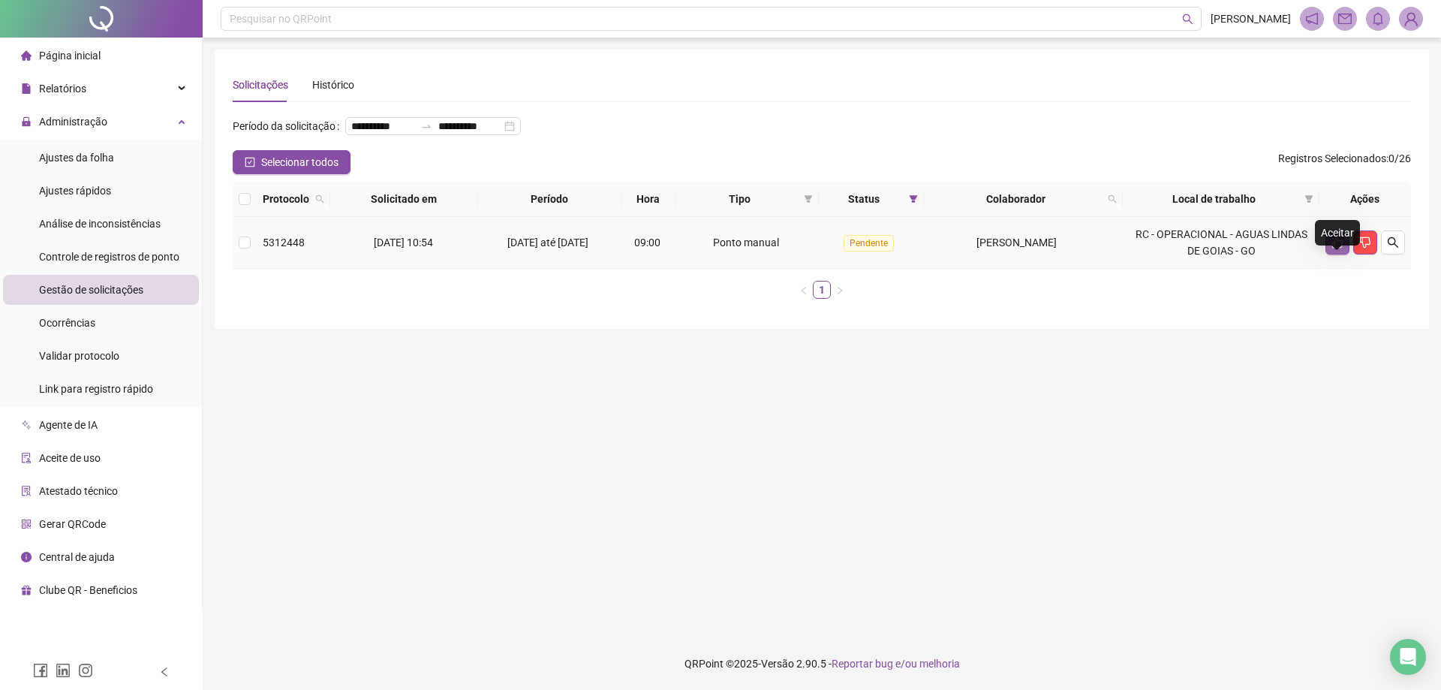
click at [1337, 248] on icon "like" at bounding box center [1337, 242] width 12 height 12
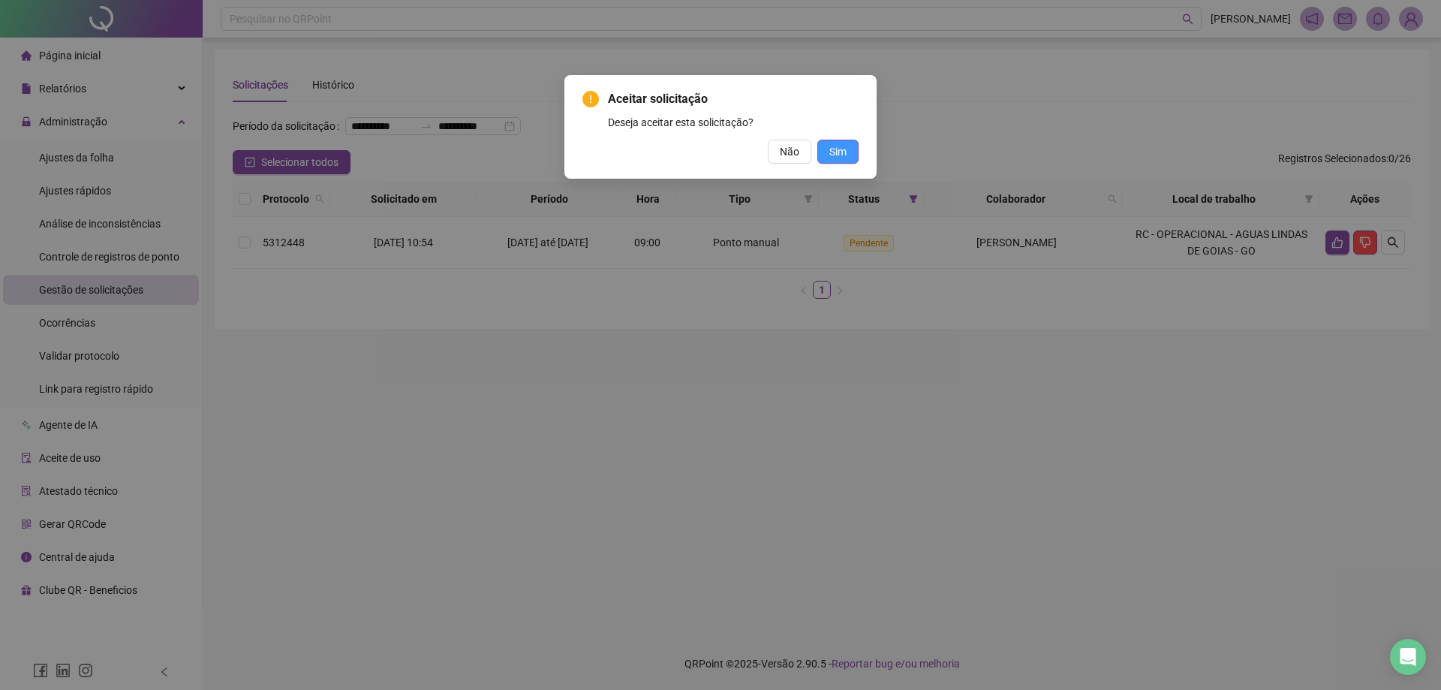
click at [846, 149] on button "Sim" at bounding box center [837, 152] width 41 height 24
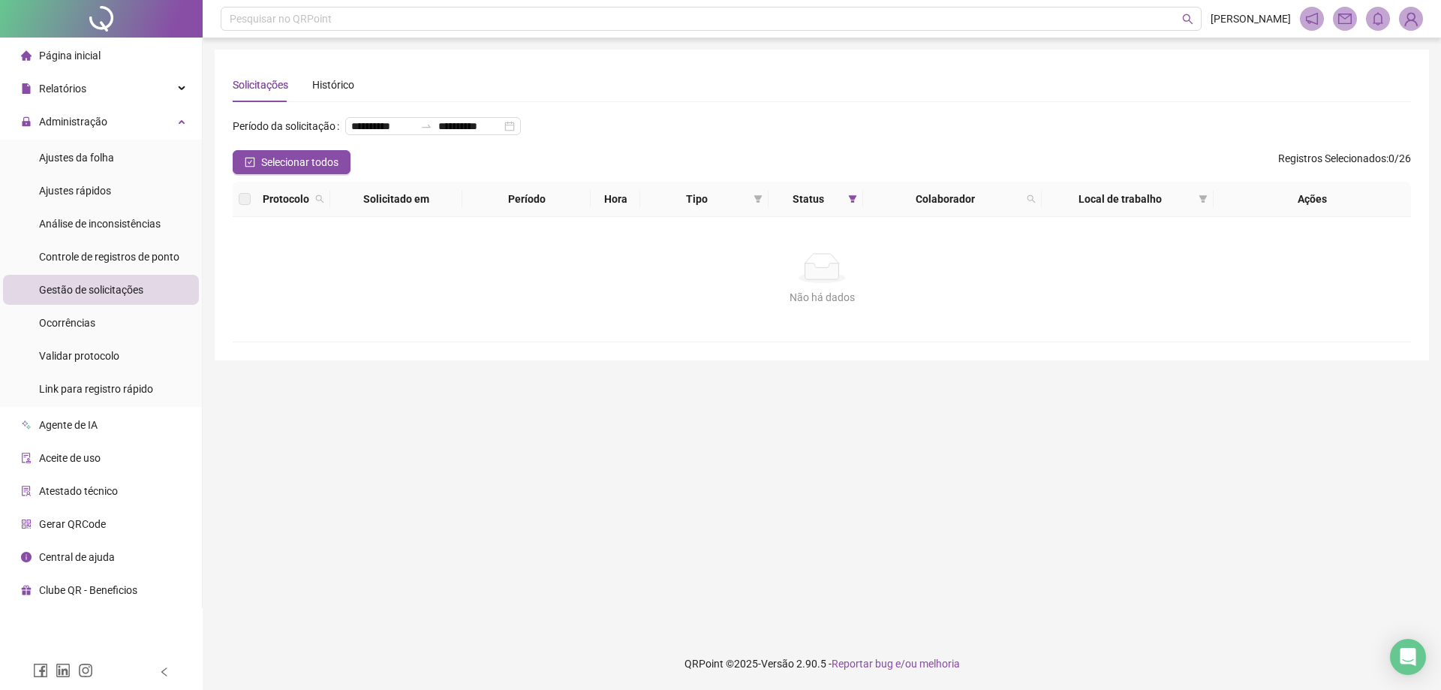
click at [0, 41] on ul "Página inicial Relatórios Administração Ajustes da folha Ajustes rápidos Anális…" at bounding box center [101, 323] width 203 height 570
